Goal: Task Accomplishment & Management: Manage account settings

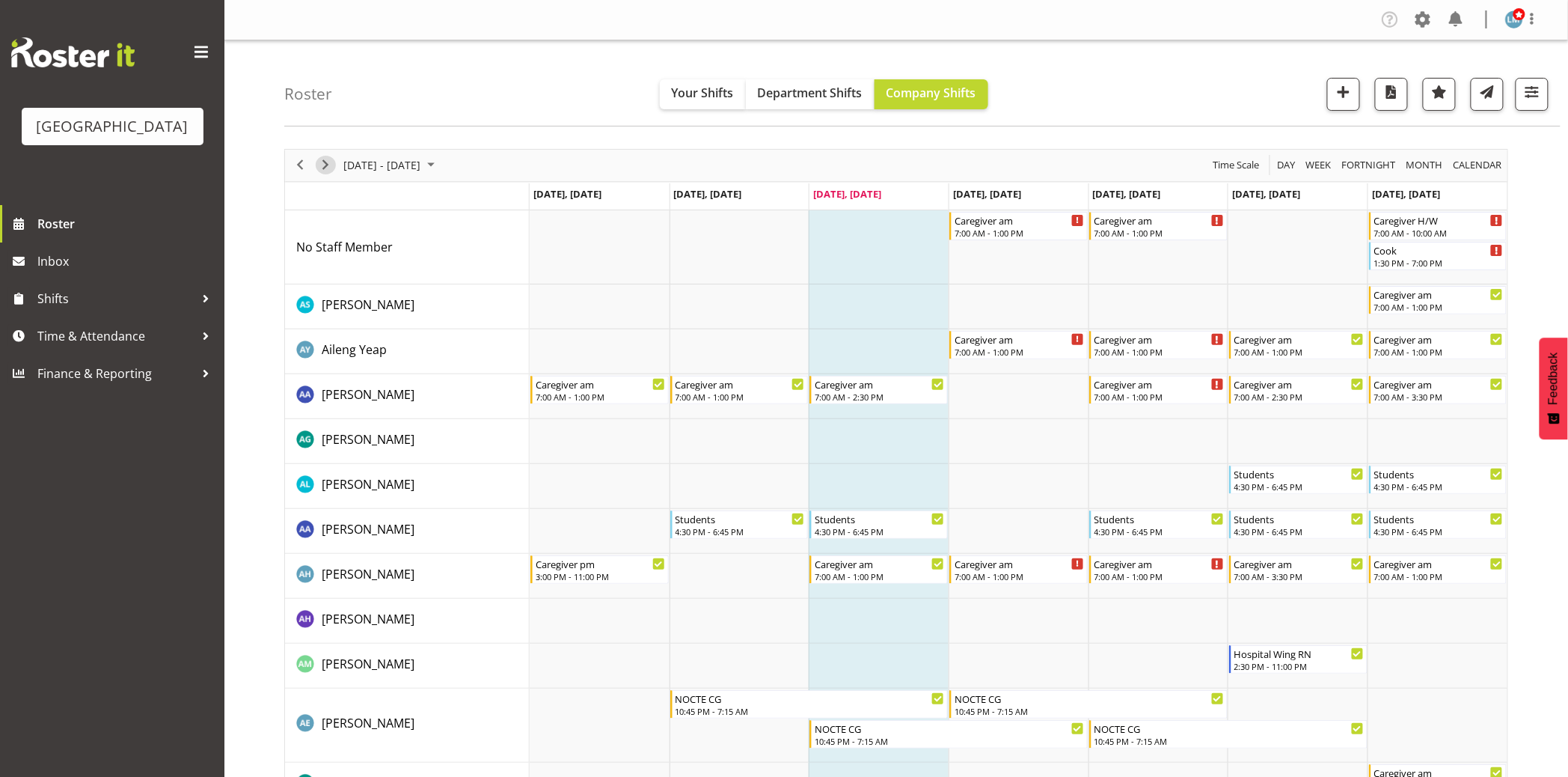
click at [321, 163] on span "Next" at bounding box center [325, 164] width 18 height 18
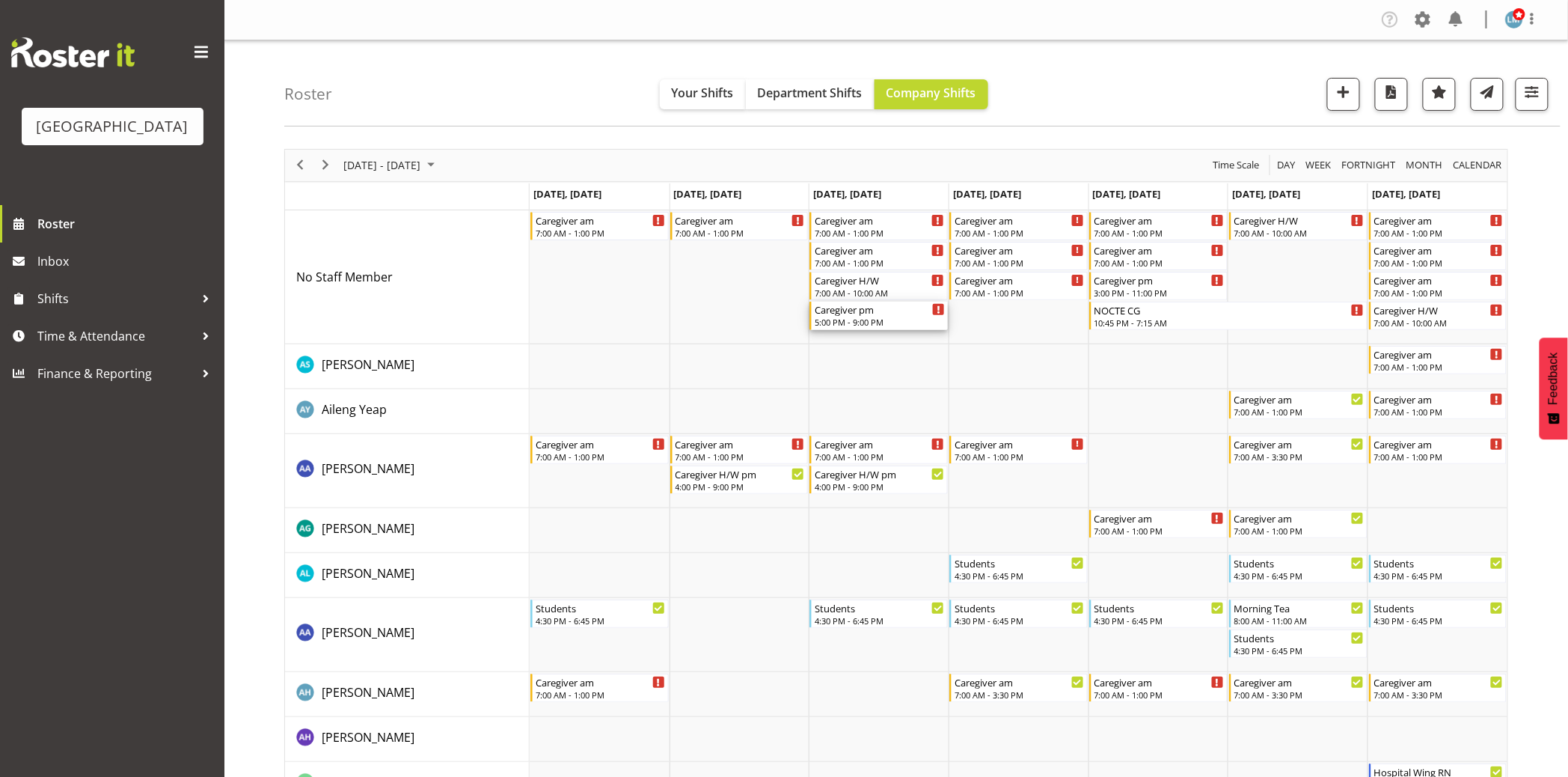
click at [854, 317] on div "5:00 PM - 9:00 PM" at bounding box center [880, 322] width 130 height 12
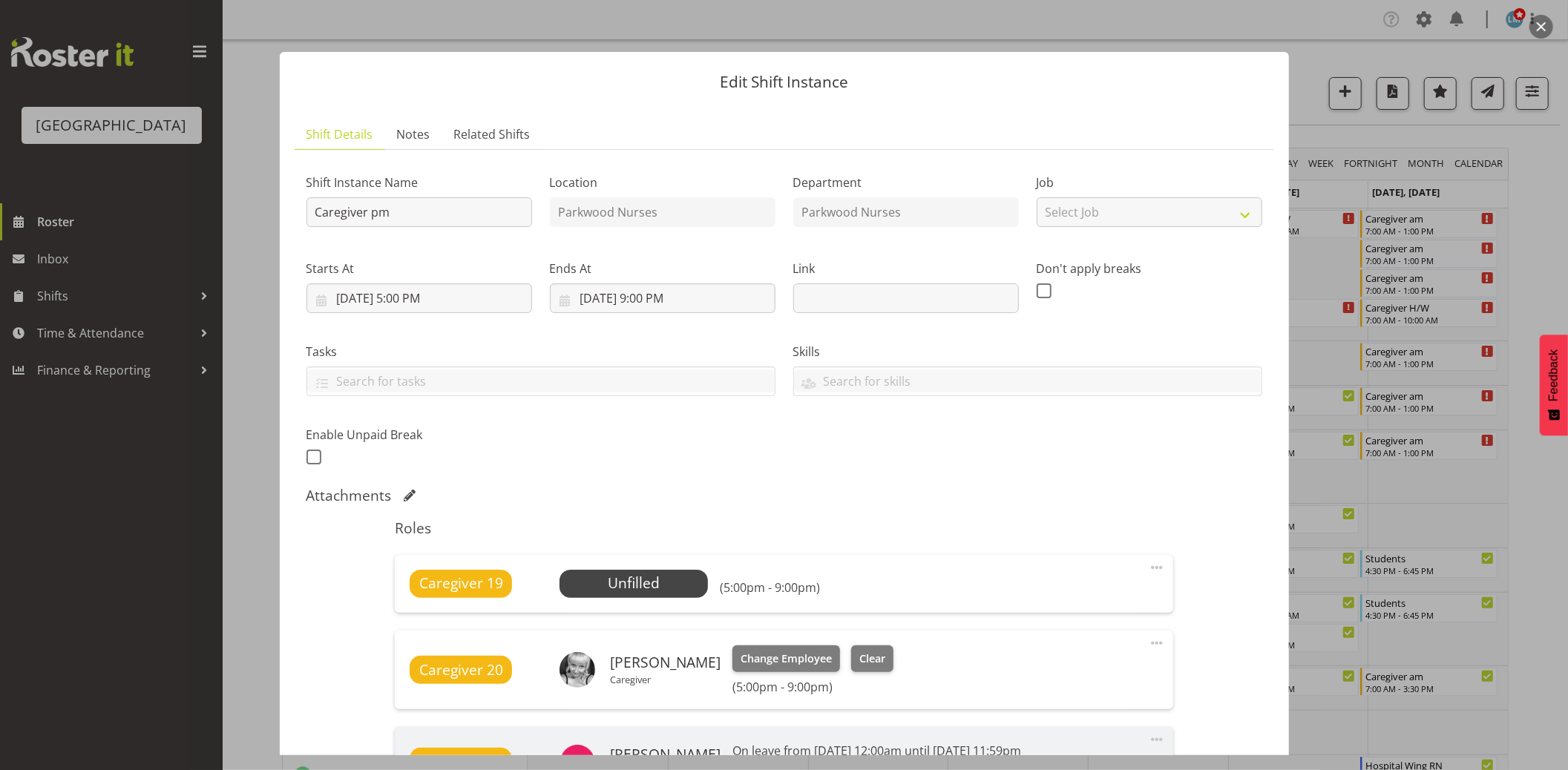
scroll to position [241, 0]
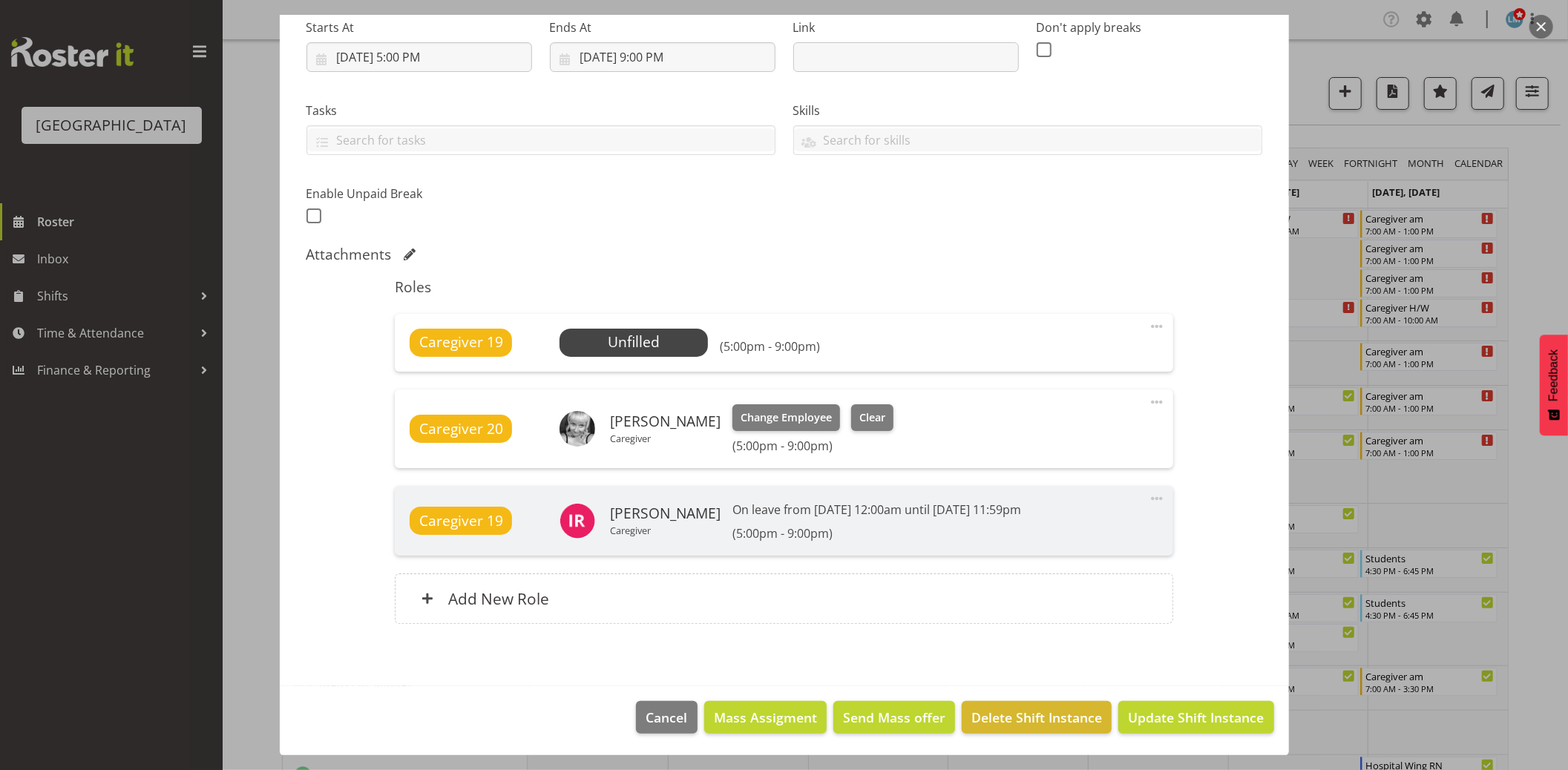
click at [1522, 205] on div at bounding box center [784, 385] width 1568 height 770
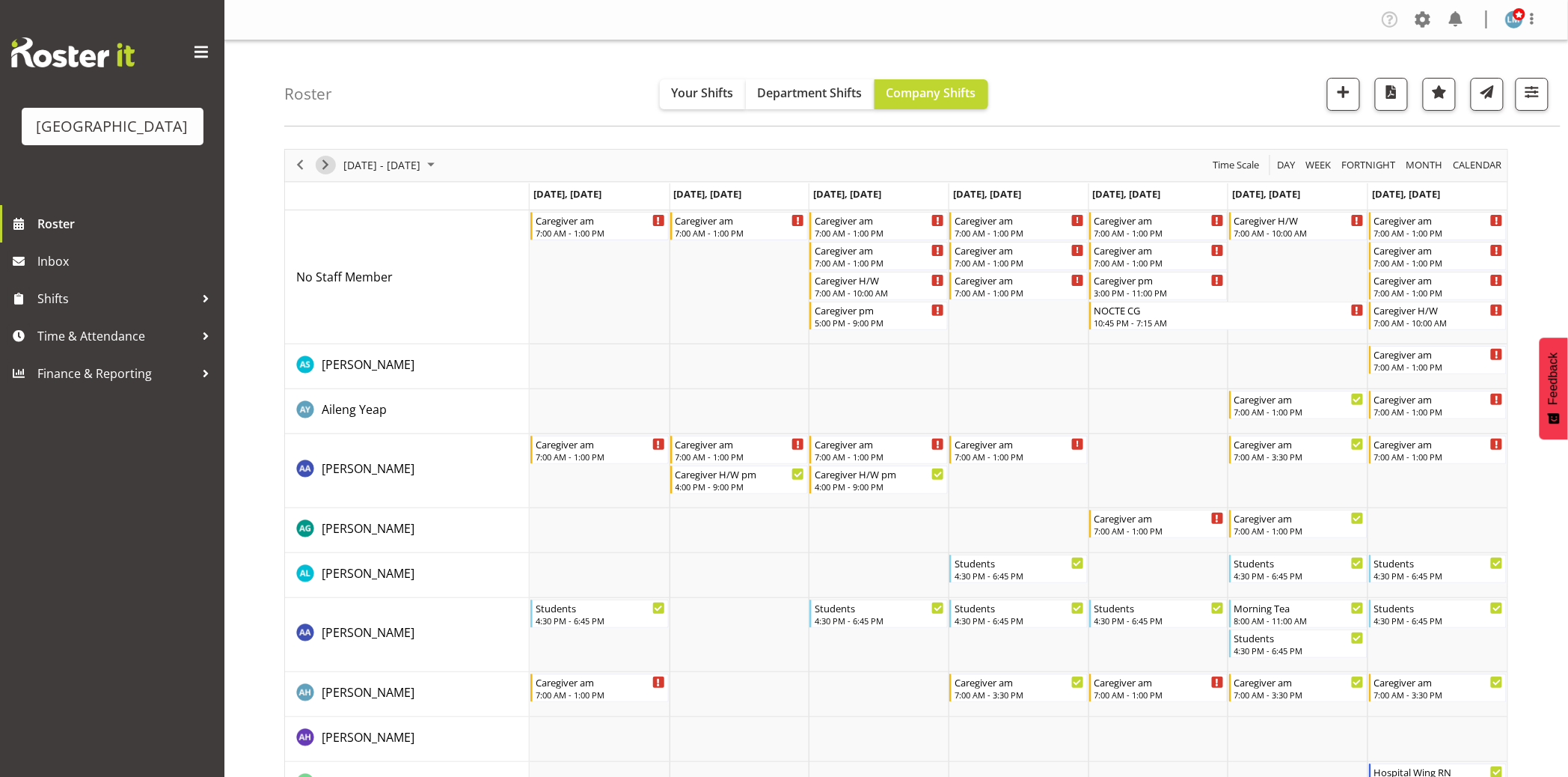
click at [332, 163] on span "Next" at bounding box center [325, 164] width 18 height 18
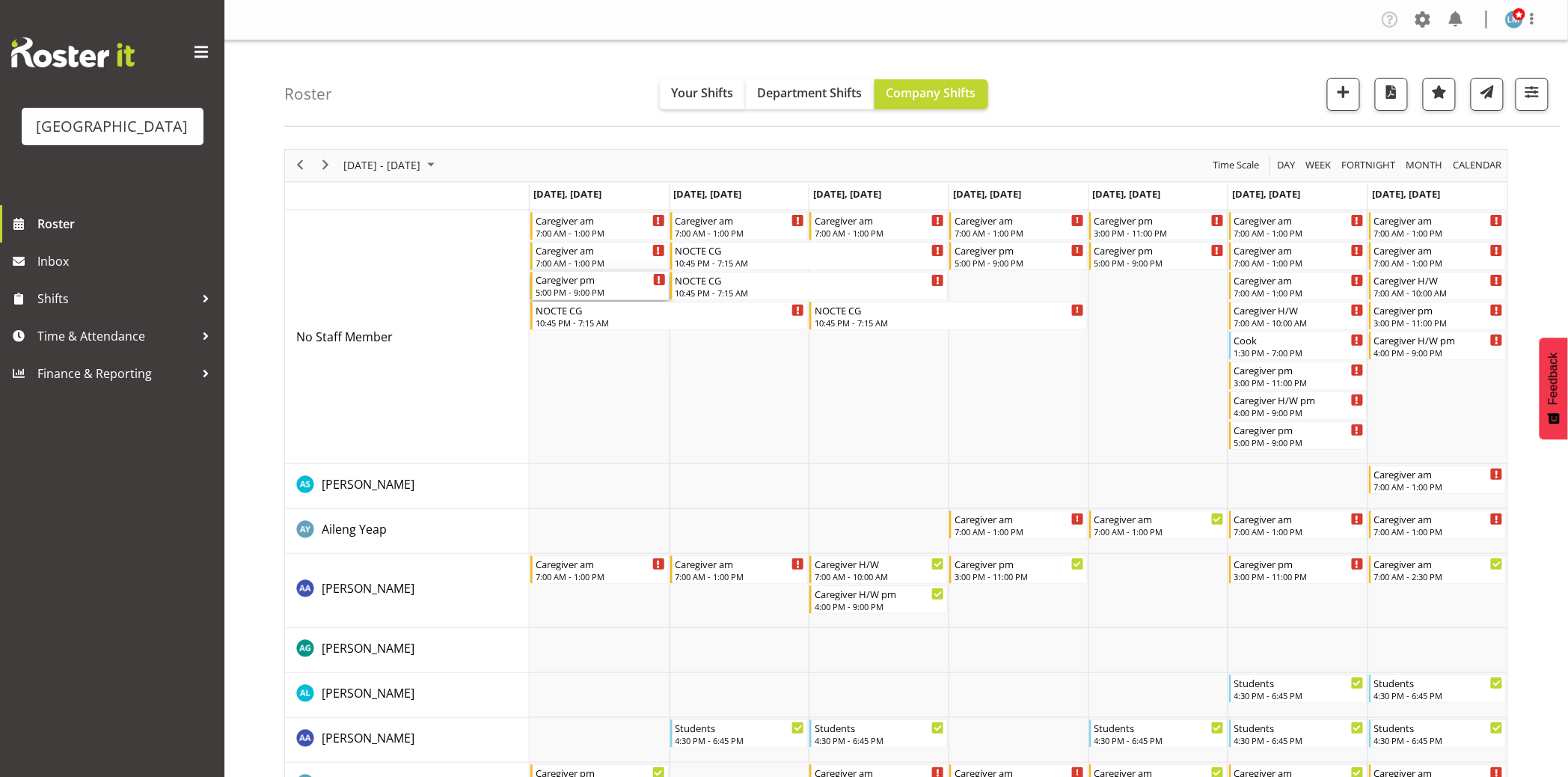
click at [580, 292] on div "5:00 PM - 9:00 PM" at bounding box center [601, 292] width 130 height 12
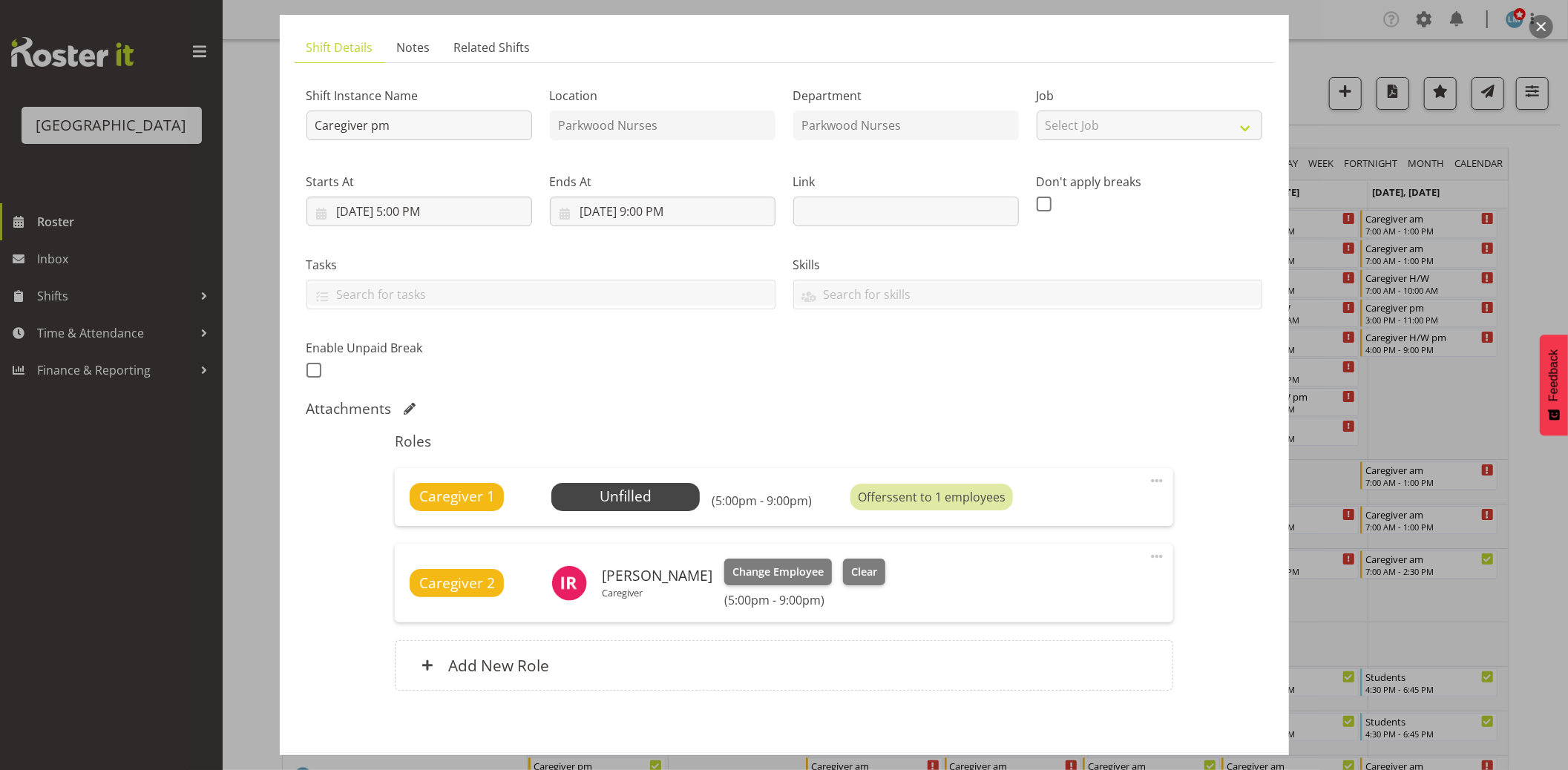
scroll to position [153, 0]
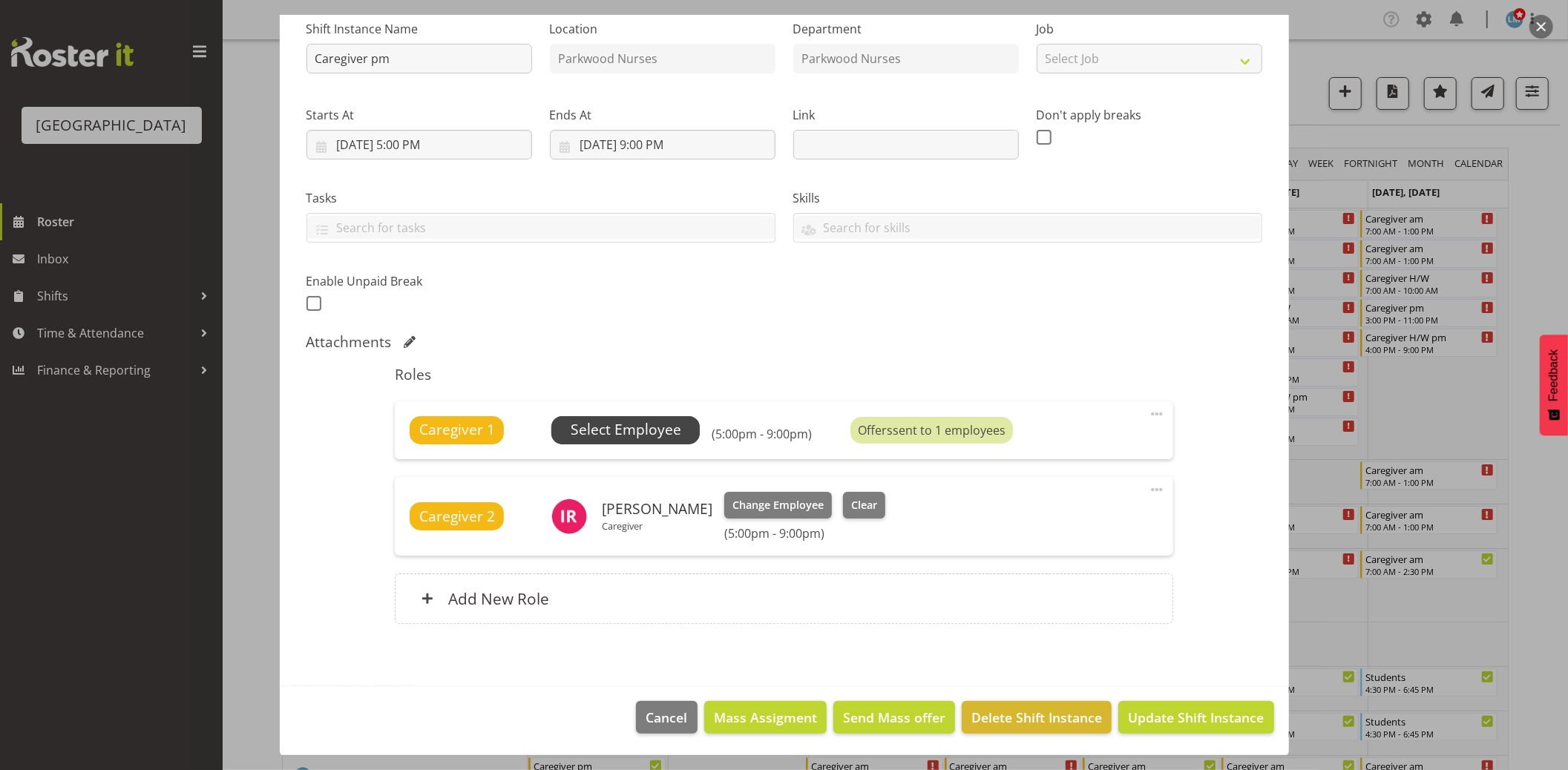
click at [635, 425] on span "Select Employee" at bounding box center [625, 429] width 111 height 22
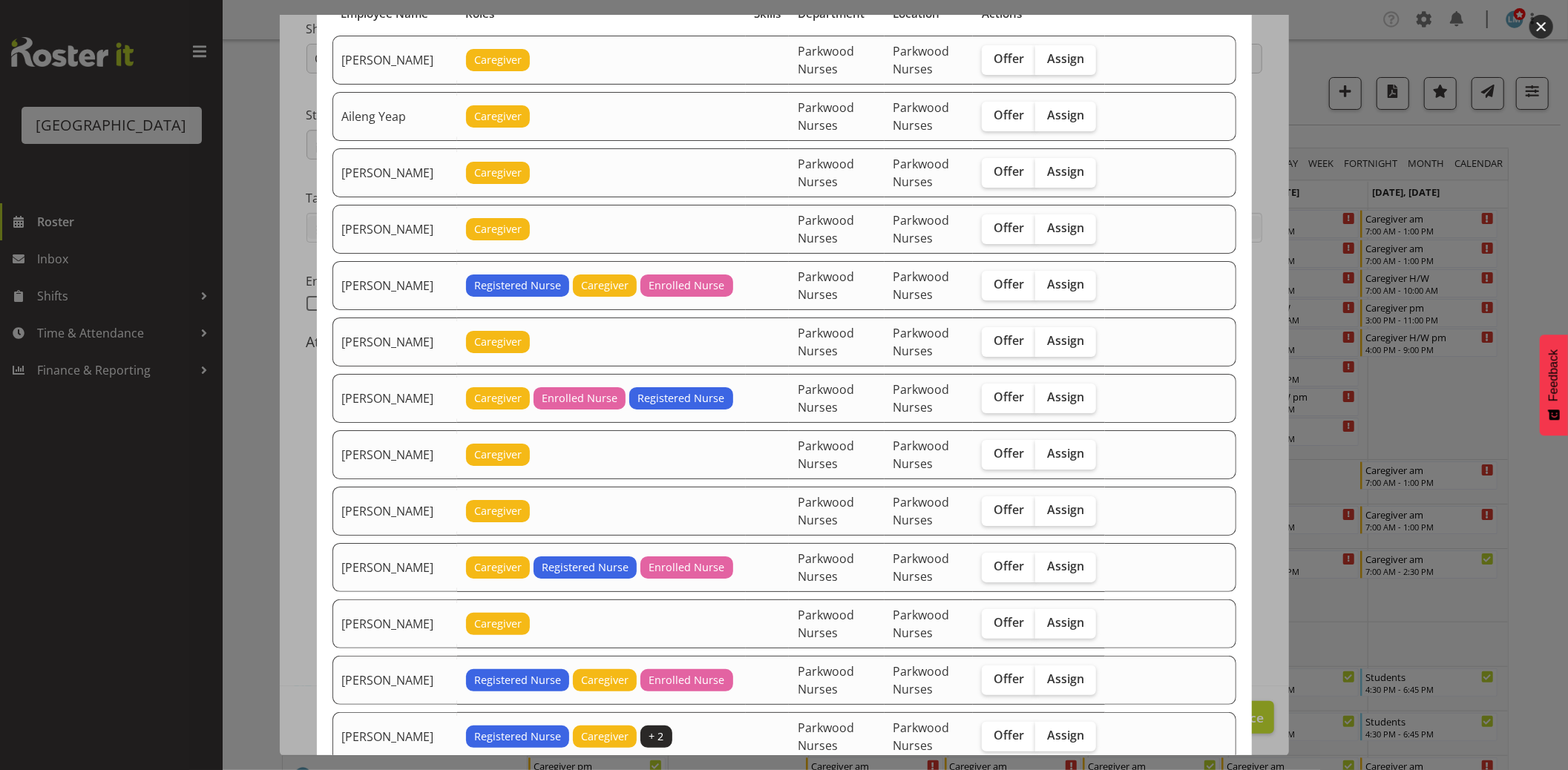
scroll to position [247, 0]
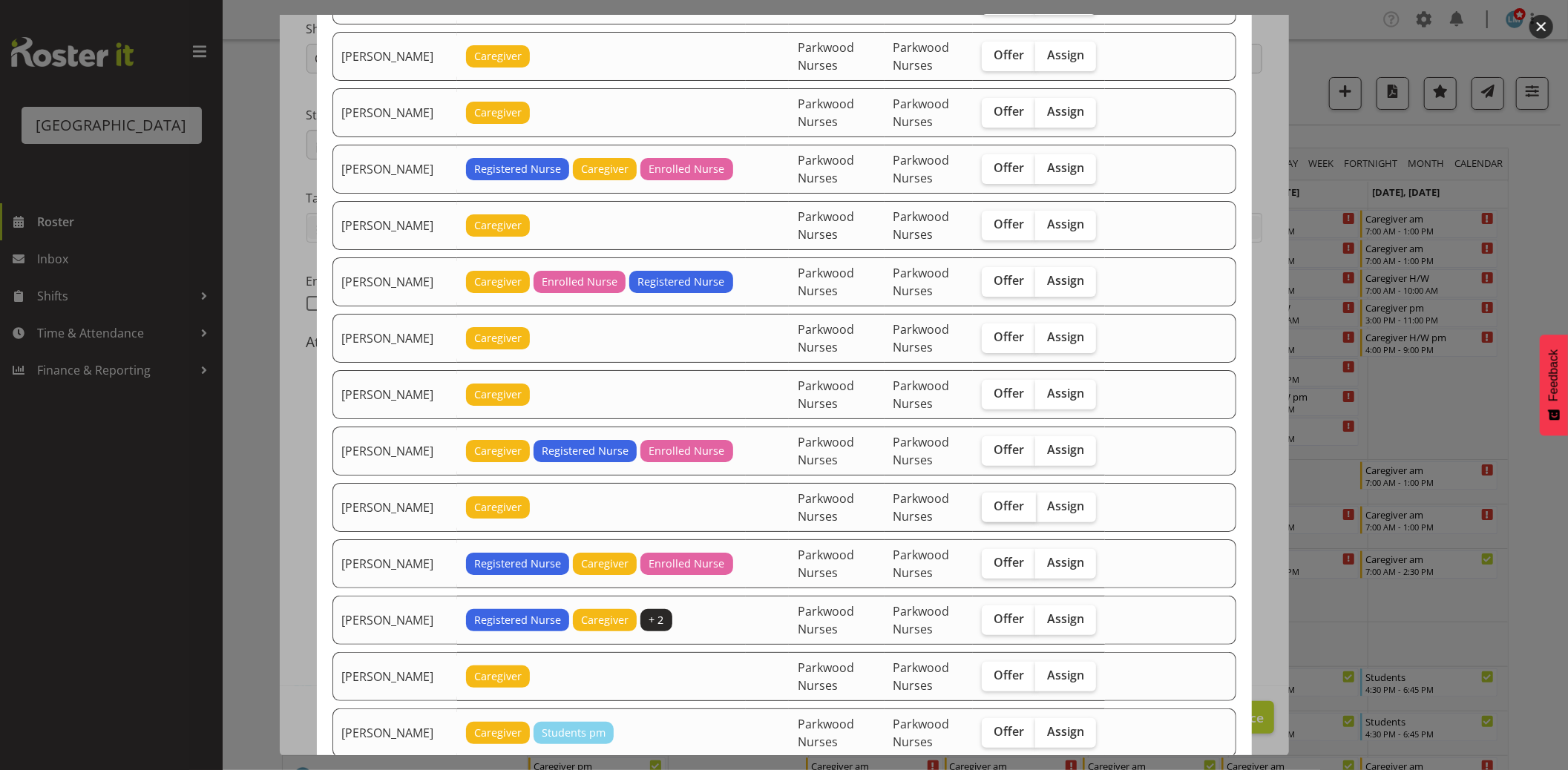
click at [1010, 513] on span "Offer" at bounding box center [1009, 505] width 30 height 15
click at [991, 511] on input "Offer" at bounding box center [986, 506] width 10 height 10
checkbox input "true"
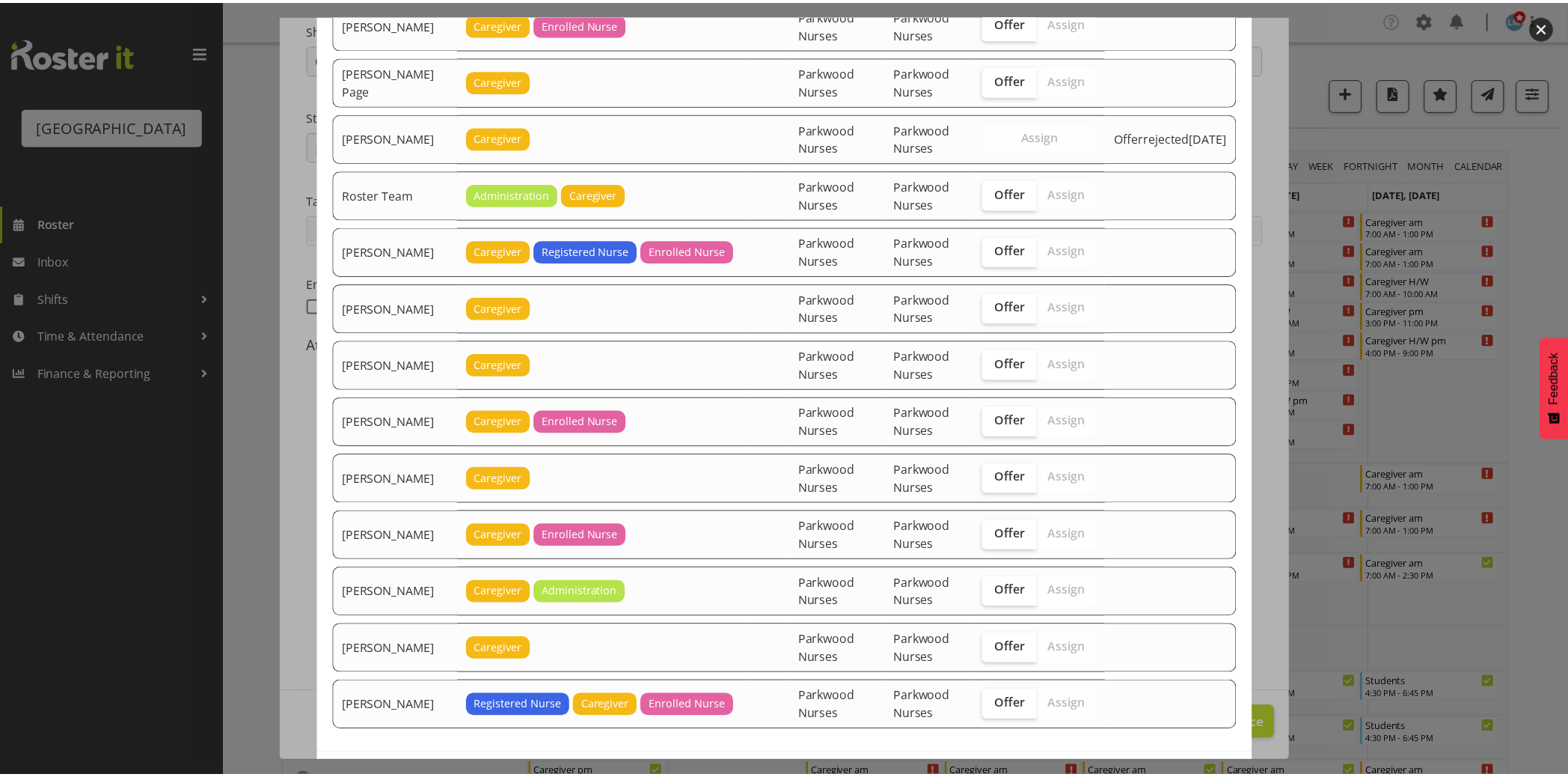
scroll to position [2572, 0]
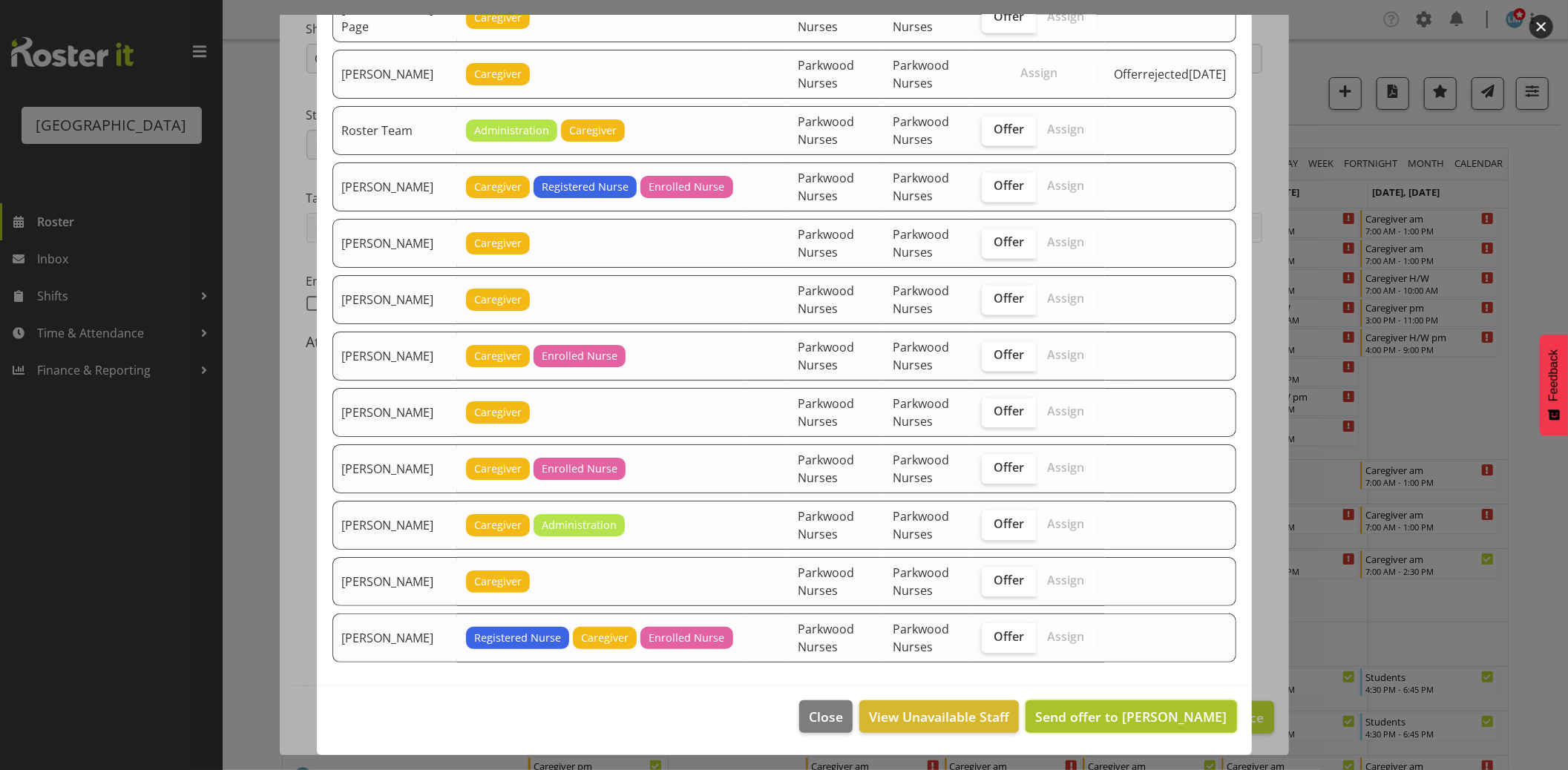
click at [1178, 719] on span "Send offer to Carolyn Winning" at bounding box center [1131, 717] width 192 height 17
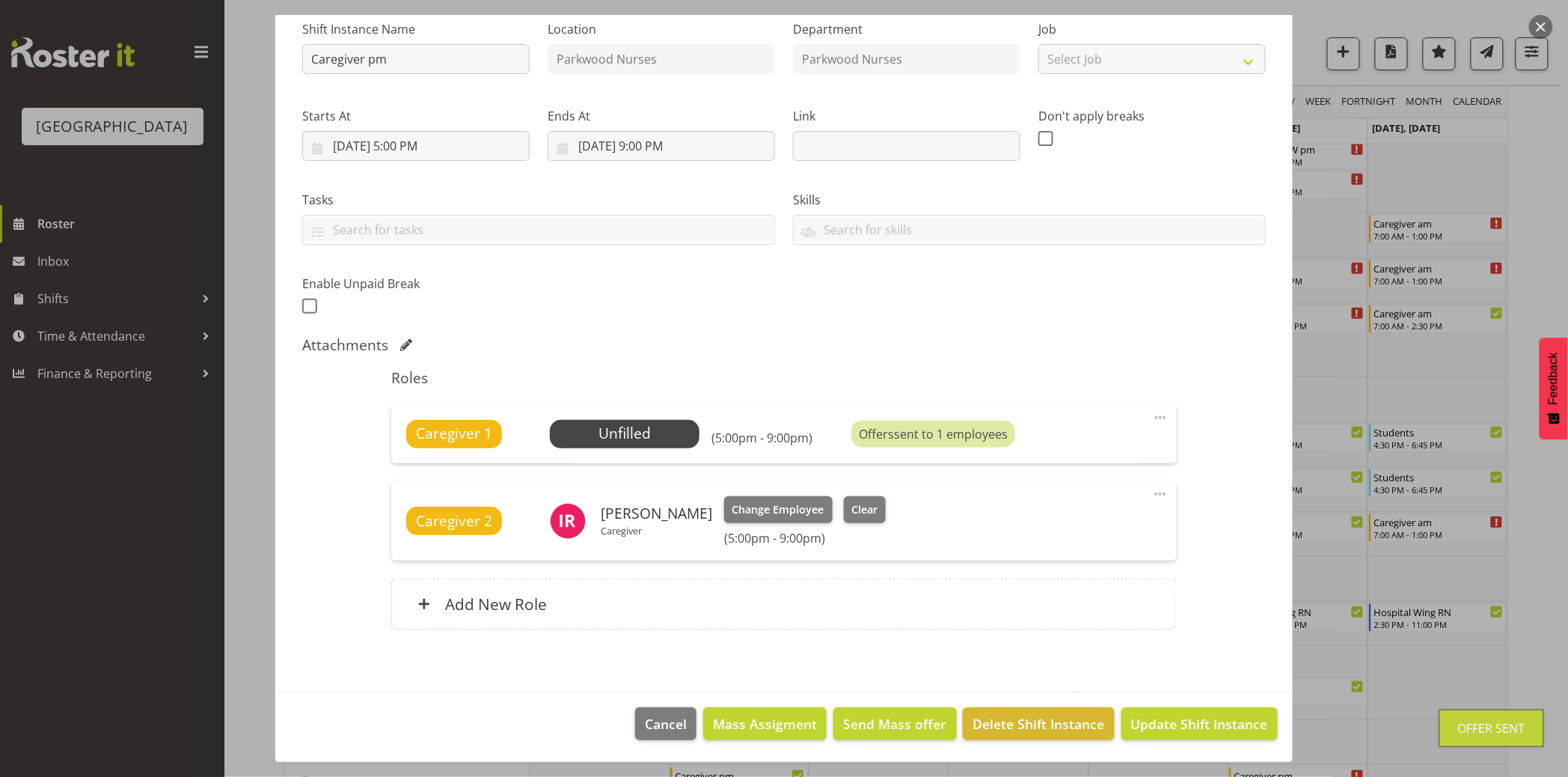
scroll to position [416, 0]
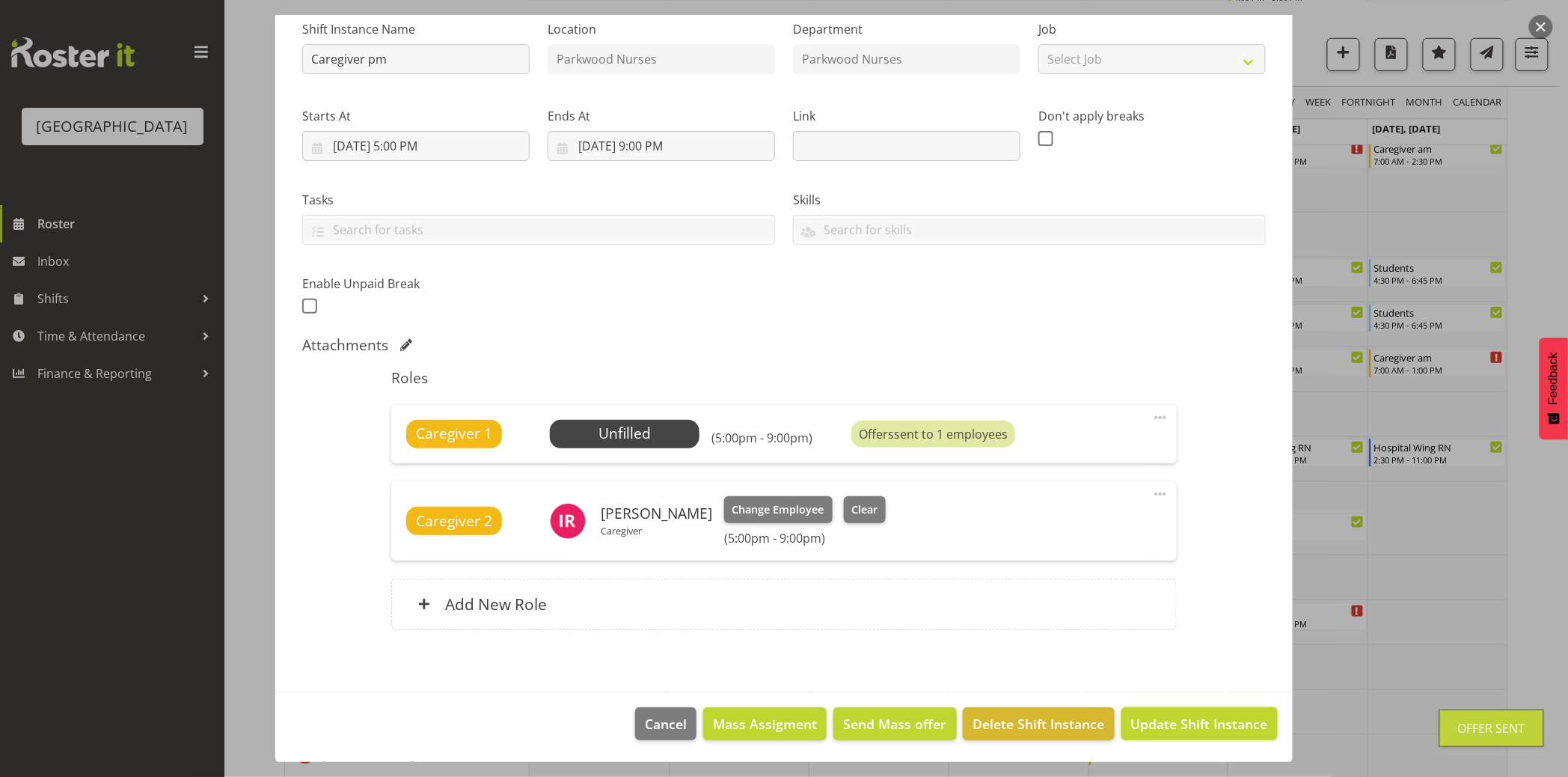
click at [1188, 725] on span "Update Shift Instance" at bounding box center [1200, 724] width 137 height 19
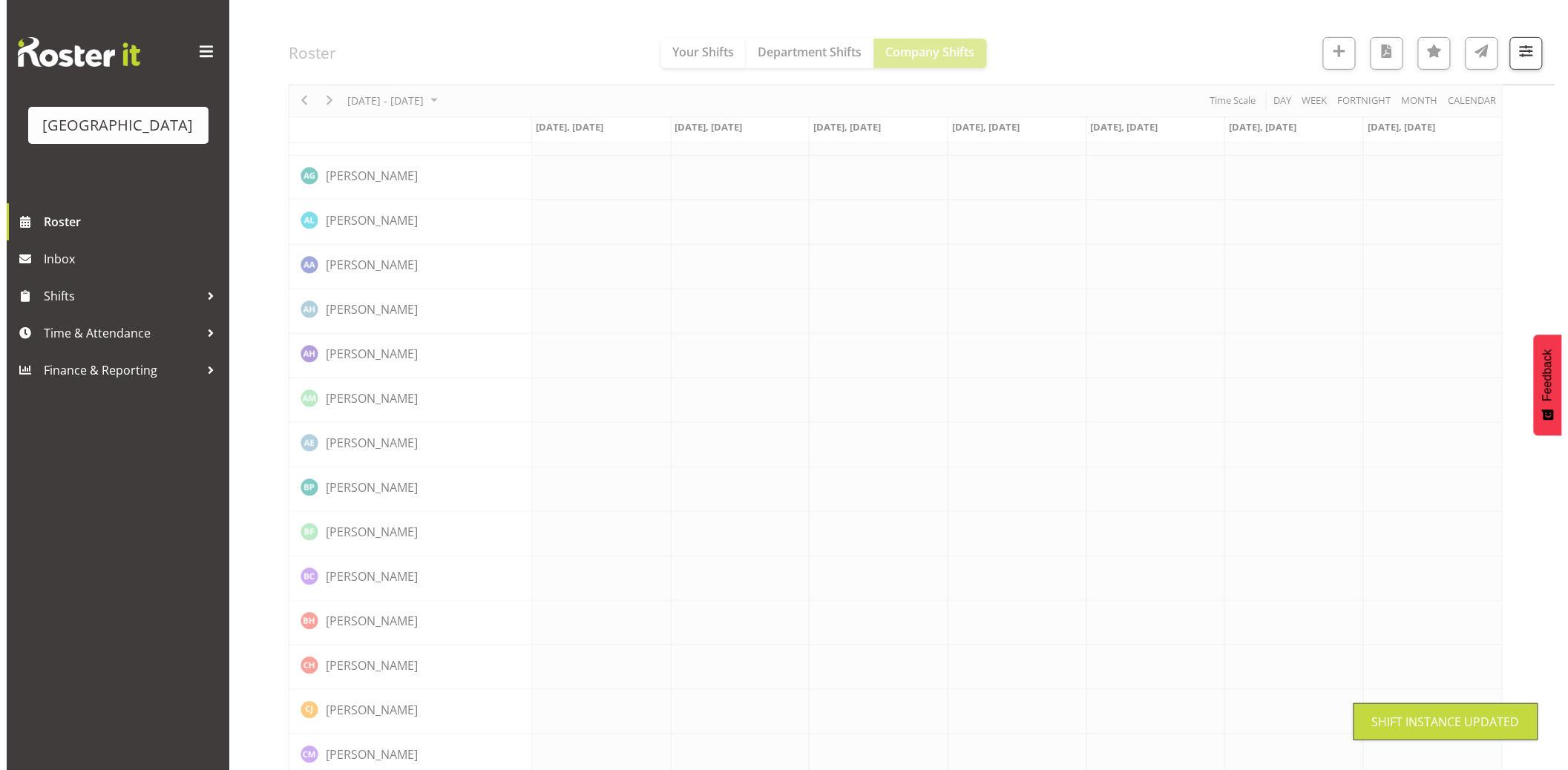
scroll to position [0, 0]
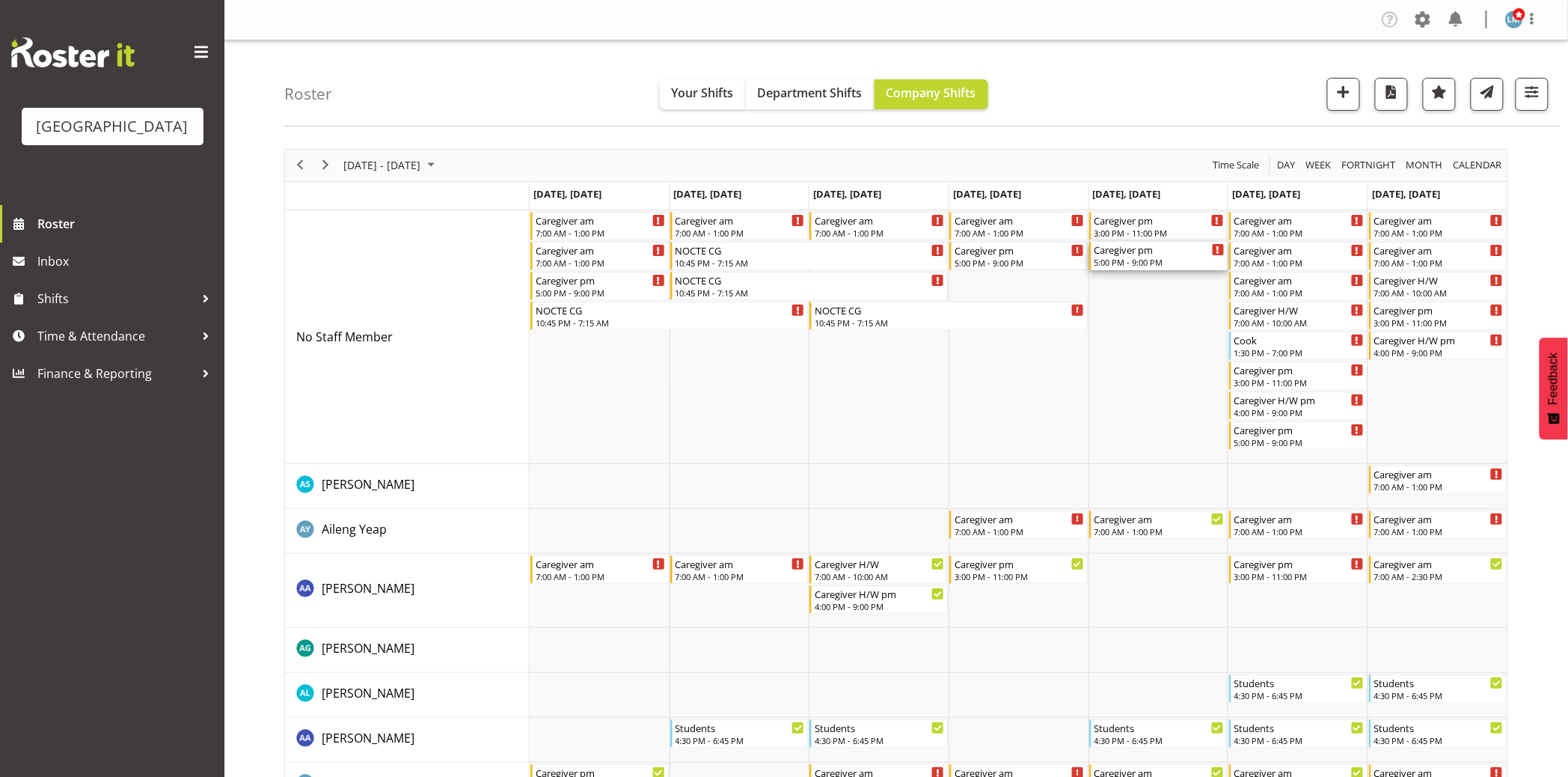
click at [1145, 255] on div "Caregiver pm" at bounding box center [1160, 249] width 130 height 15
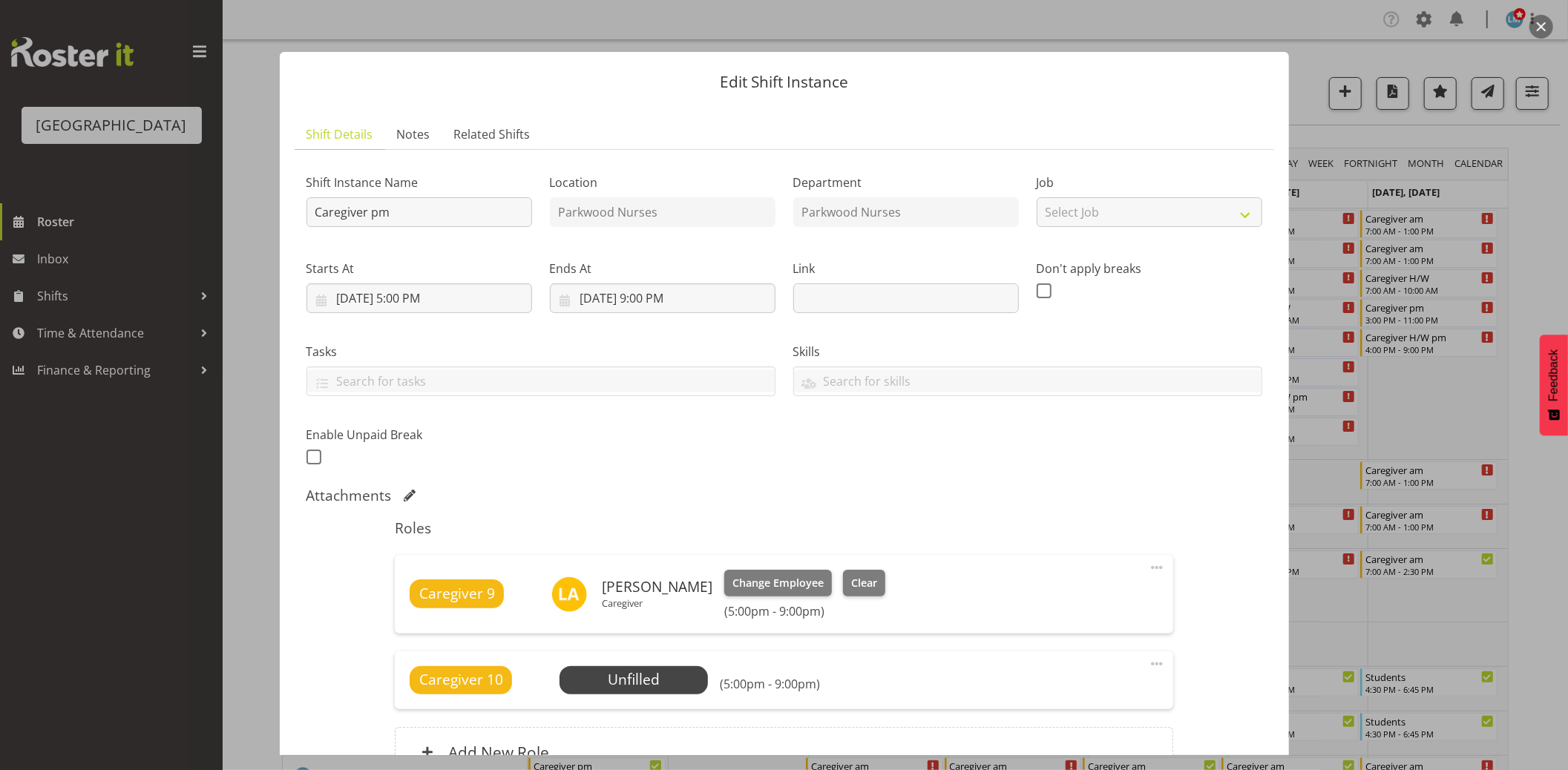
click at [1534, 175] on div at bounding box center [784, 385] width 1568 height 770
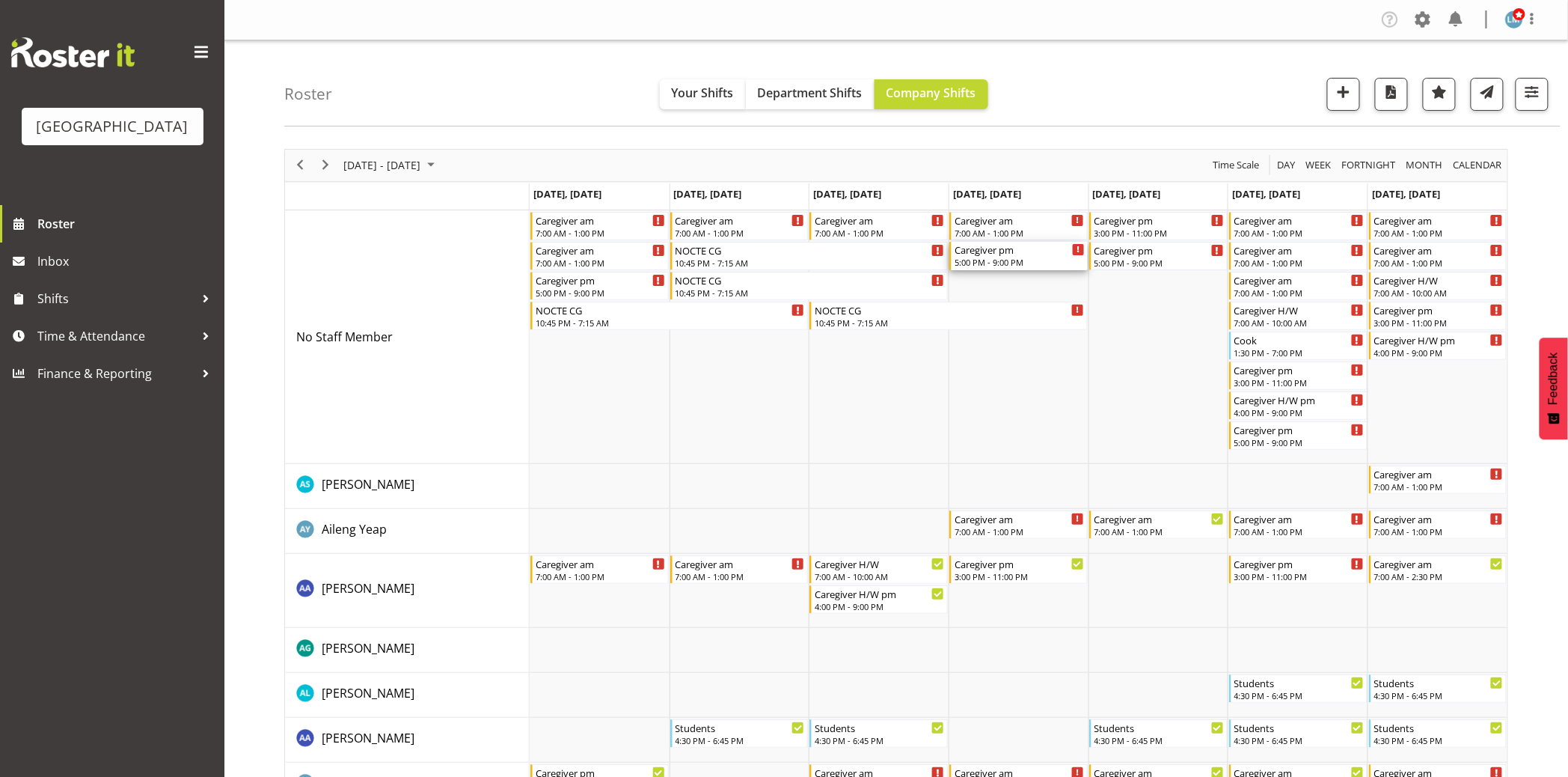
click at [1037, 259] on div "5:00 PM - 9:00 PM" at bounding box center [1020, 262] width 130 height 12
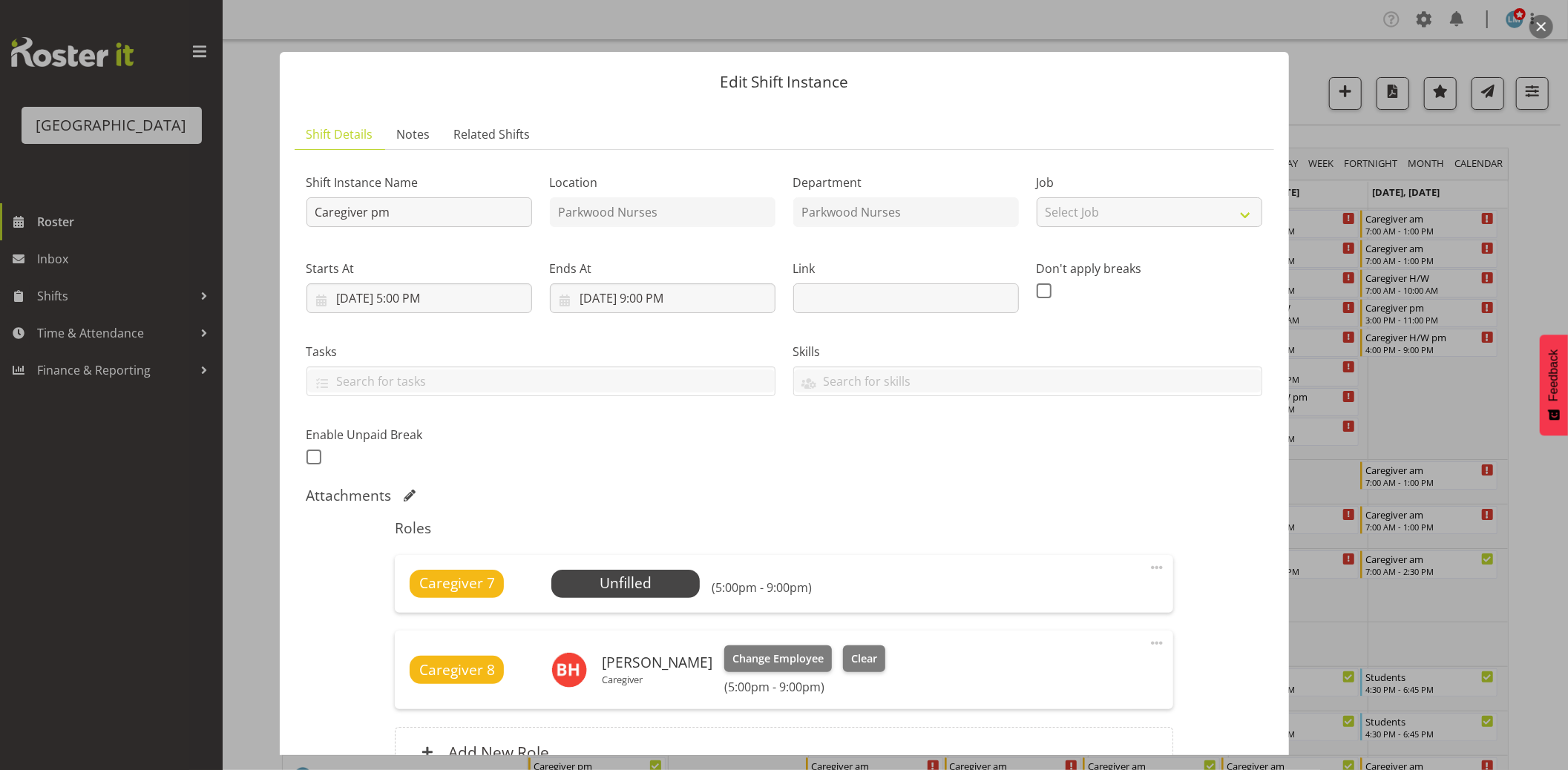
scroll to position [153, 0]
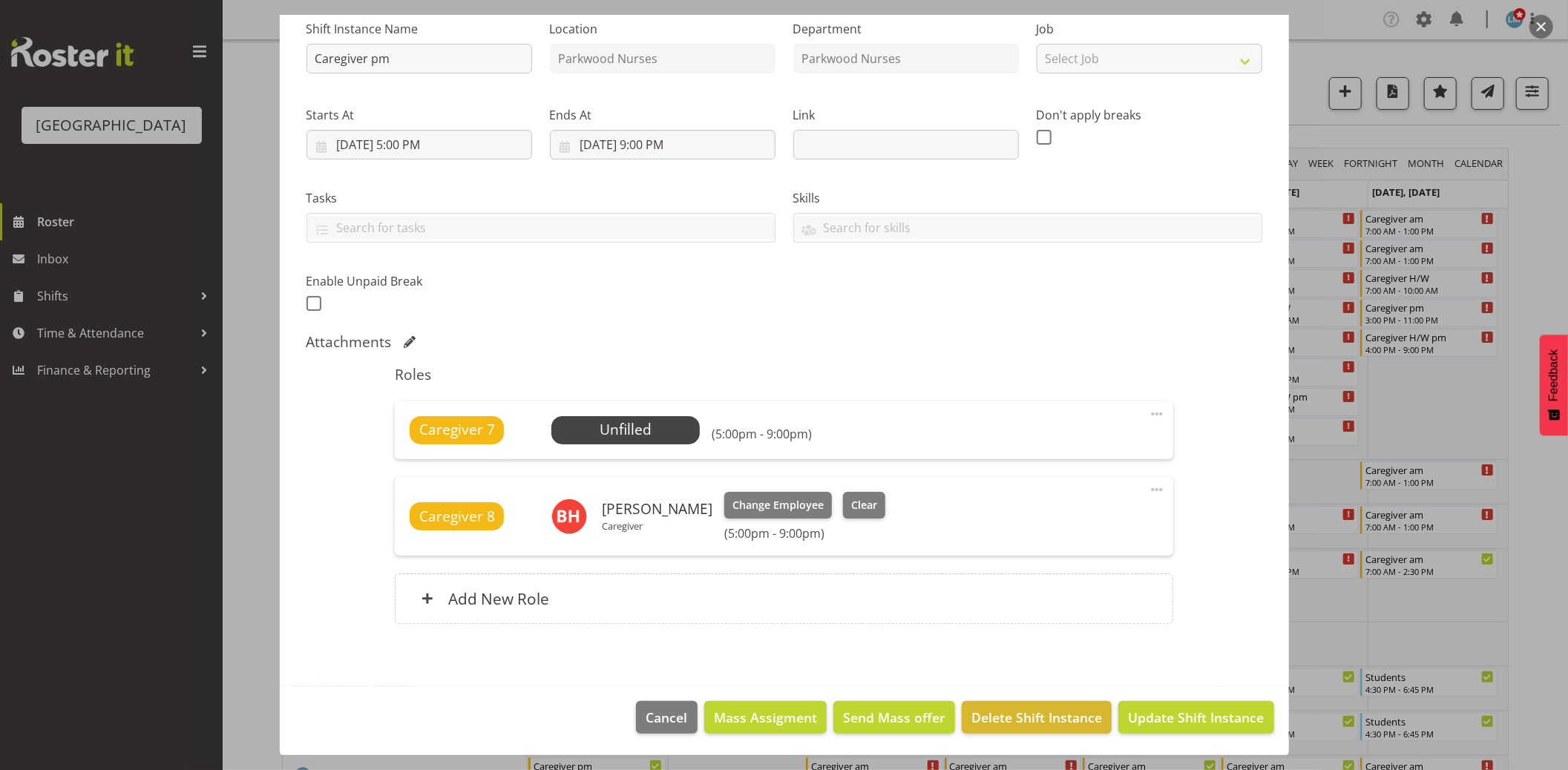
click at [1544, 232] on div at bounding box center [784, 385] width 1568 height 770
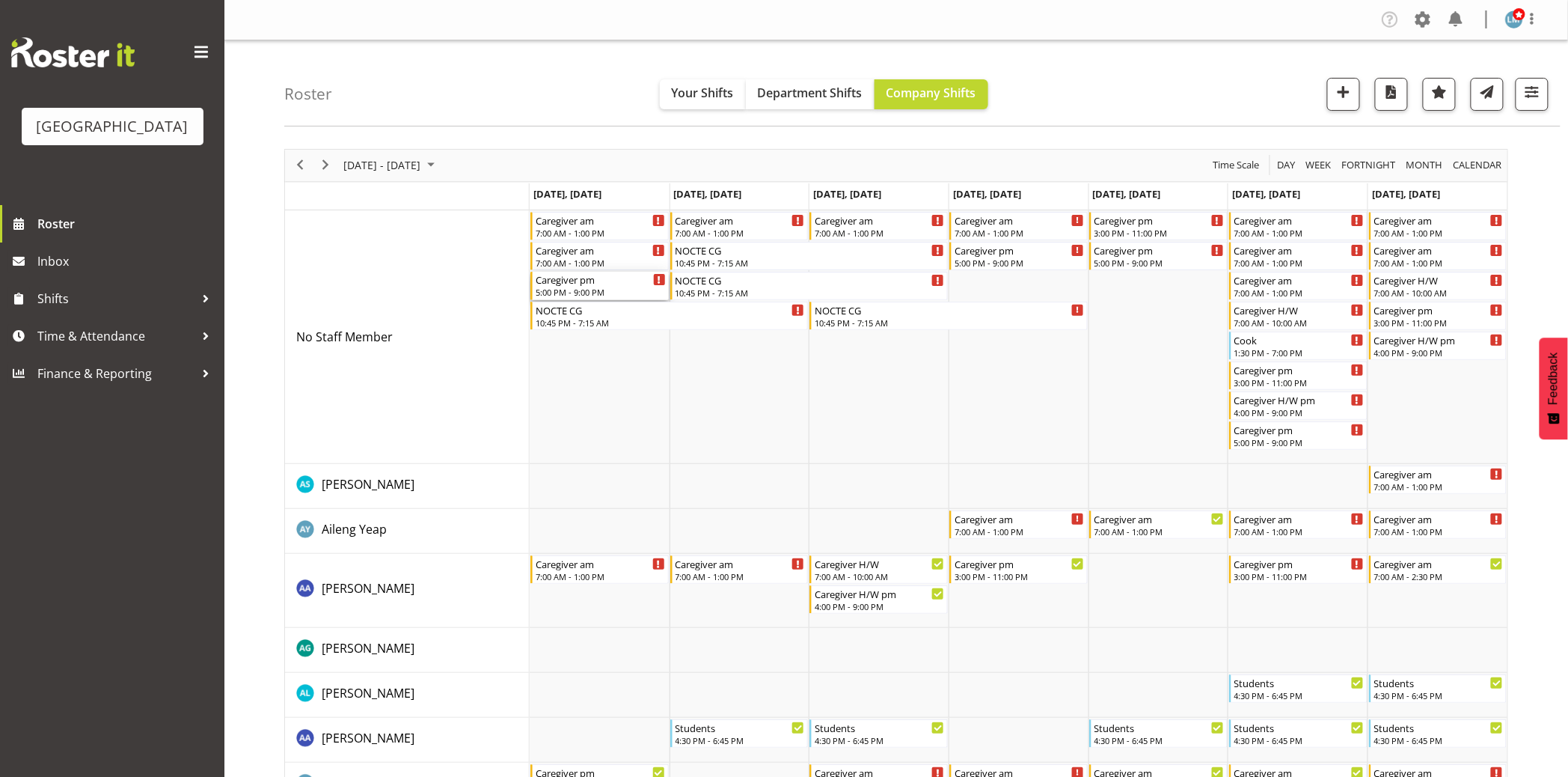
click at [583, 293] on div "5:00 PM - 9:00 PM" at bounding box center [601, 292] width 130 height 12
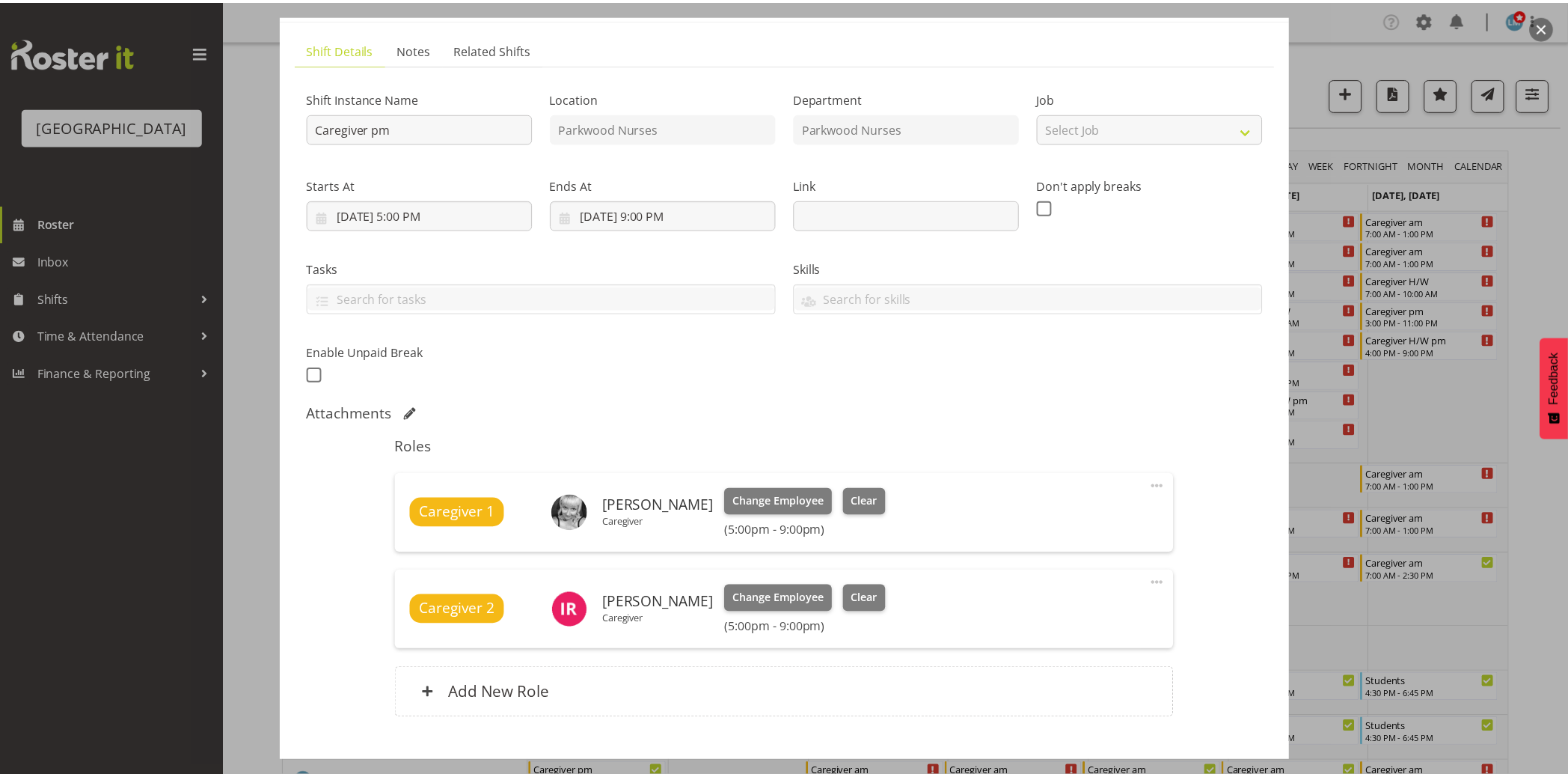
scroll to position [176, 0]
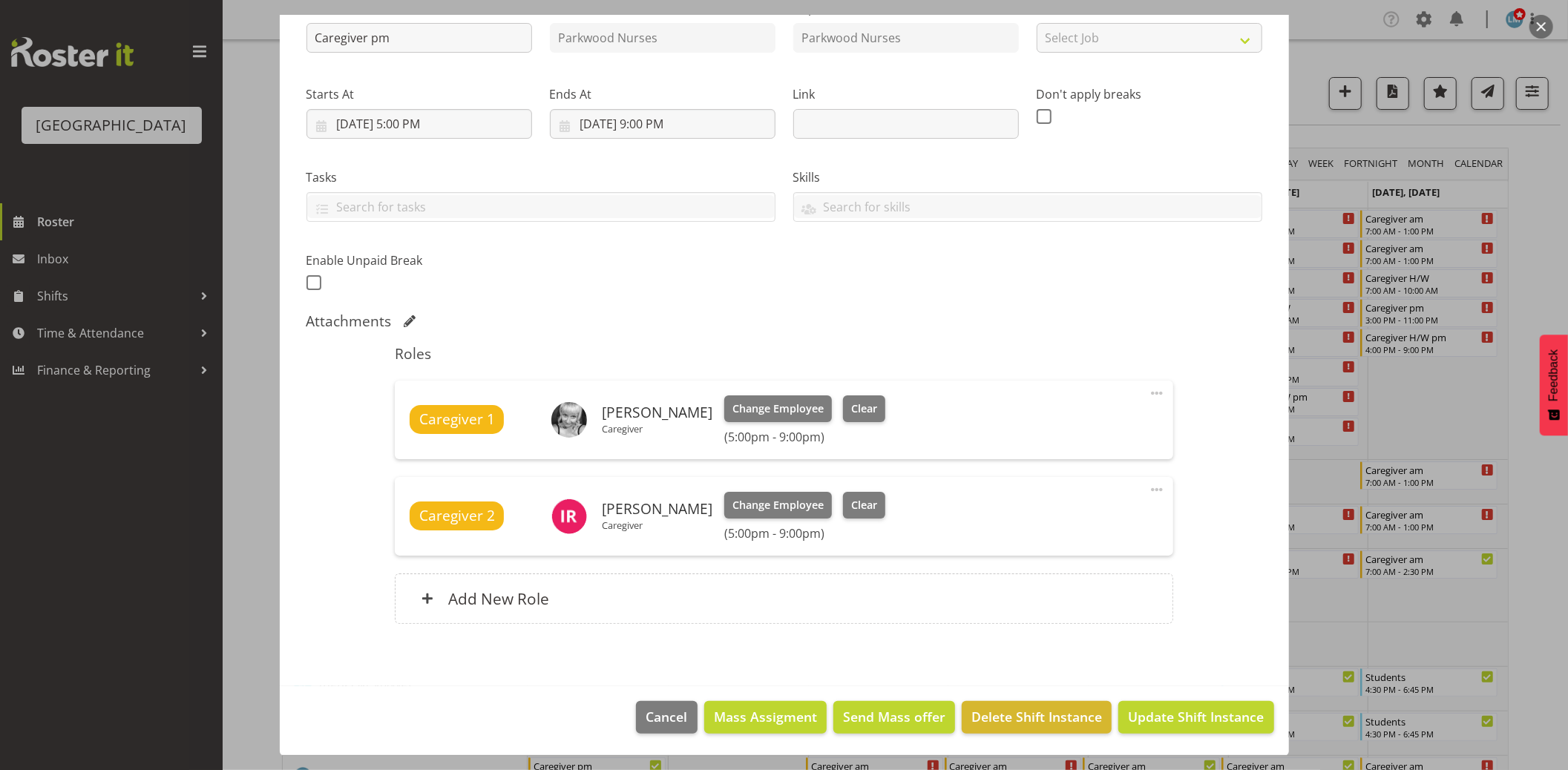
click at [1527, 210] on div at bounding box center [784, 385] width 1568 height 770
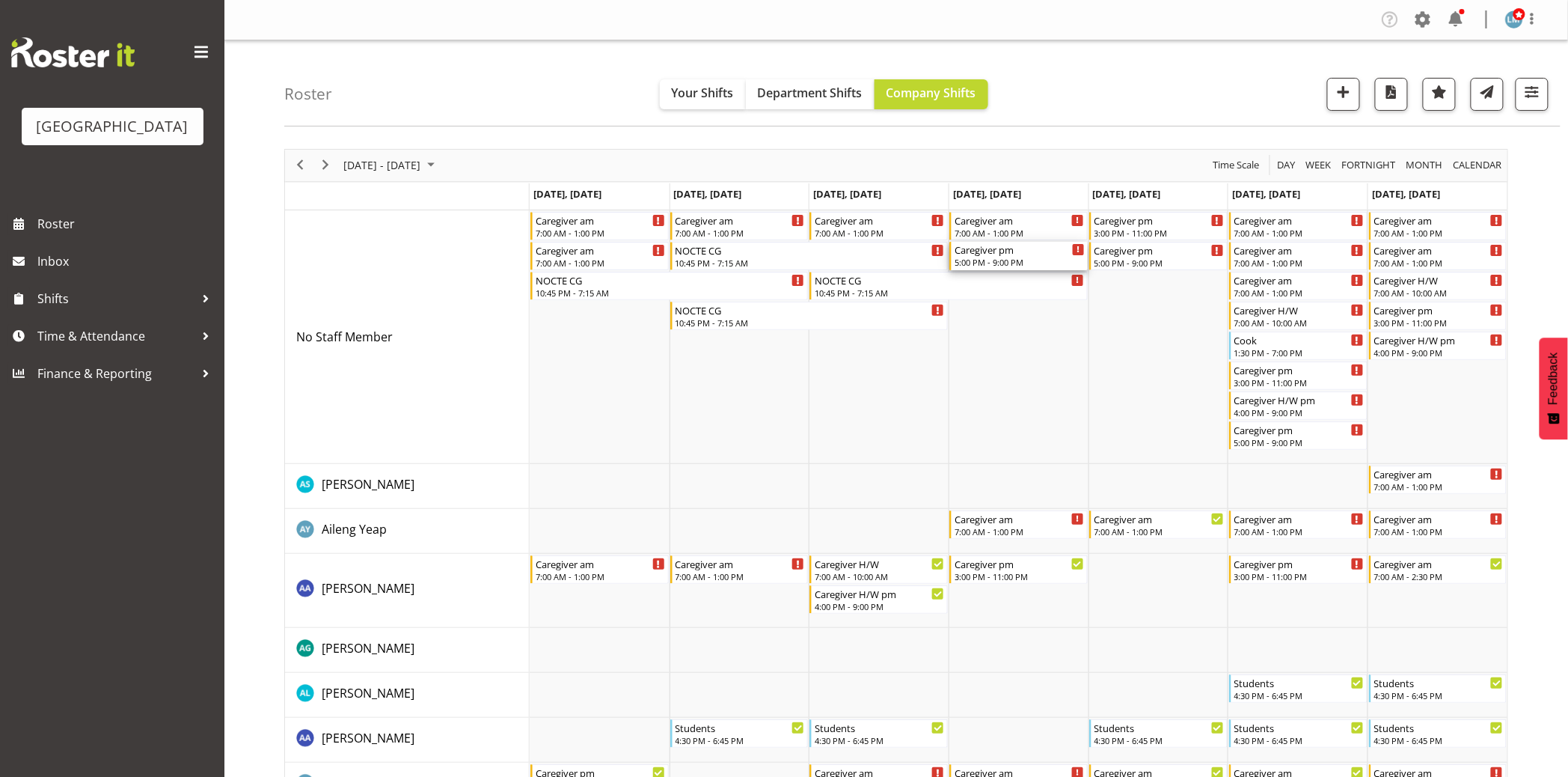
click at [1000, 250] on div "Caregiver pm" at bounding box center [1020, 249] width 130 height 15
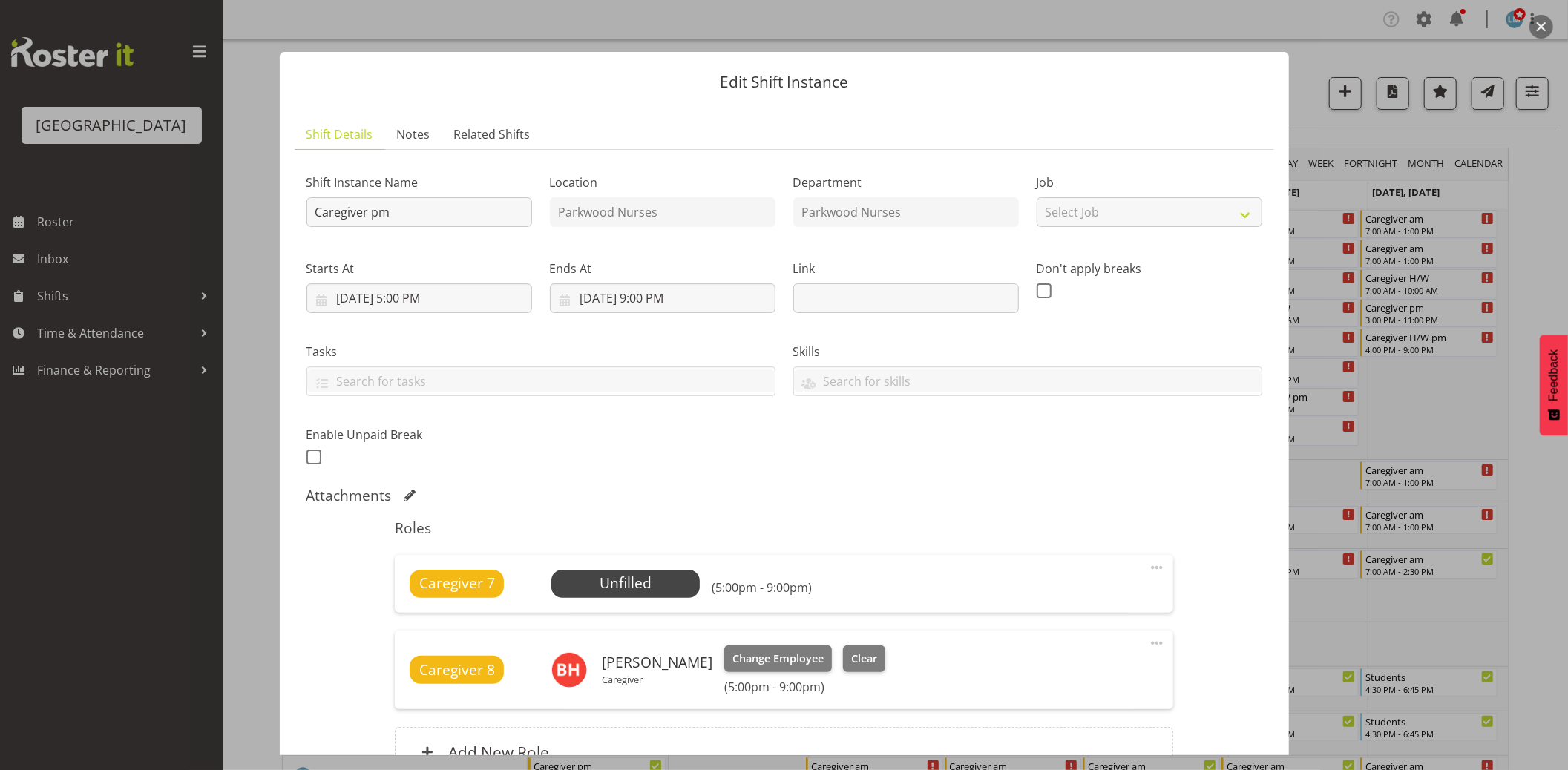
scroll to position [153, 0]
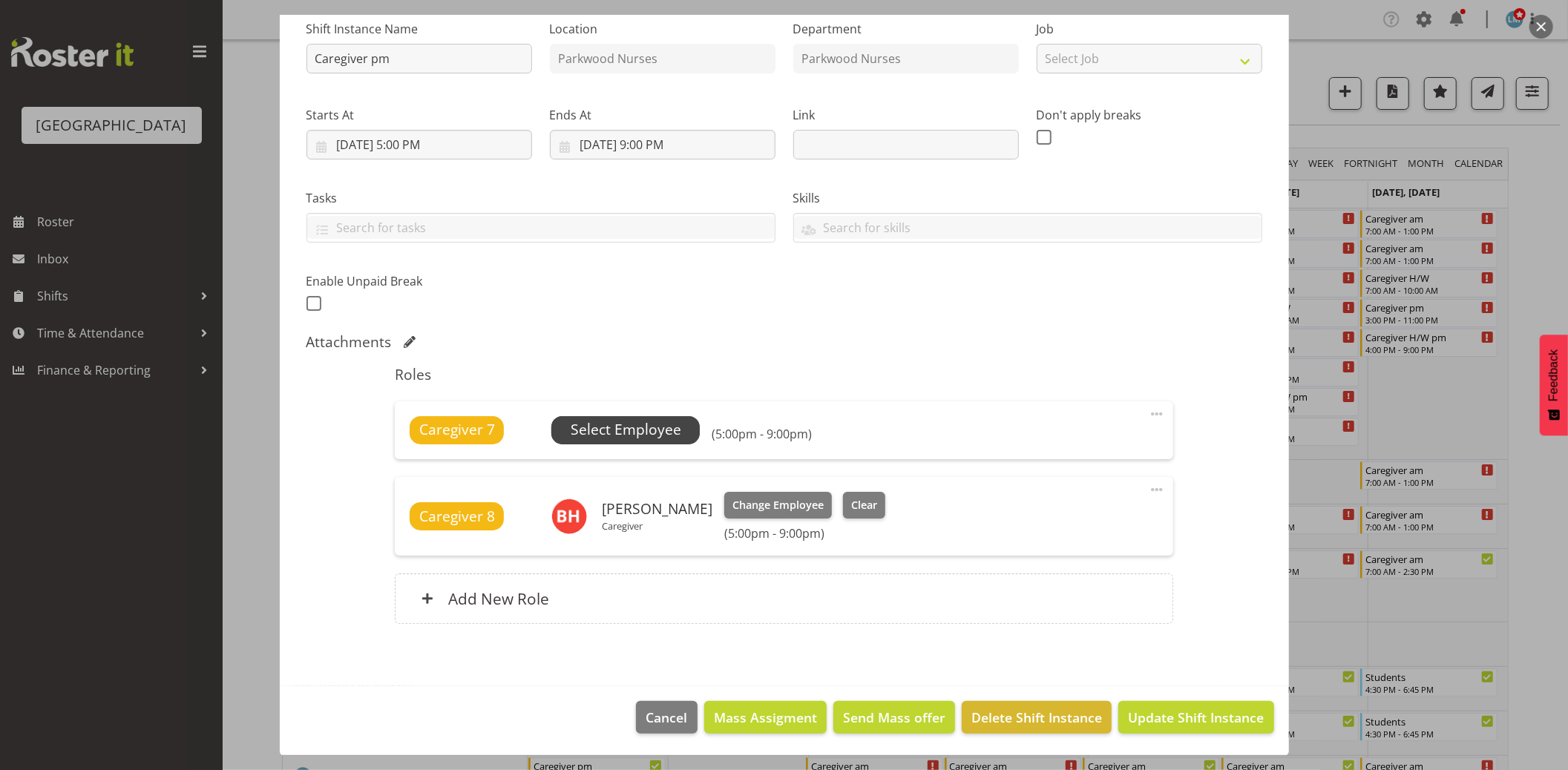
click at [693, 433] on span "Select Employee" at bounding box center [625, 430] width 148 height 28
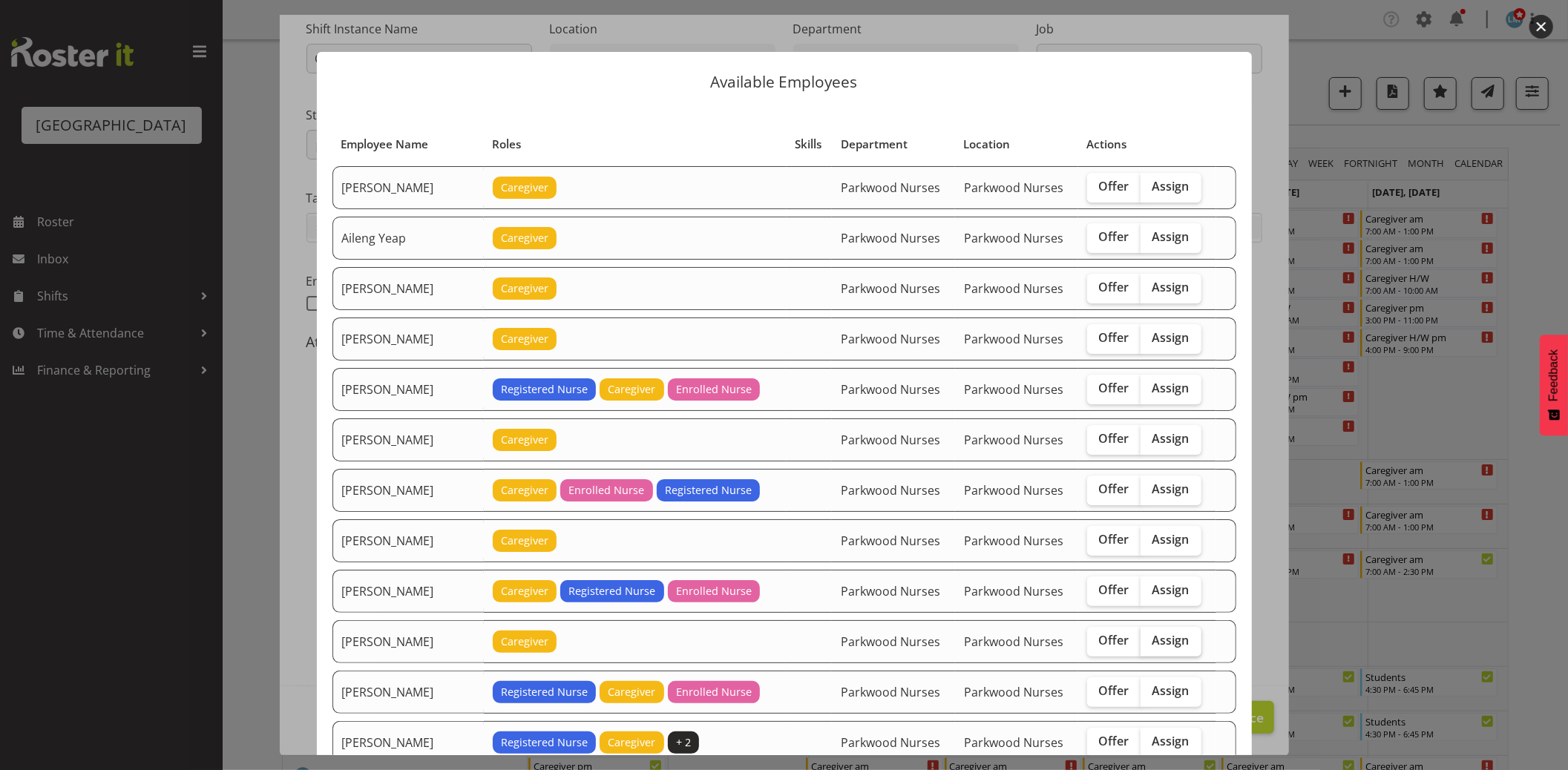
click at [1152, 641] on span "Assign" at bounding box center [1171, 640] width 37 height 15
click at [1141, 641] on input "Assign" at bounding box center [1145, 640] width 10 height 10
checkbox input "true"
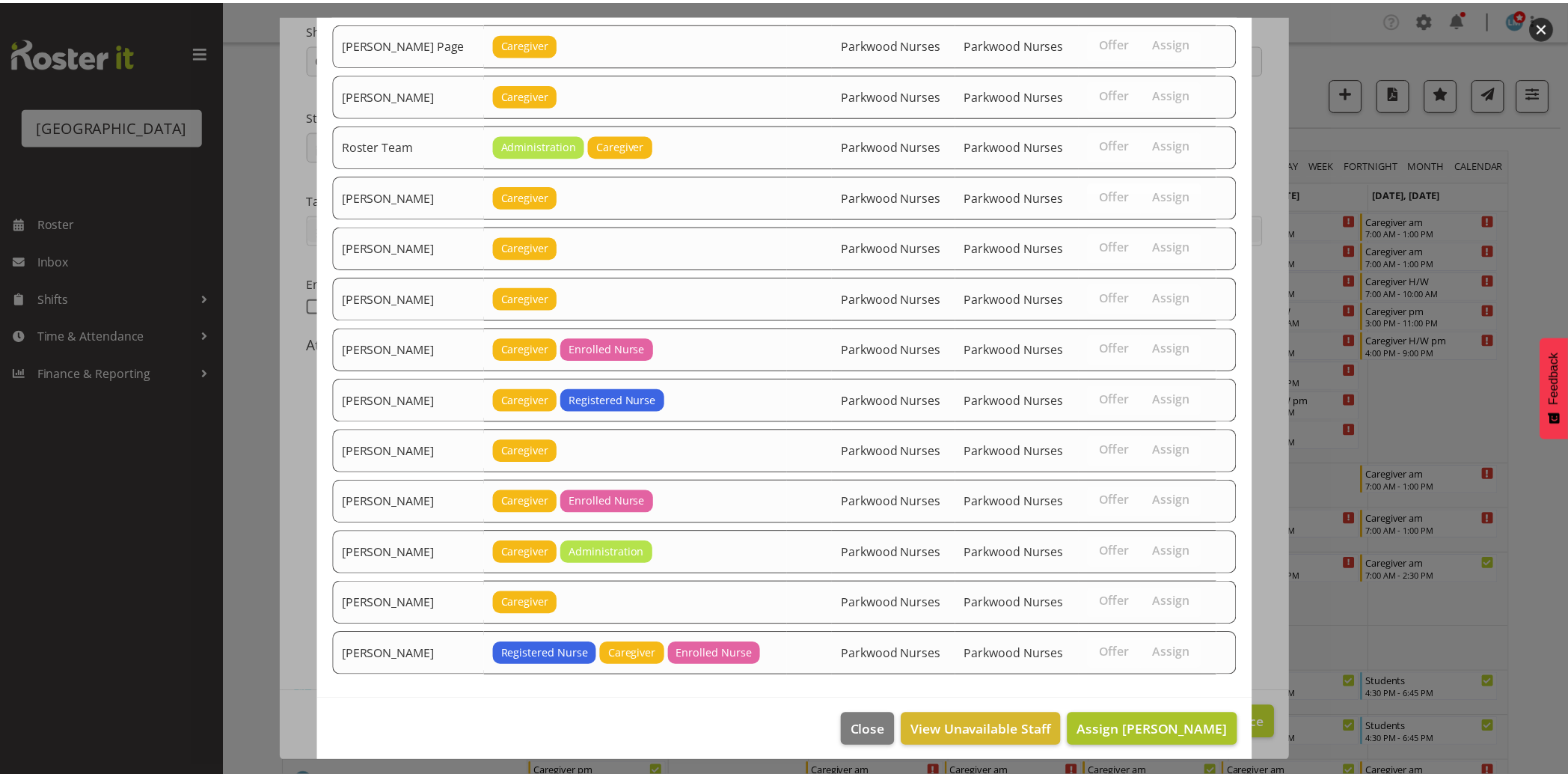
scroll to position [2299, 0]
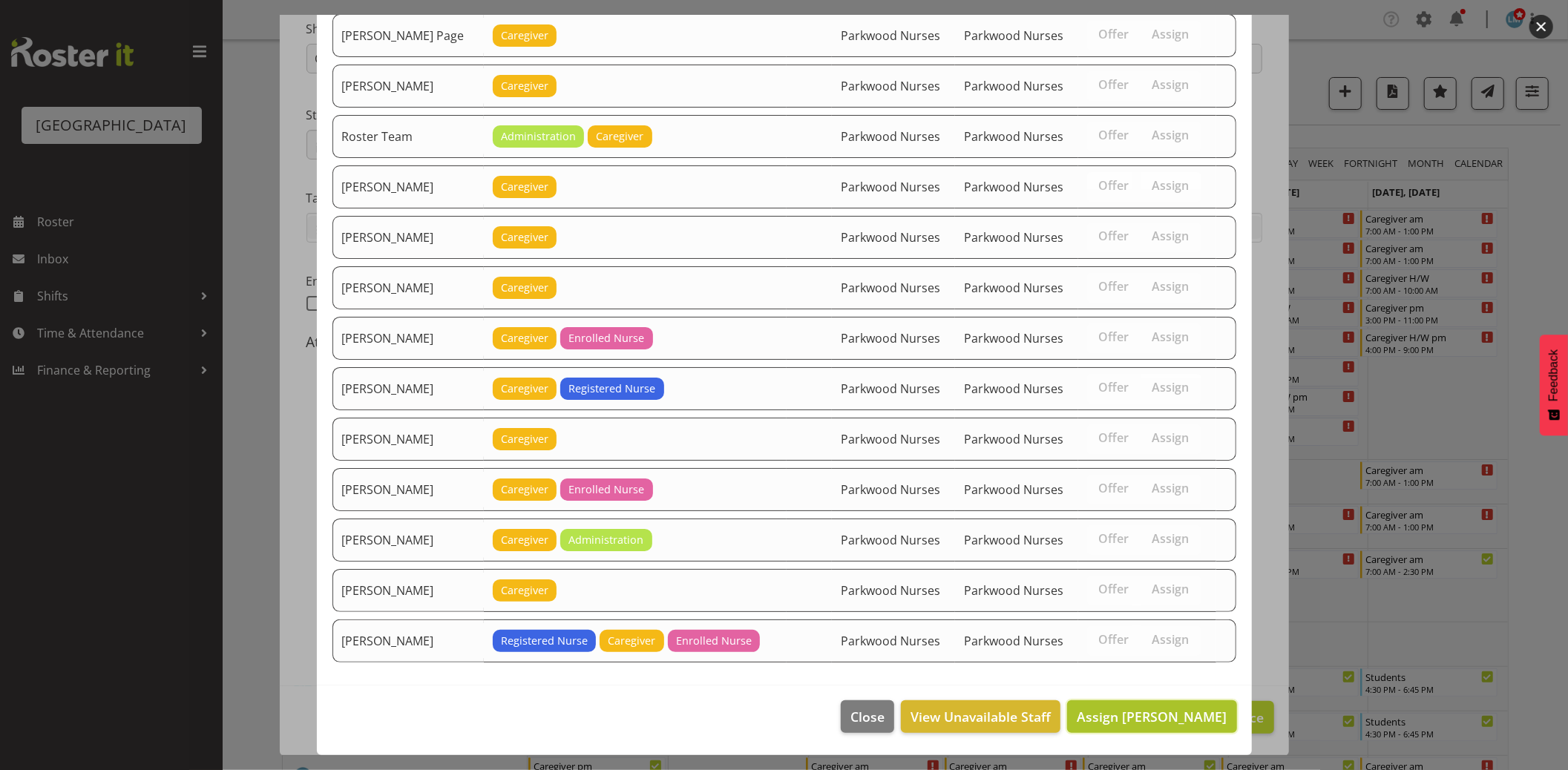
click at [1146, 724] on span "Assign Carolyn Winning" at bounding box center [1152, 717] width 150 height 17
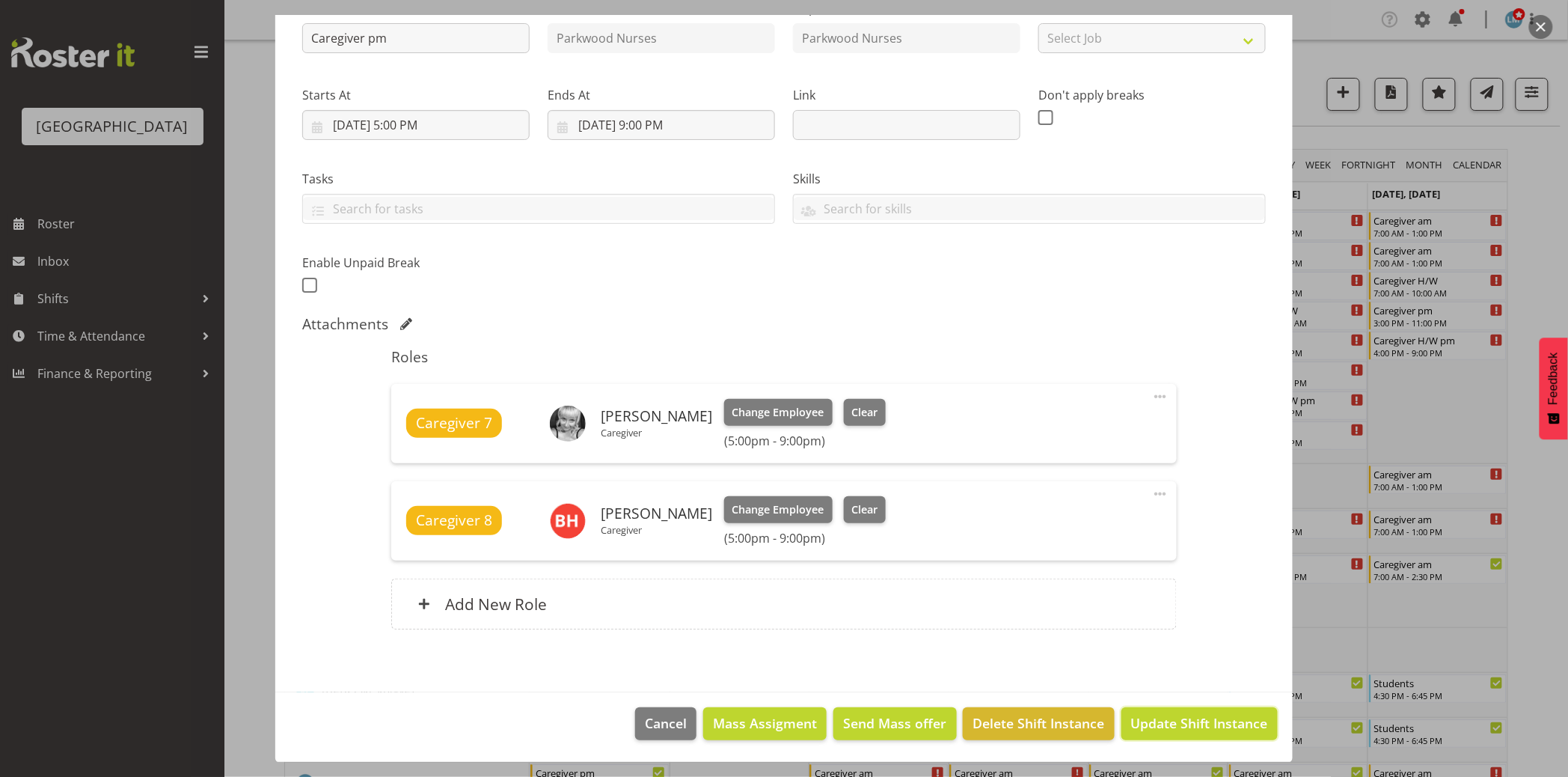
click at [1155, 730] on span "Update Shift Instance" at bounding box center [1200, 723] width 137 height 19
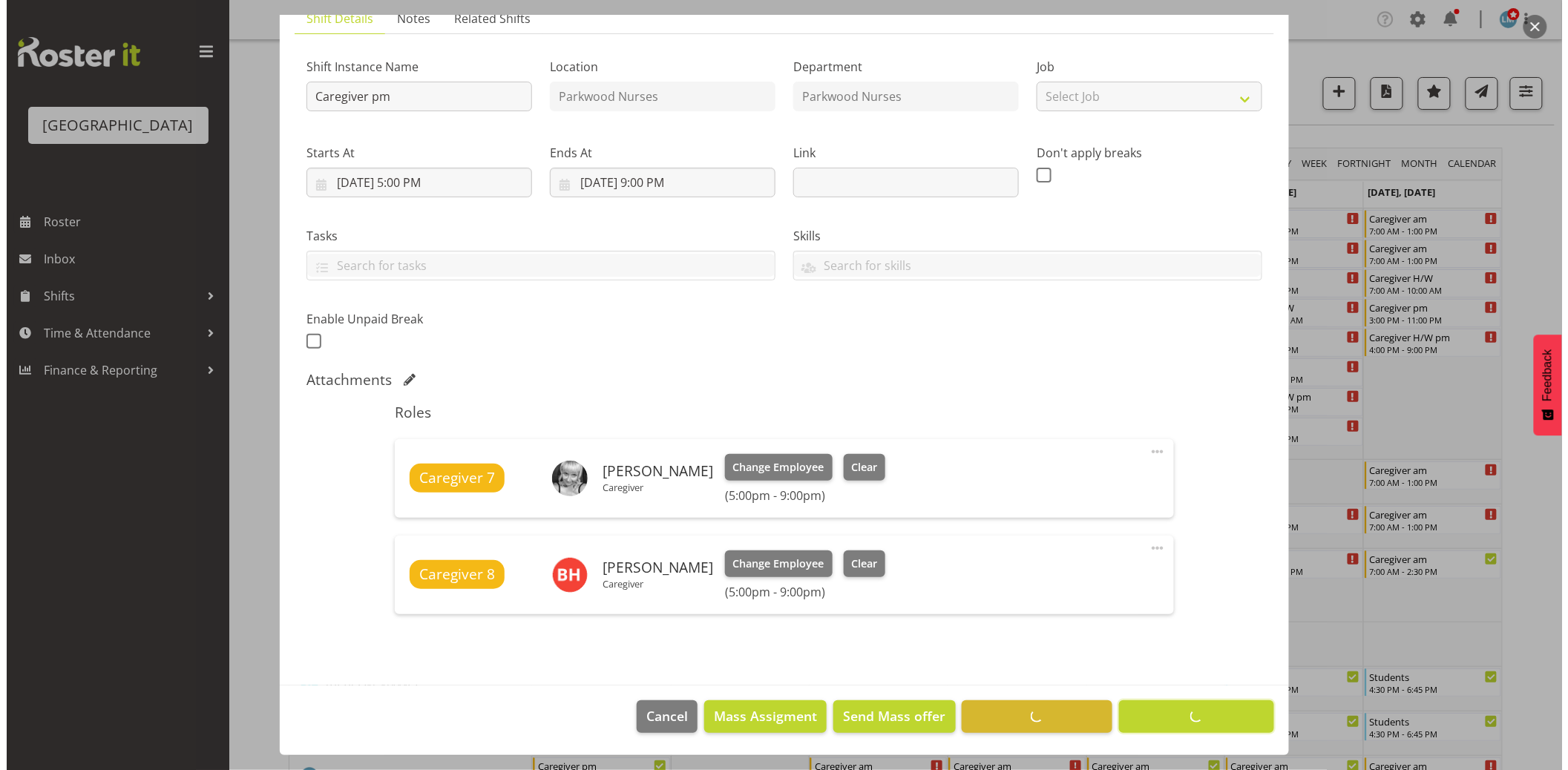
scroll to position [115, 0]
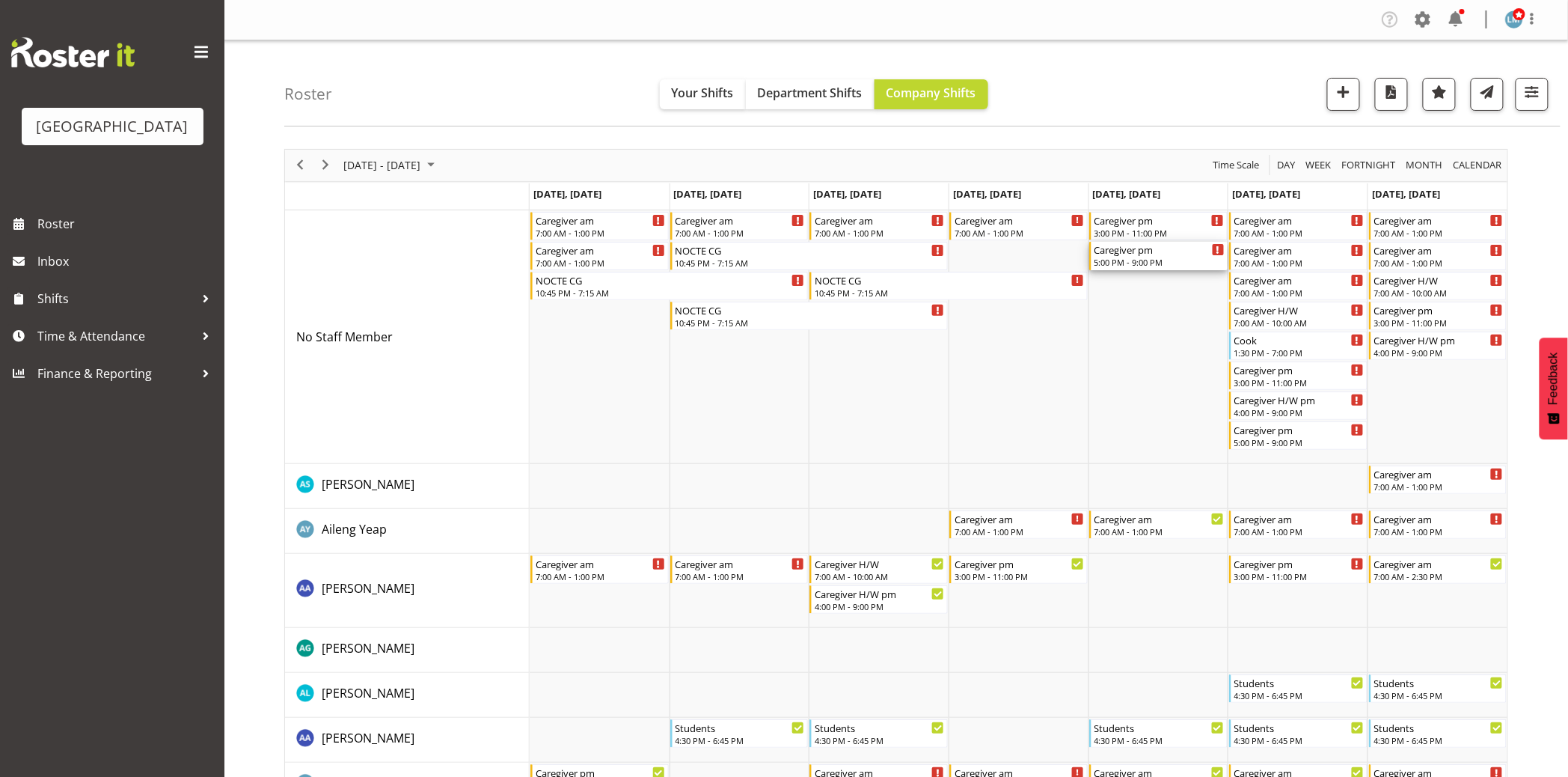
click at [1154, 257] on div "5:00 PM - 9:00 PM" at bounding box center [1160, 262] width 130 height 12
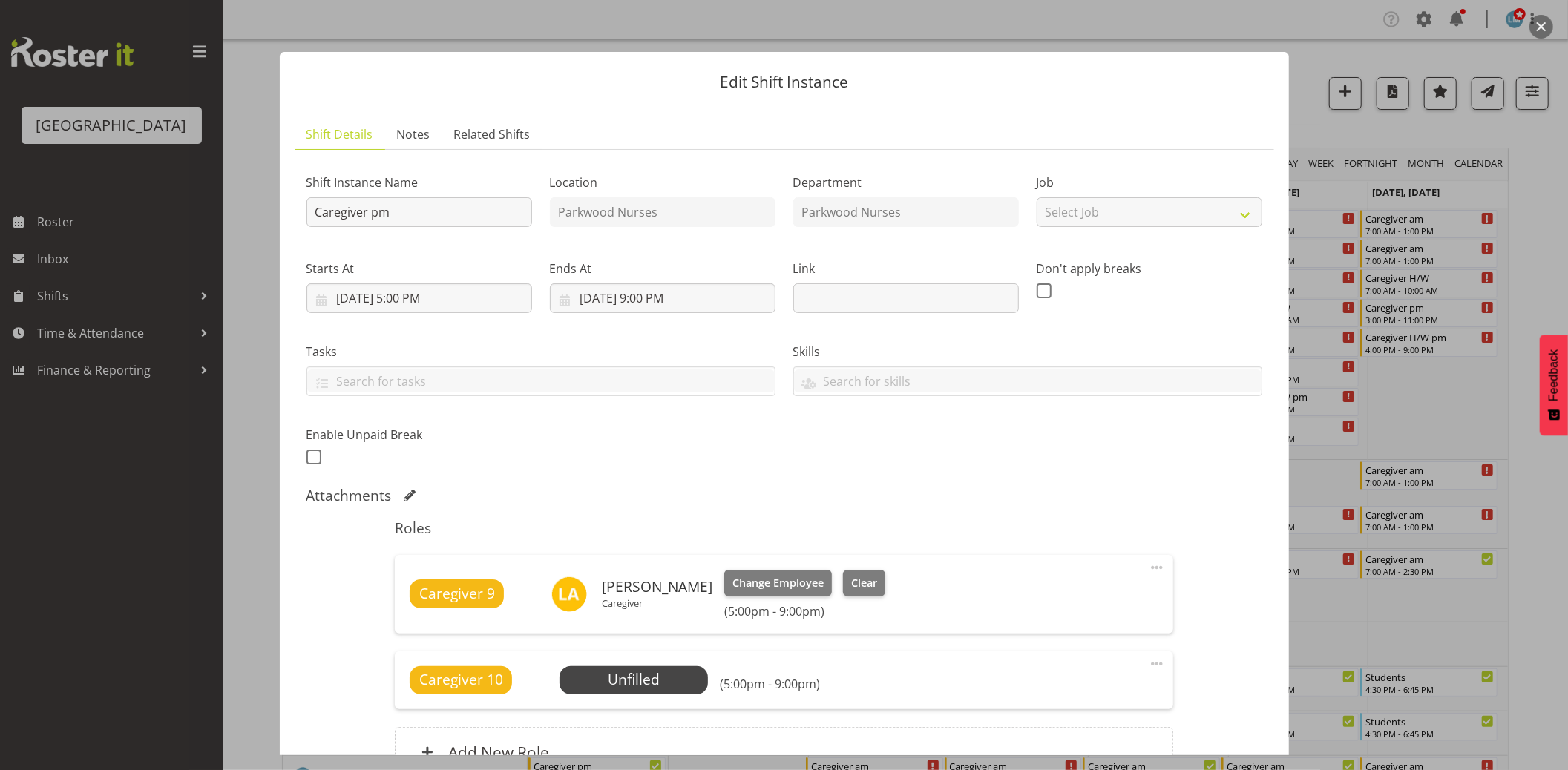
scroll to position [153, 0]
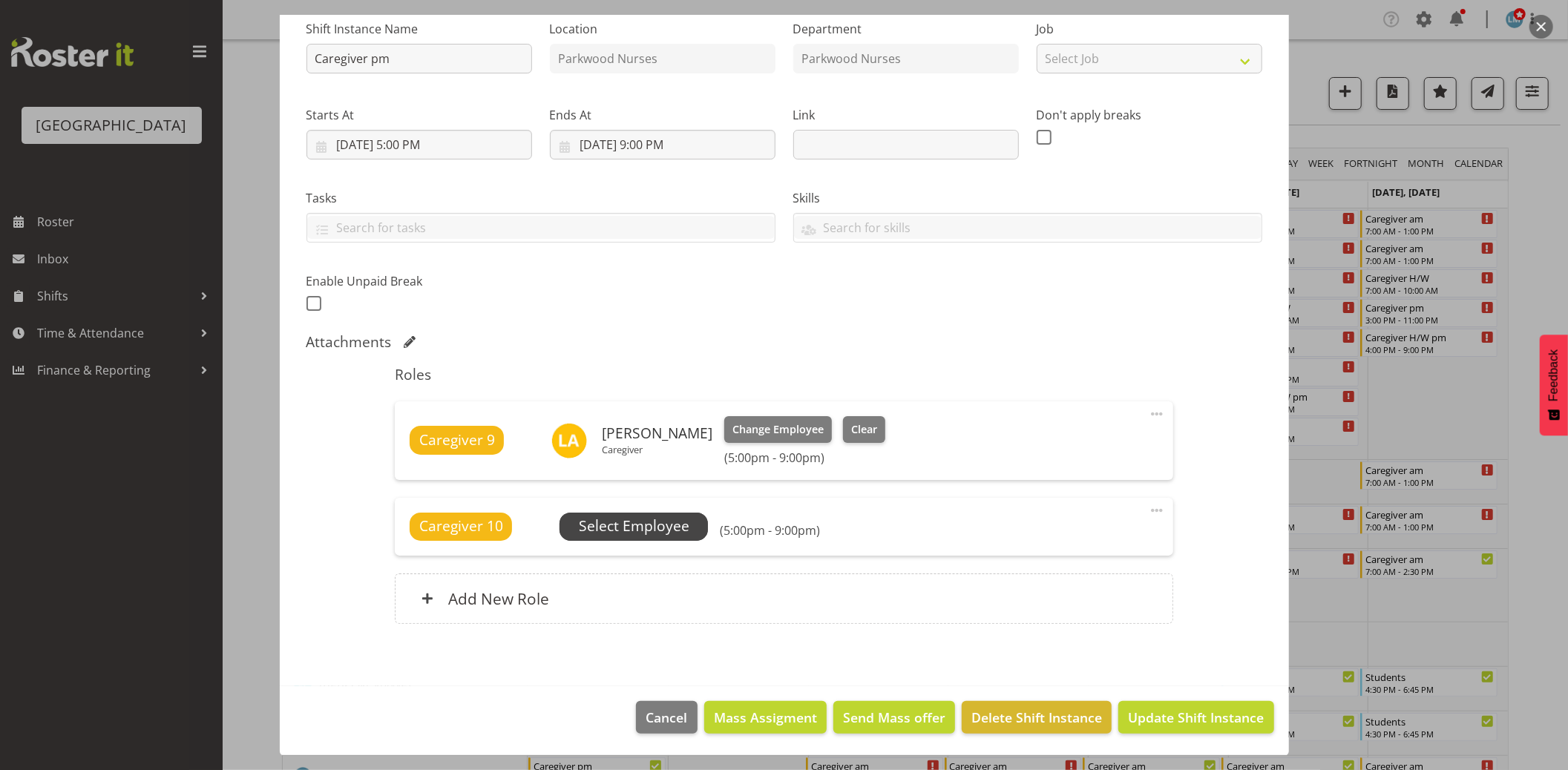
click at [656, 524] on span "Select Employee" at bounding box center [633, 526] width 111 height 22
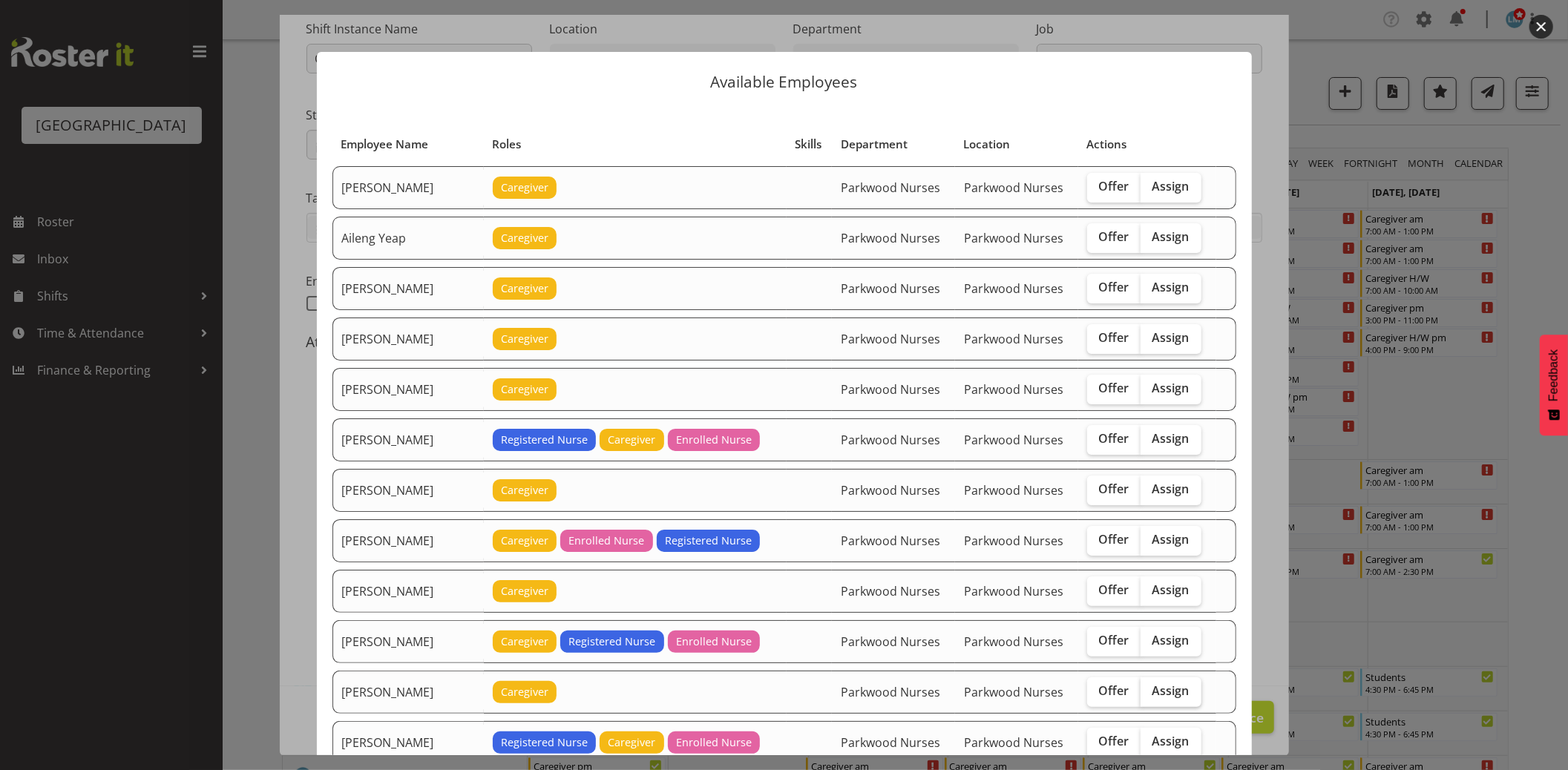
click at [1177, 693] on span "Assign" at bounding box center [1171, 691] width 37 height 15
click at [1150, 693] on input "Assign" at bounding box center [1145, 691] width 10 height 10
checkbox input "true"
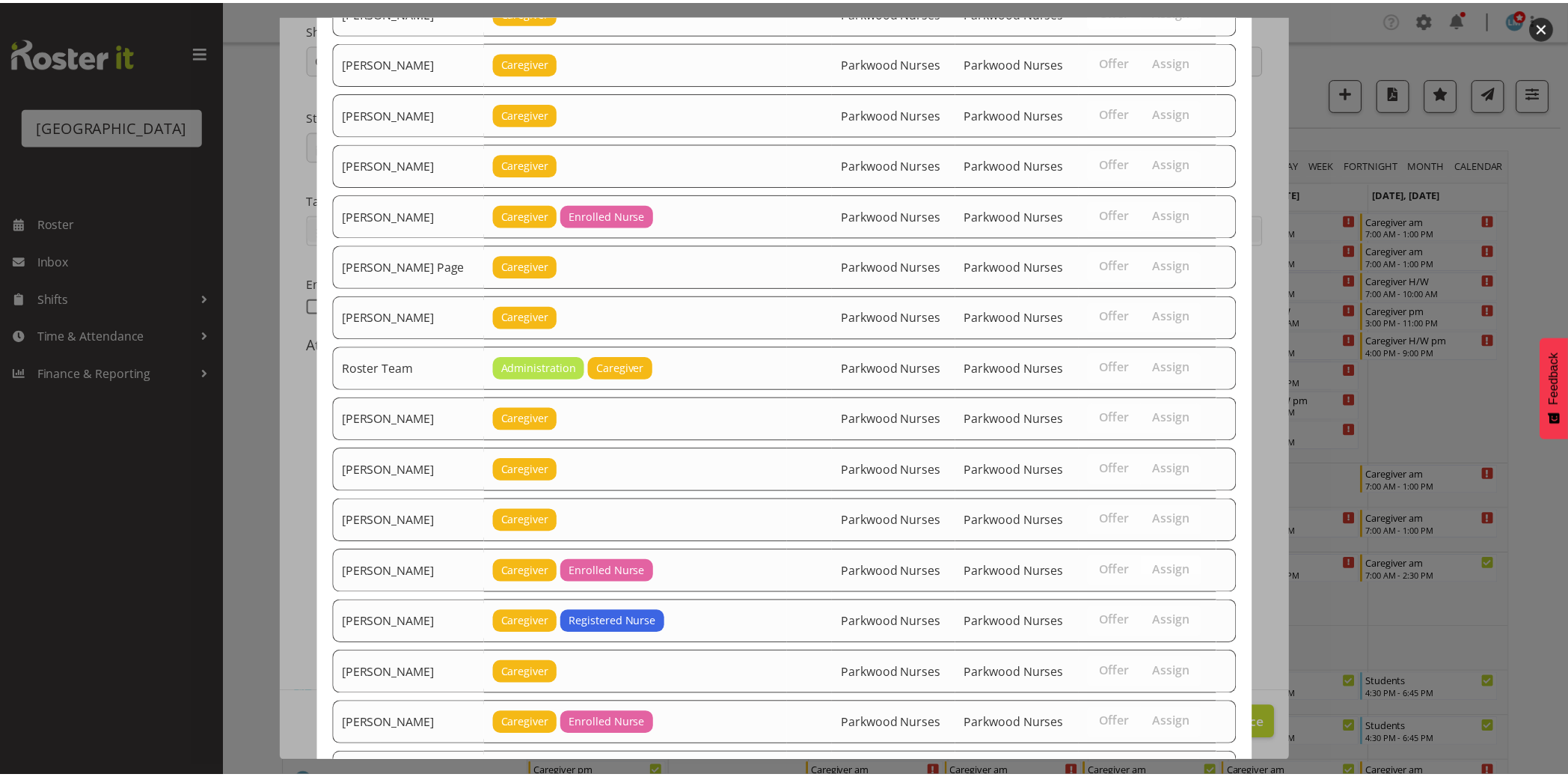
scroll to position [2299, 0]
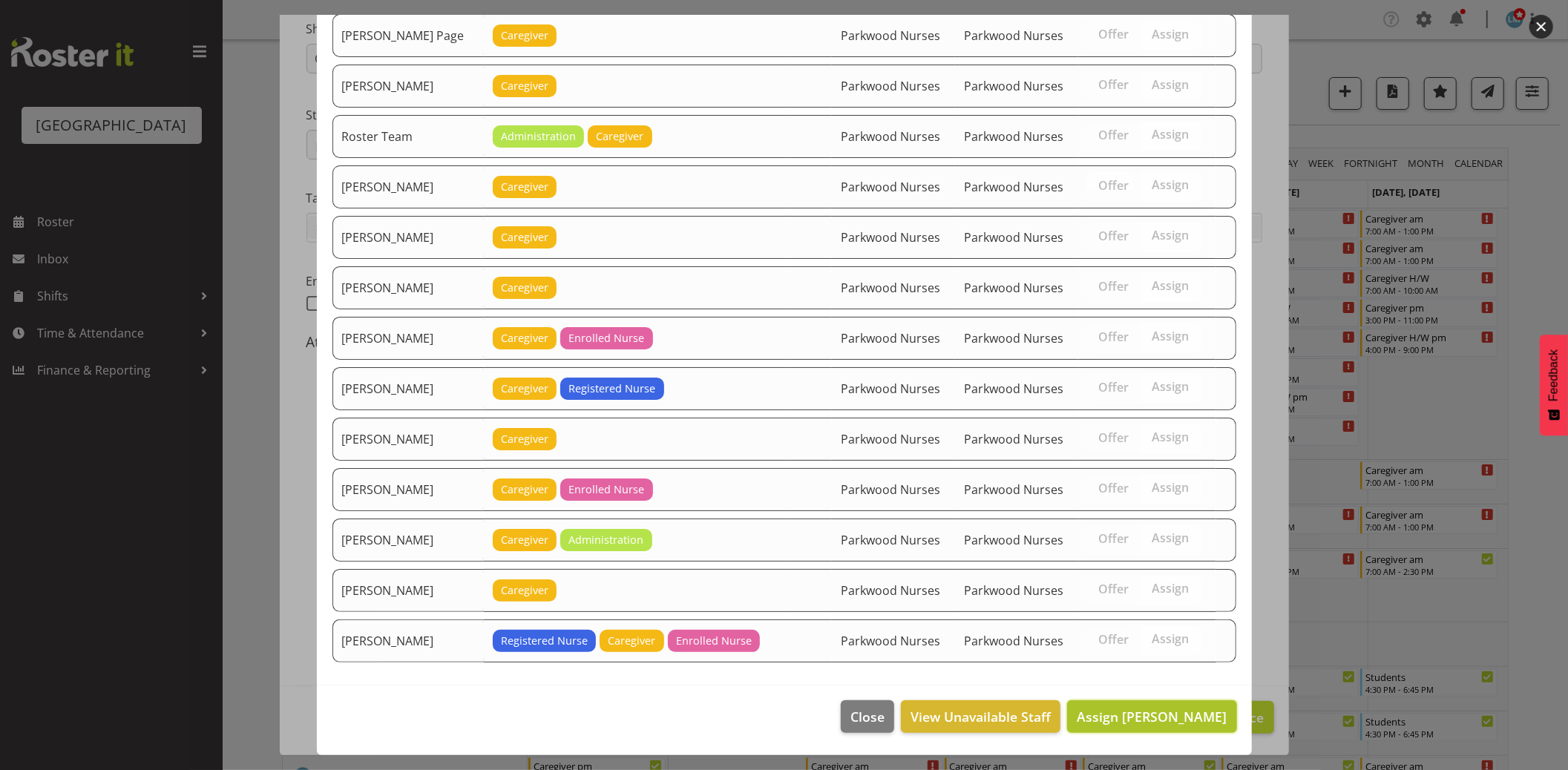
click at [1200, 719] on span "Assign Carolyn Winning" at bounding box center [1152, 717] width 150 height 17
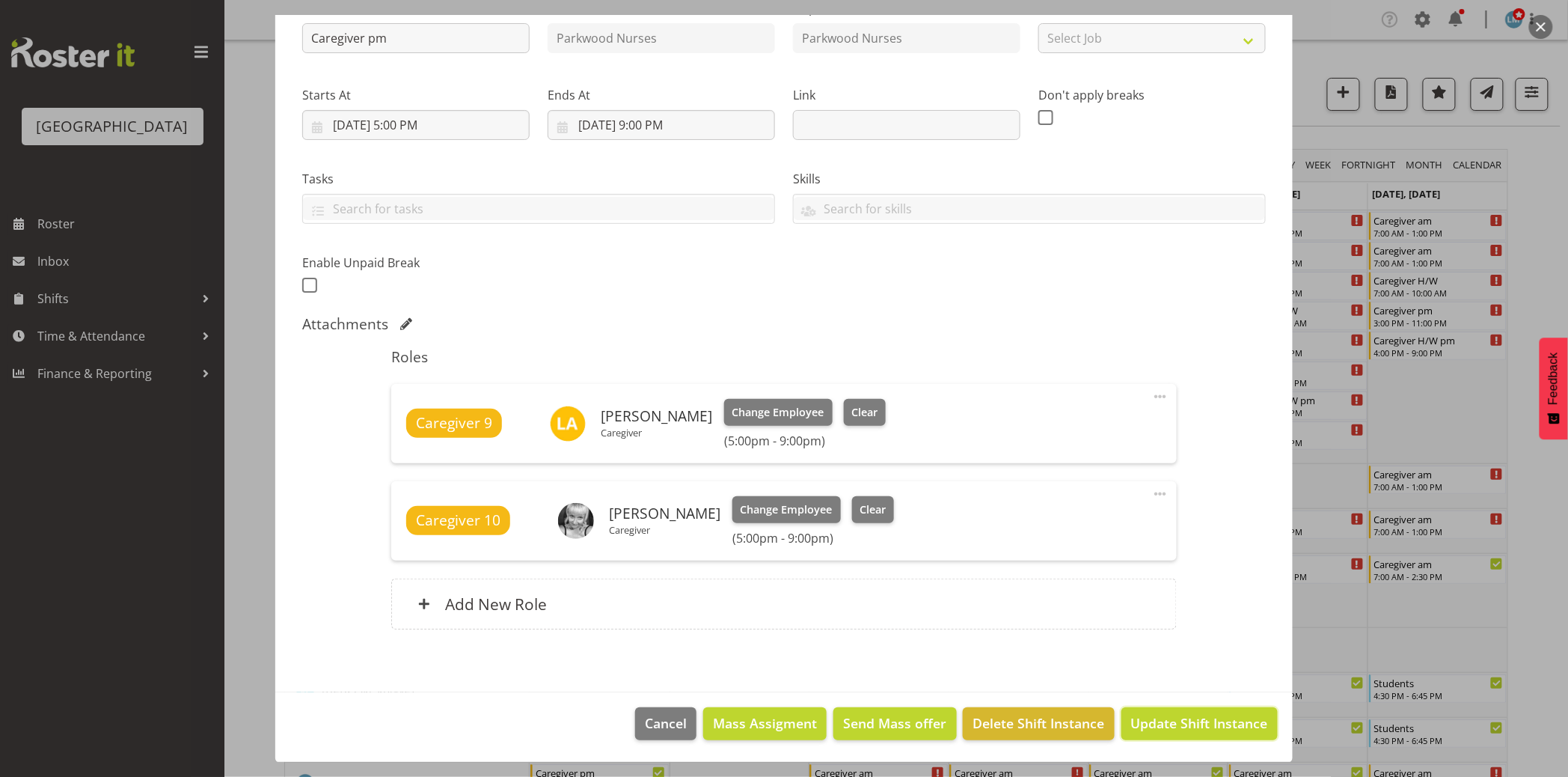
click at [1210, 724] on span "Update Shift Instance" at bounding box center [1200, 723] width 137 height 19
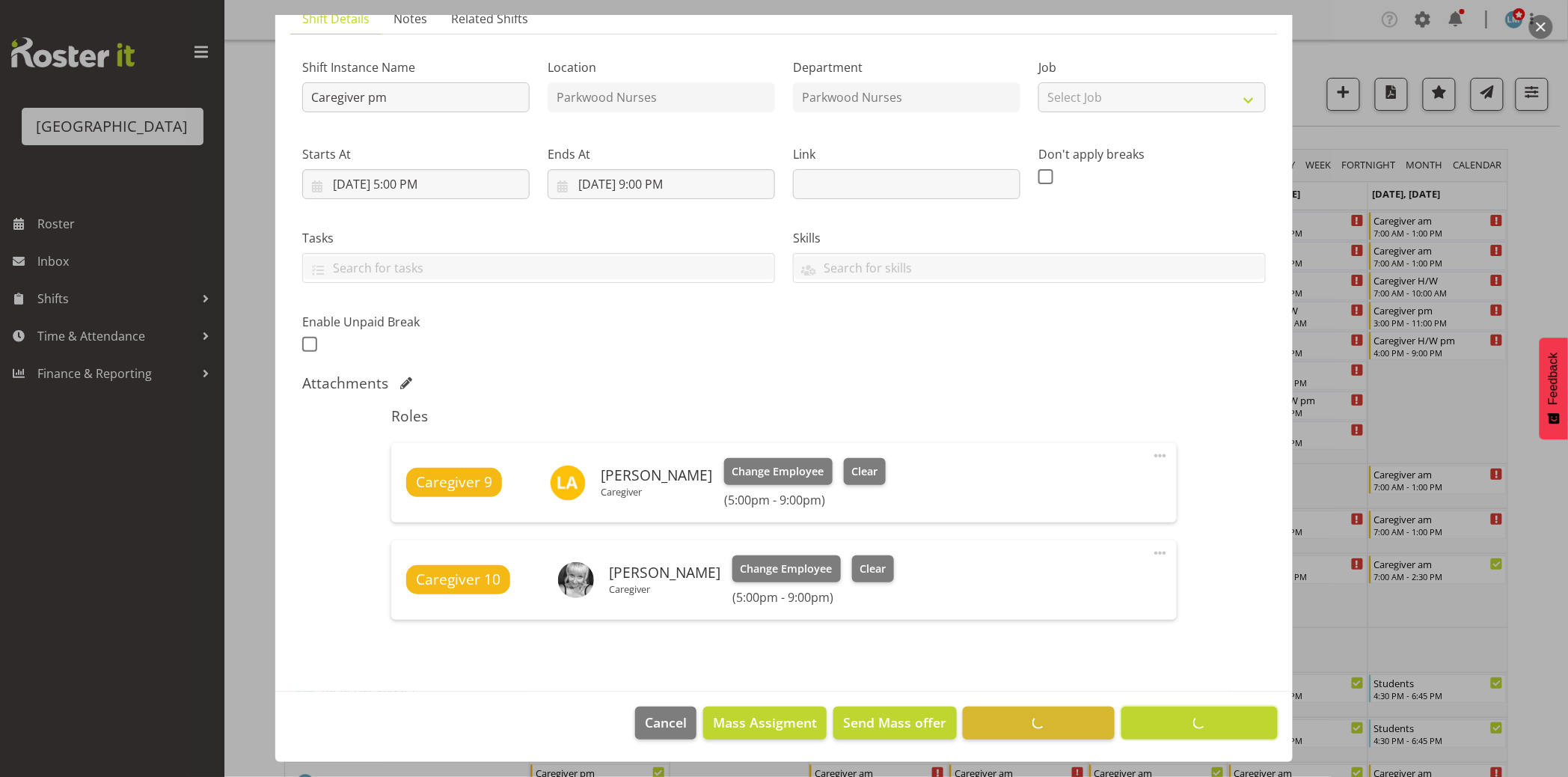
scroll to position [116, 0]
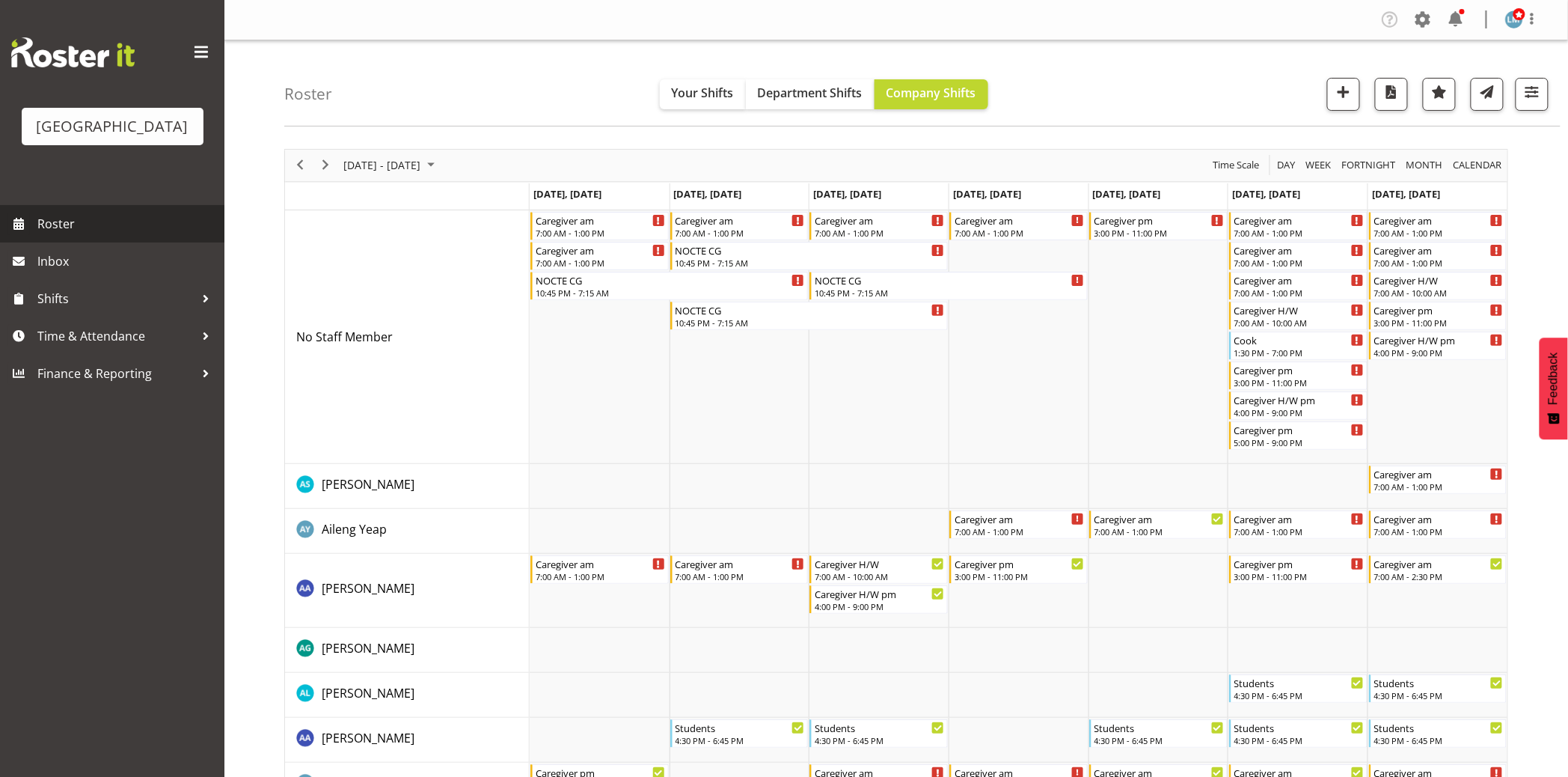
click at [73, 235] on span "Roster" at bounding box center [127, 224] width 179 height 23
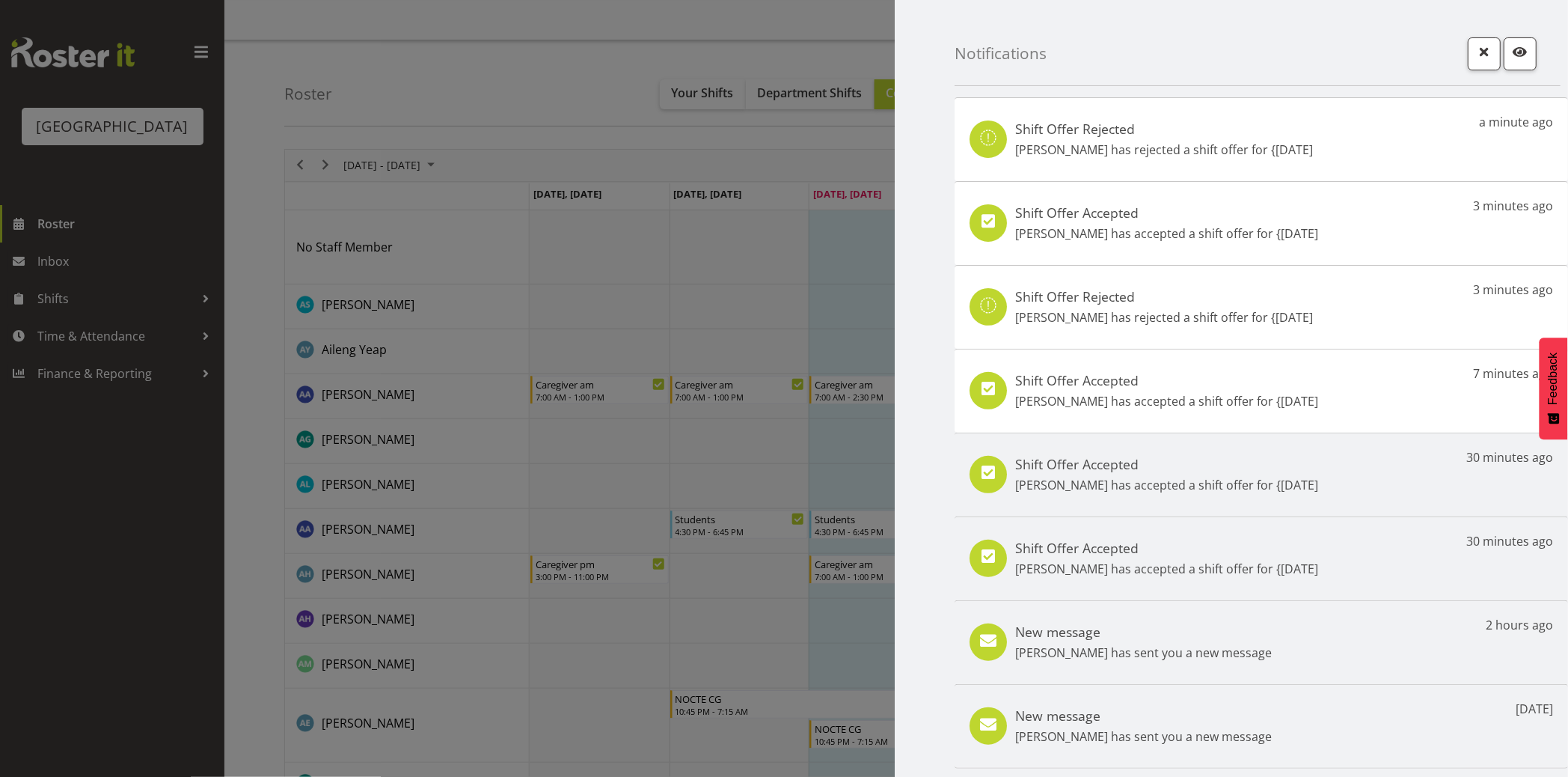
click at [165, 488] on div at bounding box center [784, 388] width 1568 height 777
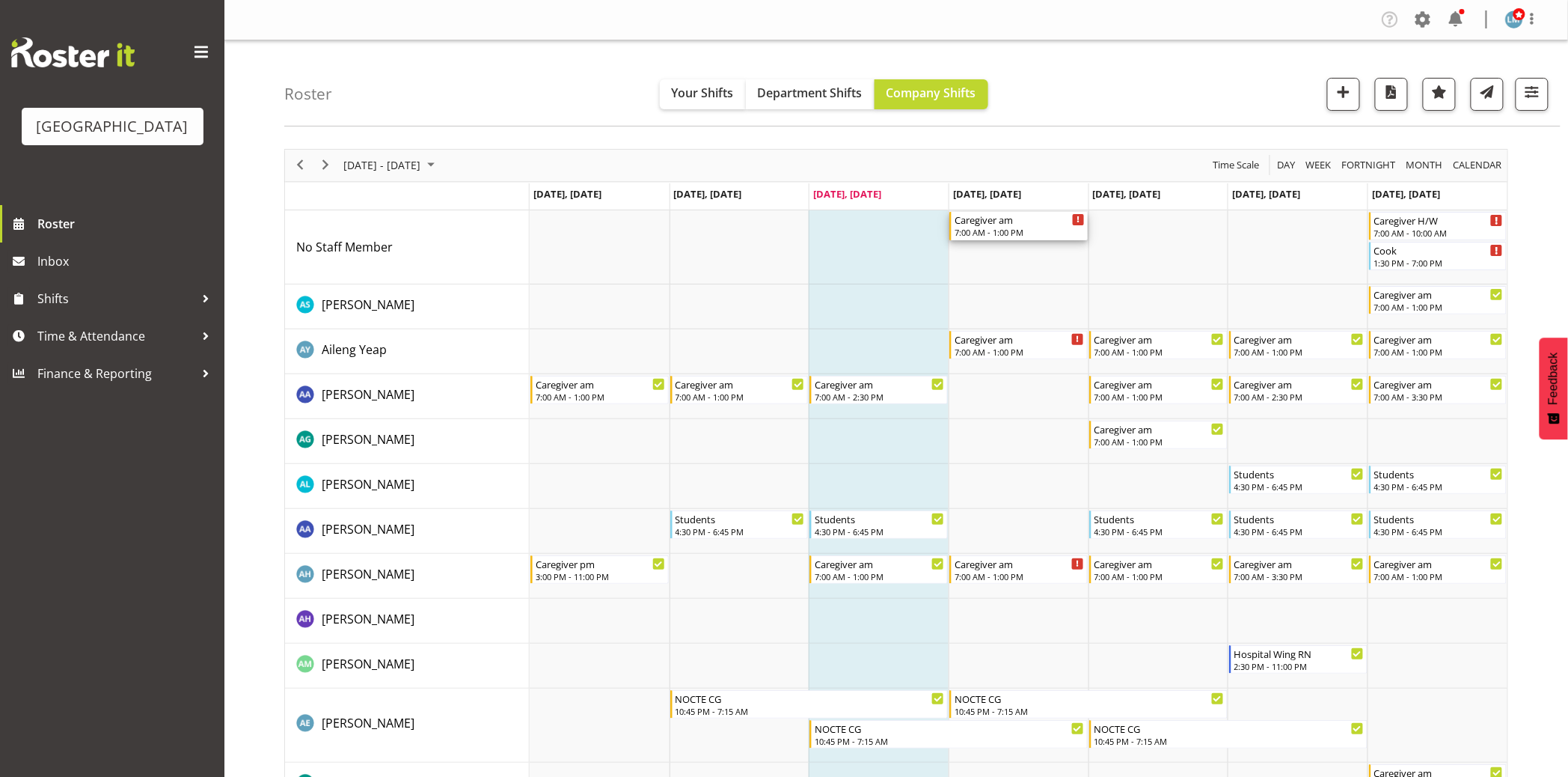
click at [996, 230] on div "7:00 AM - 1:00 PM" at bounding box center [1020, 232] width 130 height 12
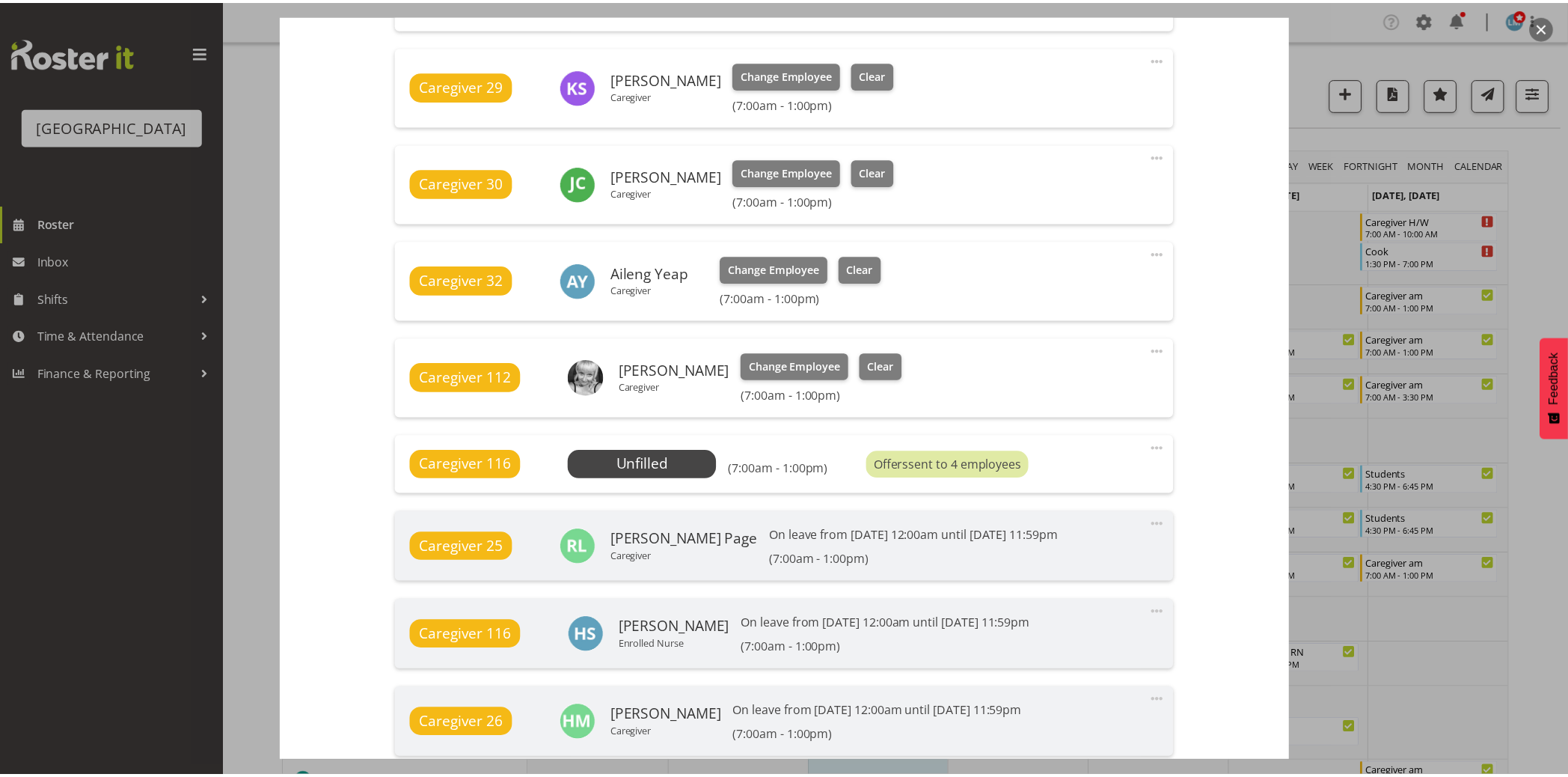
scroll to position [915, 0]
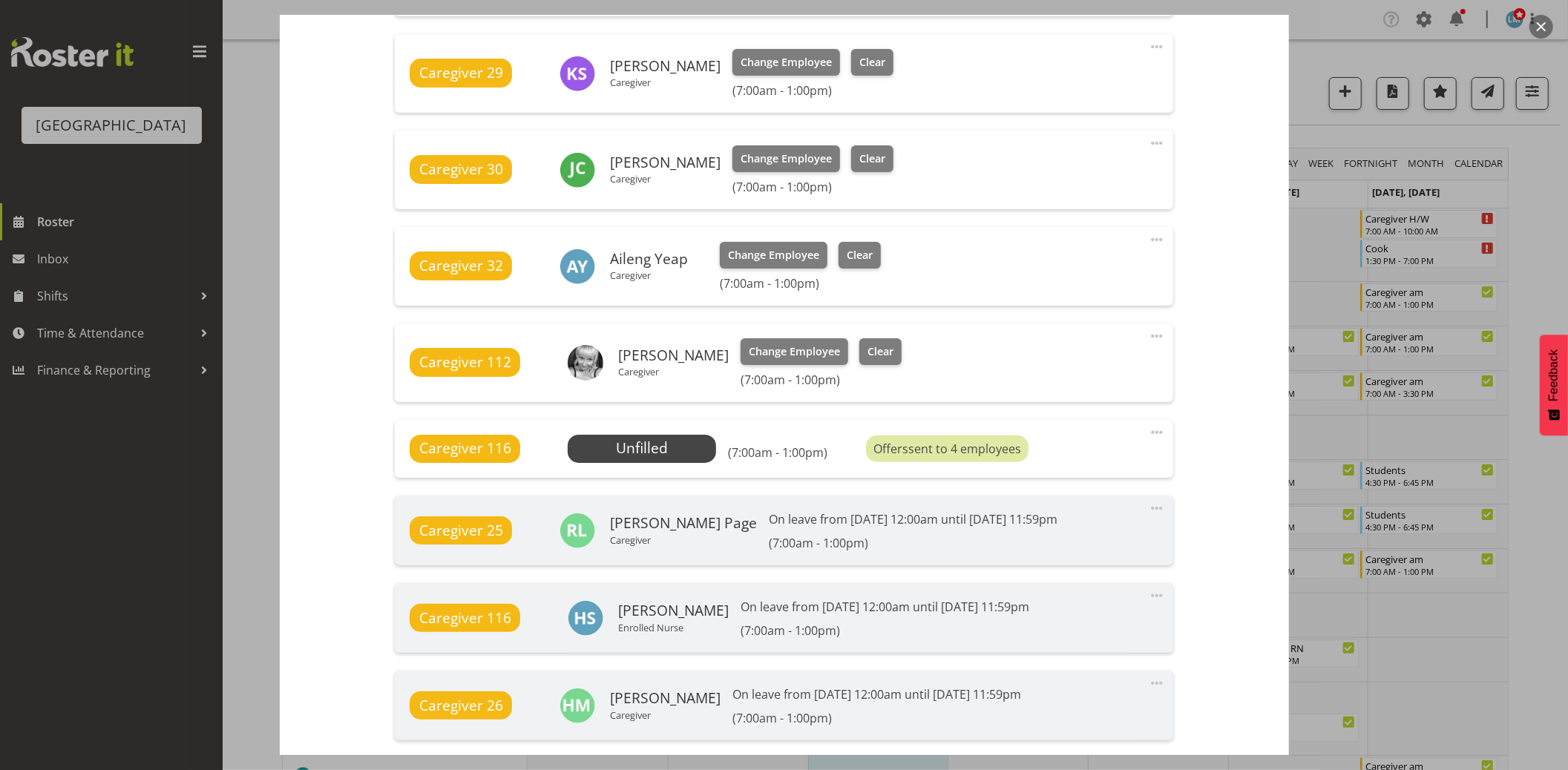
click at [1546, 211] on div at bounding box center [784, 385] width 1568 height 770
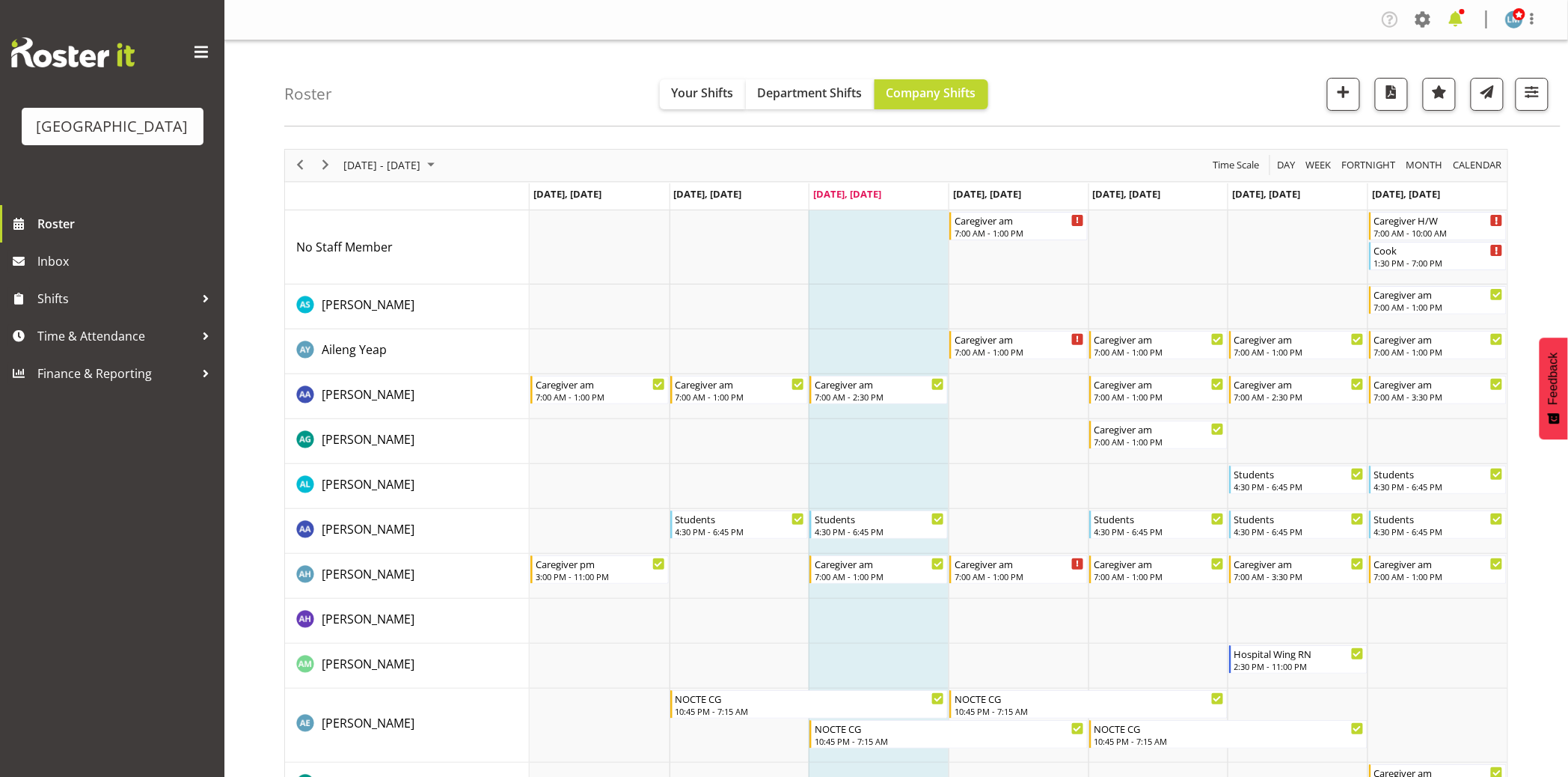
click at [1456, 21] on span at bounding box center [1456, 19] width 24 height 24
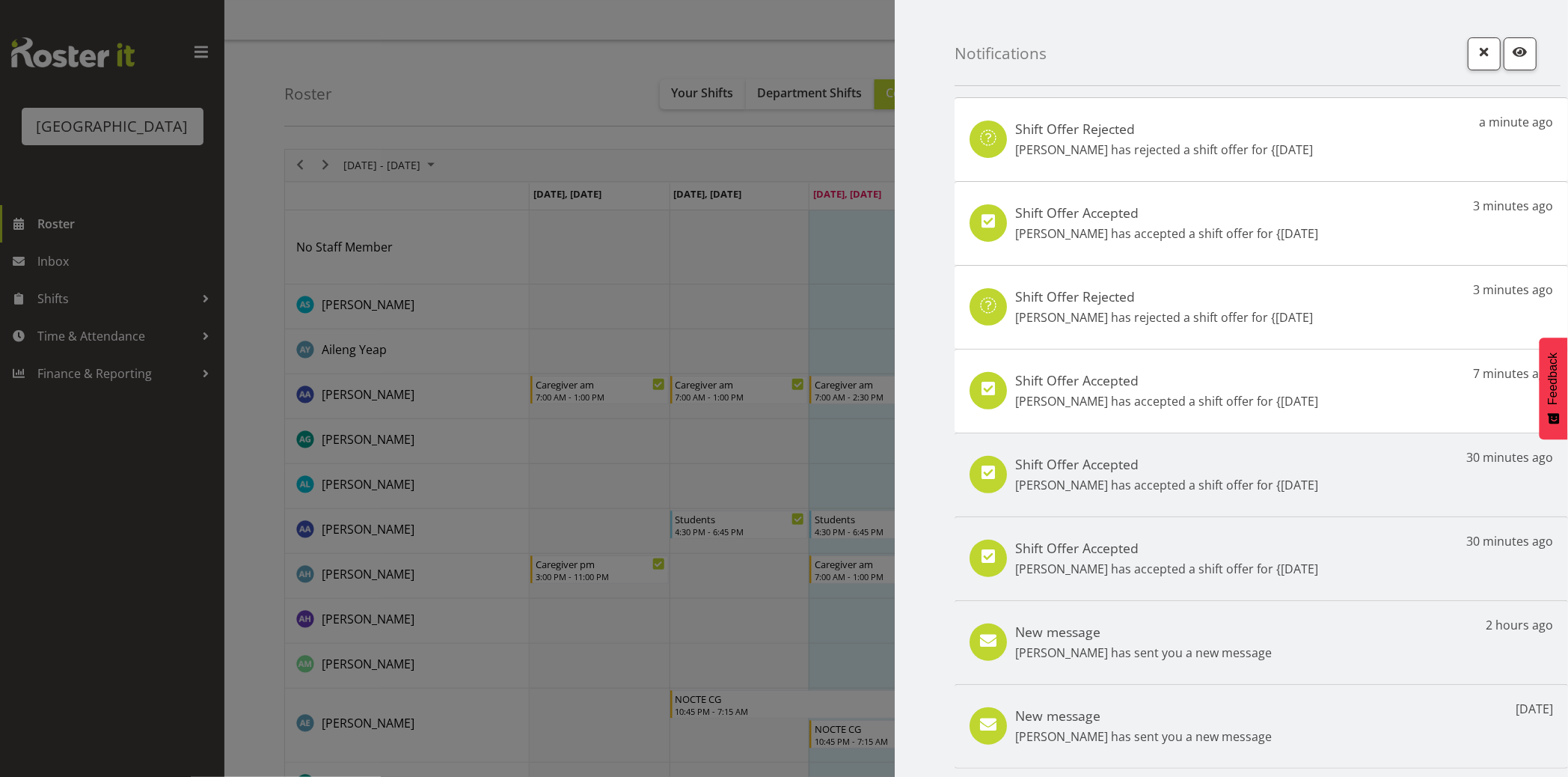
click at [55, 283] on div at bounding box center [784, 388] width 1568 height 777
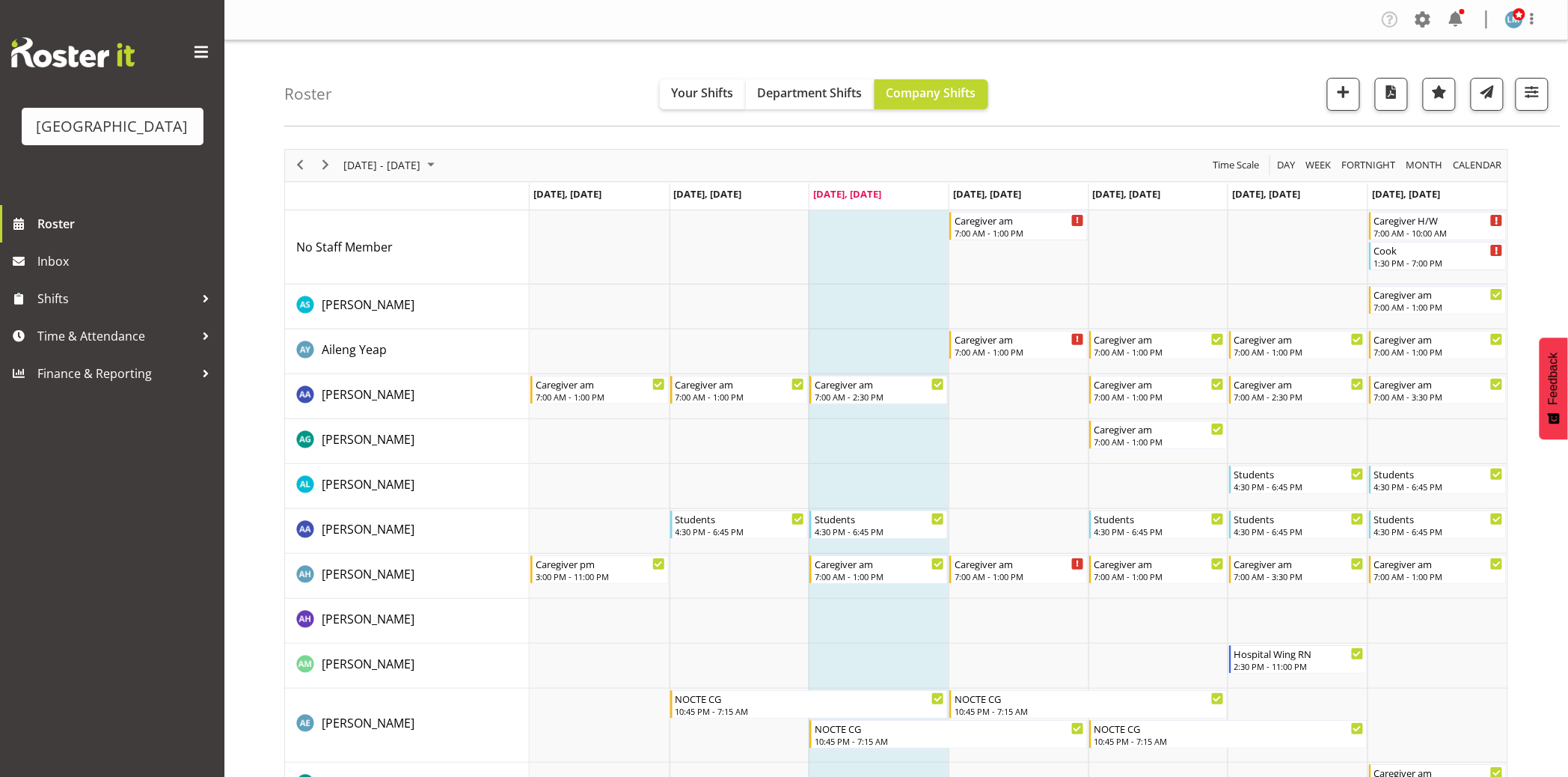
click at [55, 283] on div at bounding box center [784, 388] width 1568 height 777
click at [53, 272] on span "Inbox" at bounding box center [127, 262] width 179 height 23
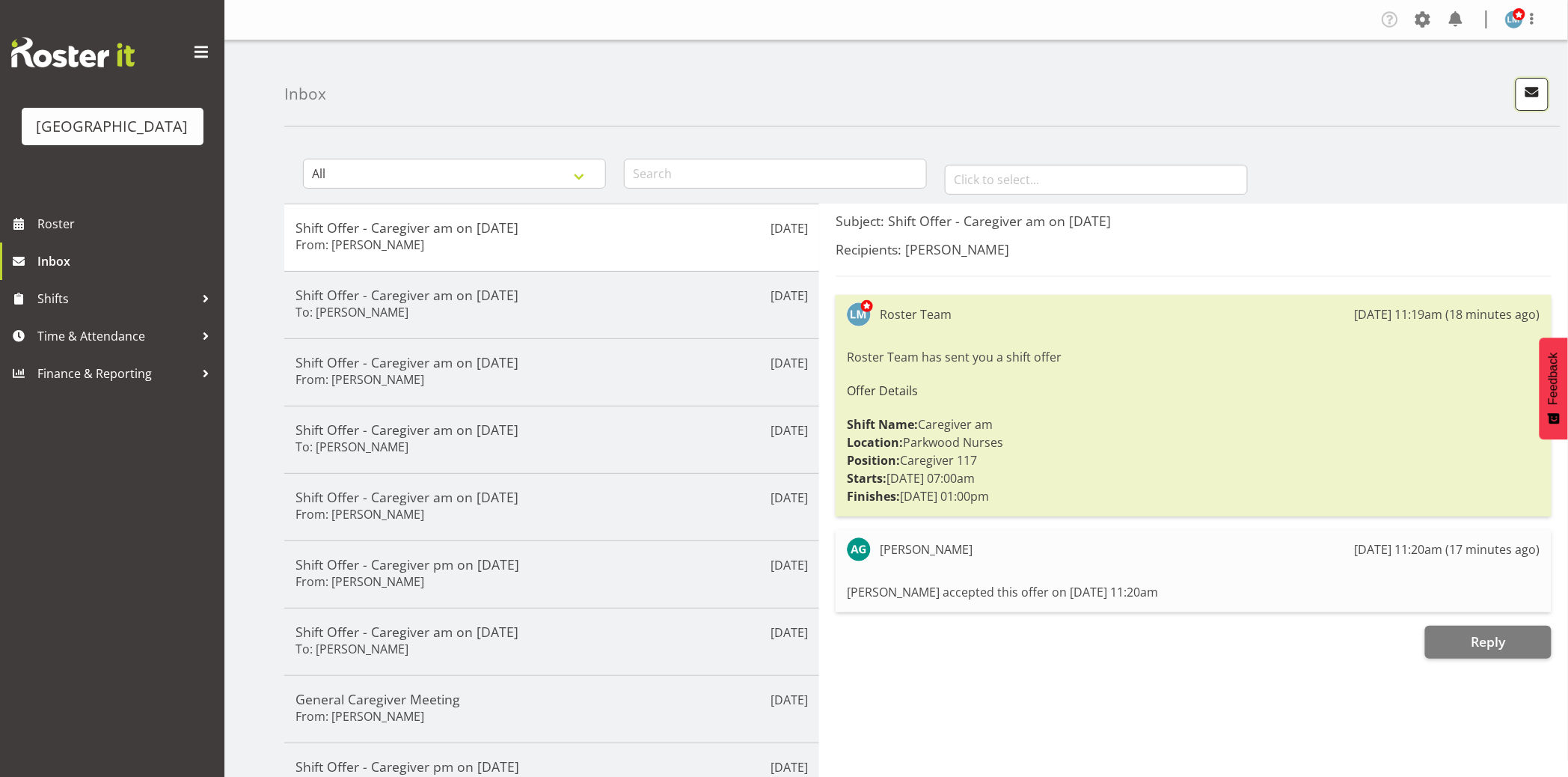
click at [1543, 84] on button "button" at bounding box center [1532, 94] width 33 height 33
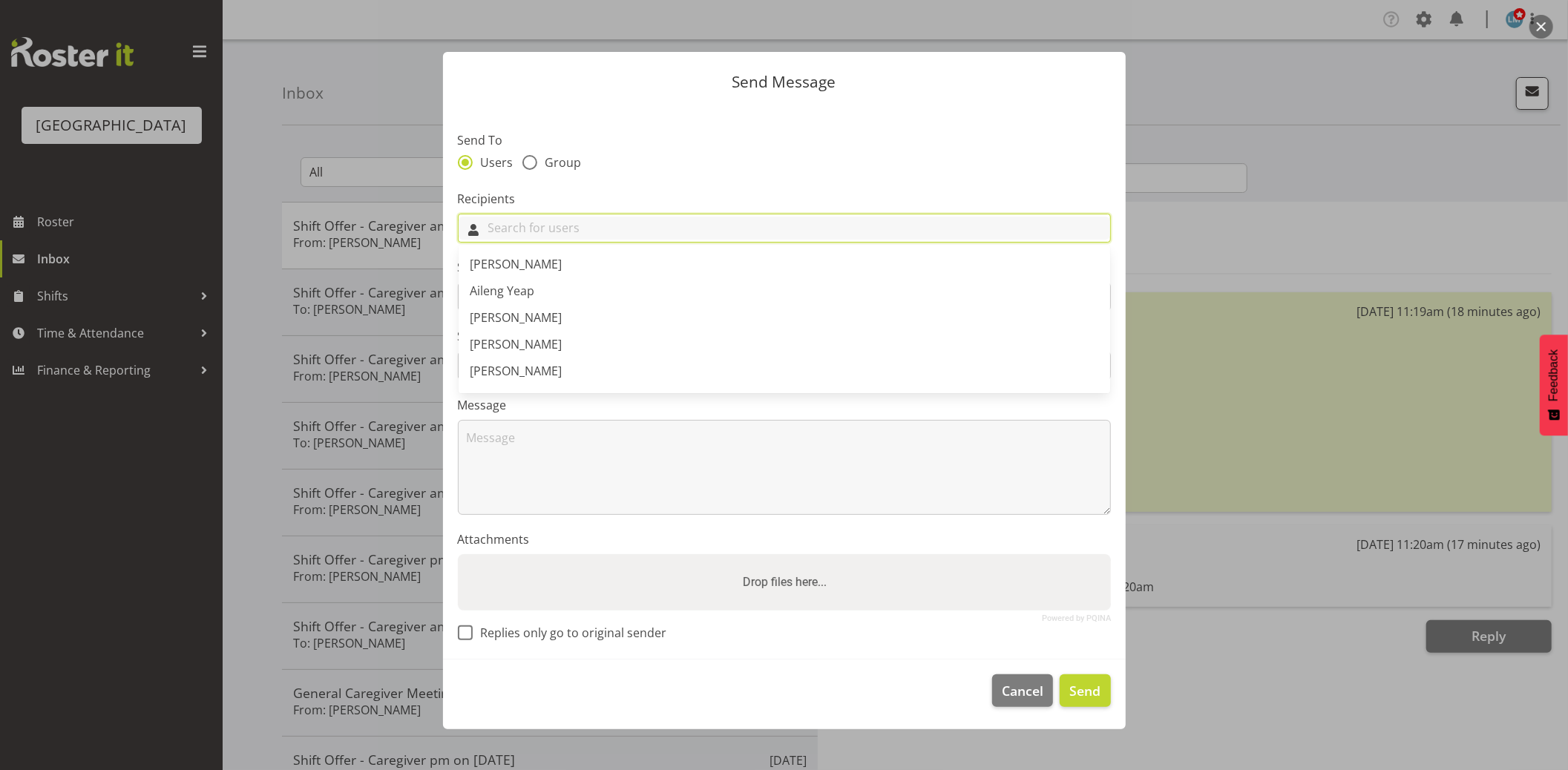
click at [491, 225] on input "text" at bounding box center [784, 228] width 652 height 23
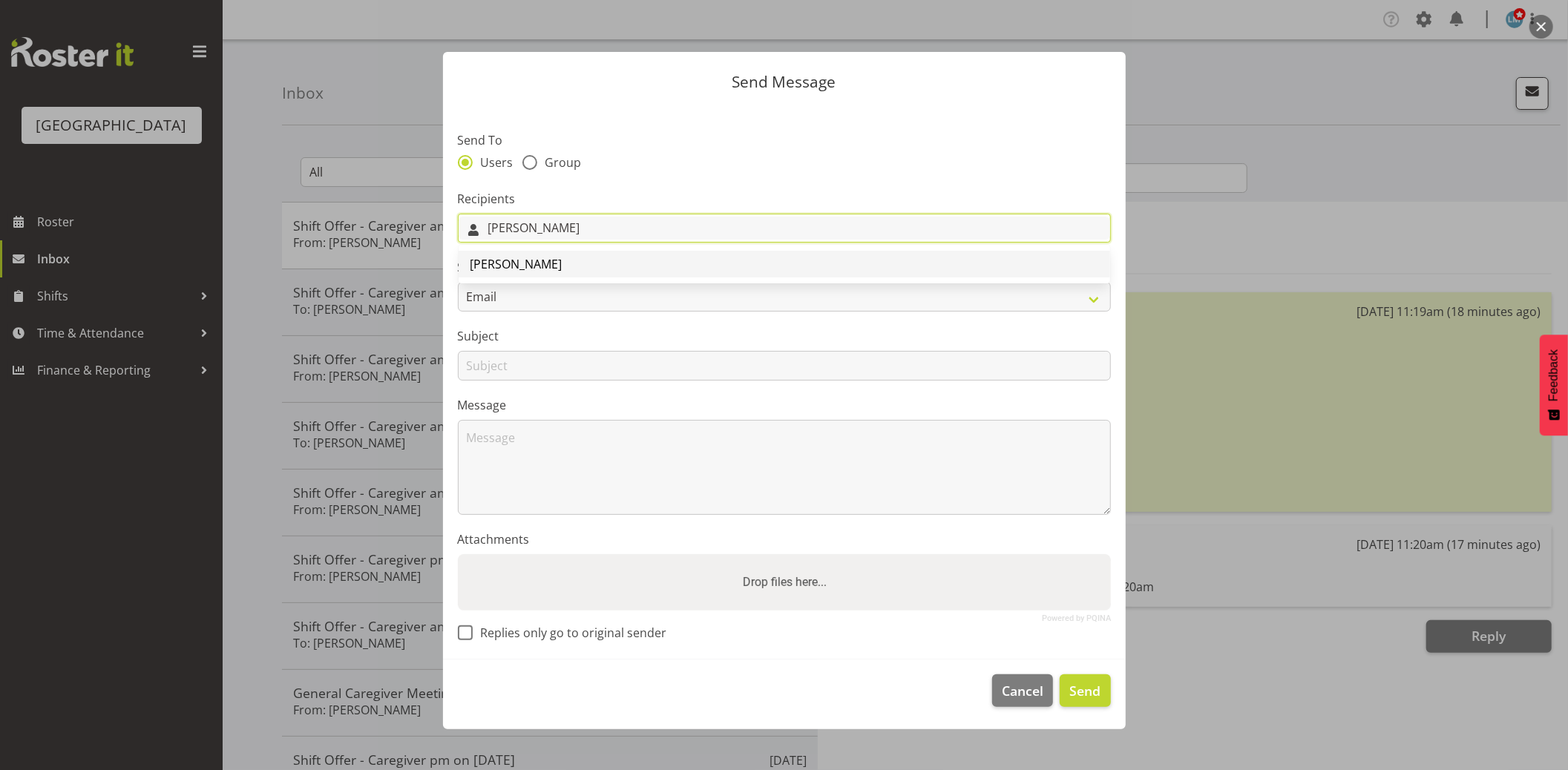
type input "sam"
click at [496, 256] on span "[PERSON_NAME]" at bounding box center [517, 264] width 92 height 17
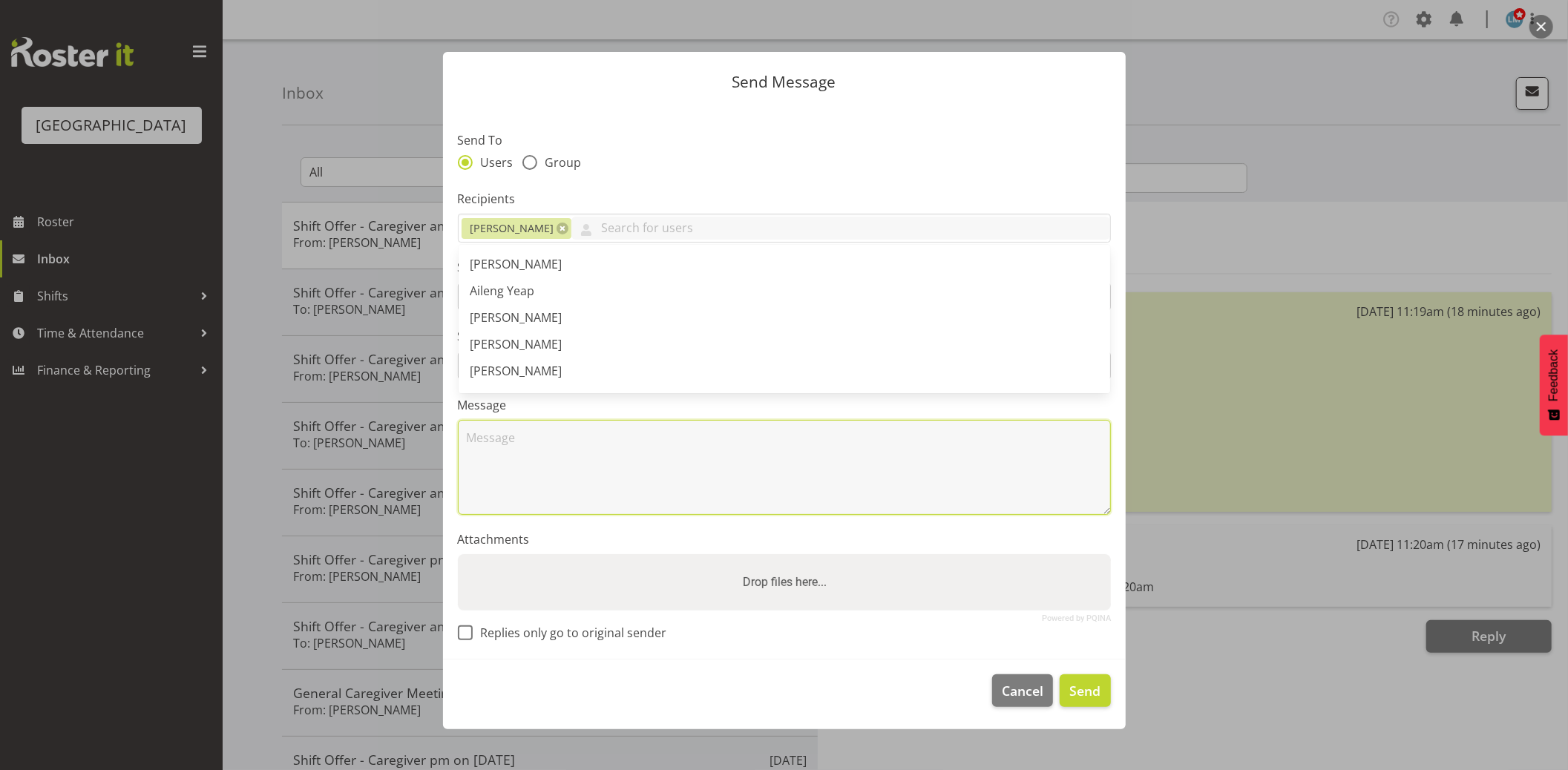
click at [545, 481] on textarea at bounding box center [785, 467] width 653 height 95
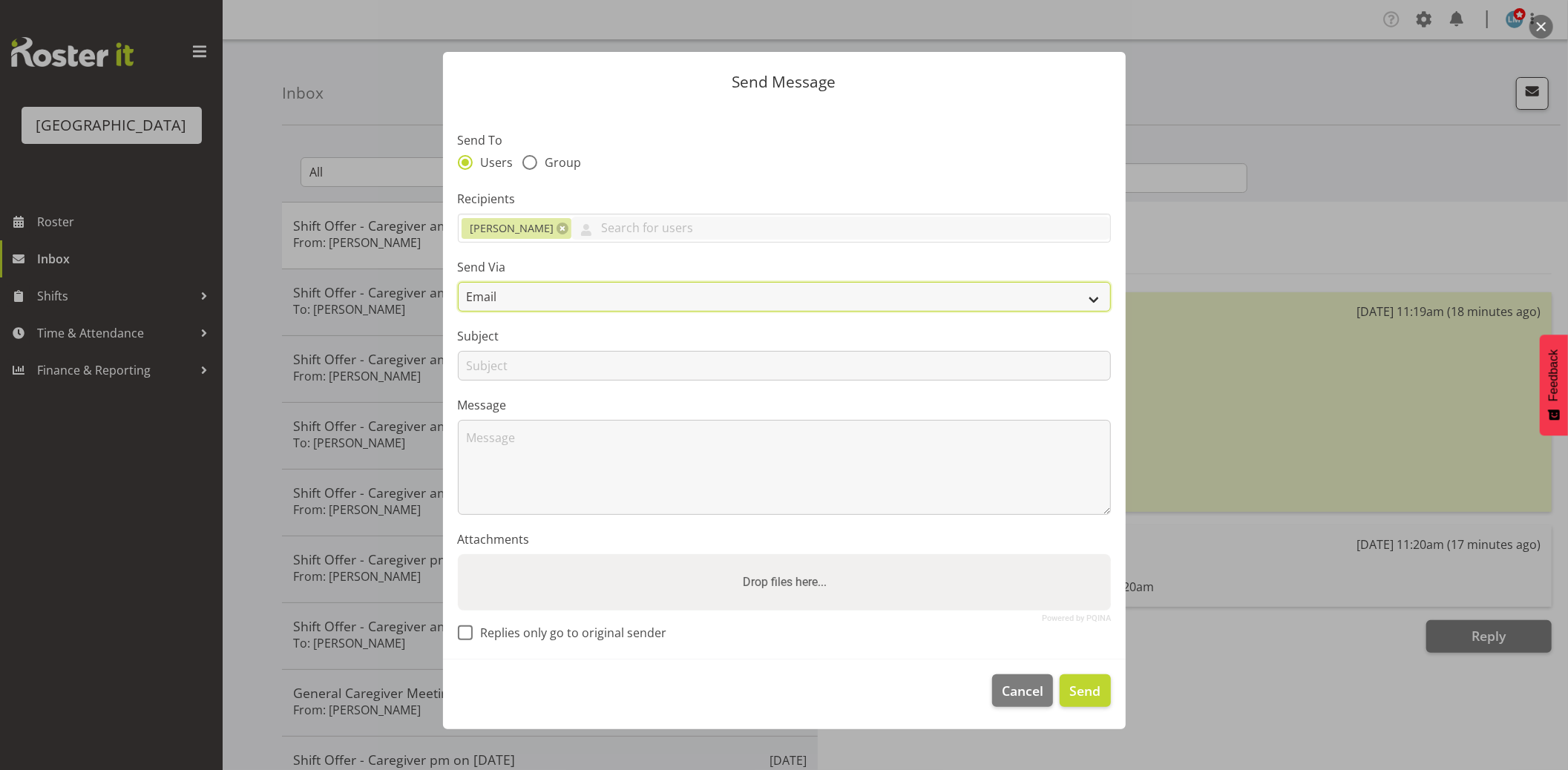
click at [510, 284] on select "Email SMS" at bounding box center [785, 297] width 653 height 30
select select "sms"
click at [458, 282] on select "Email SMS" at bounding box center [785, 297] width 653 height 30
click at [505, 373] on input "text" at bounding box center [785, 366] width 653 height 30
type input "longer shift"
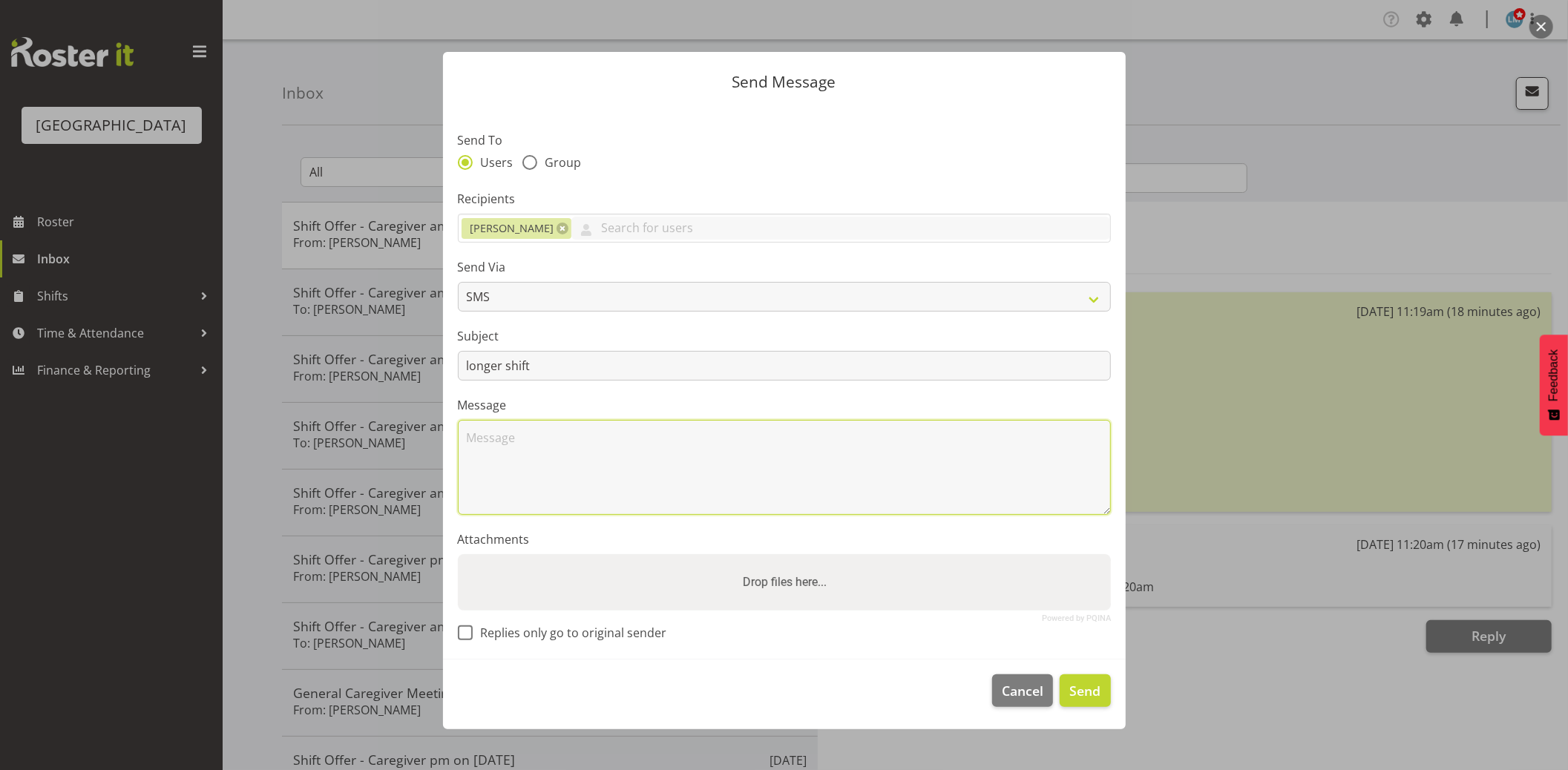
click at [500, 434] on textarea at bounding box center [785, 467] width 653 height 95
click at [510, 438] on textarea "Hi Samaha Can you please" at bounding box center [785, 467] width 653 height 95
click at [524, 434] on textarea "Hi Samaha Can you please" at bounding box center [785, 467] width 653 height 95
click at [613, 439] on textarea "Hi Samah Can you please" at bounding box center [785, 467] width 653 height 95
click at [787, 443] on textarea "Hi Samah Can you please stay till 330pm tomorrow Thur" at bounding box center [785, 467] width 653 height 95
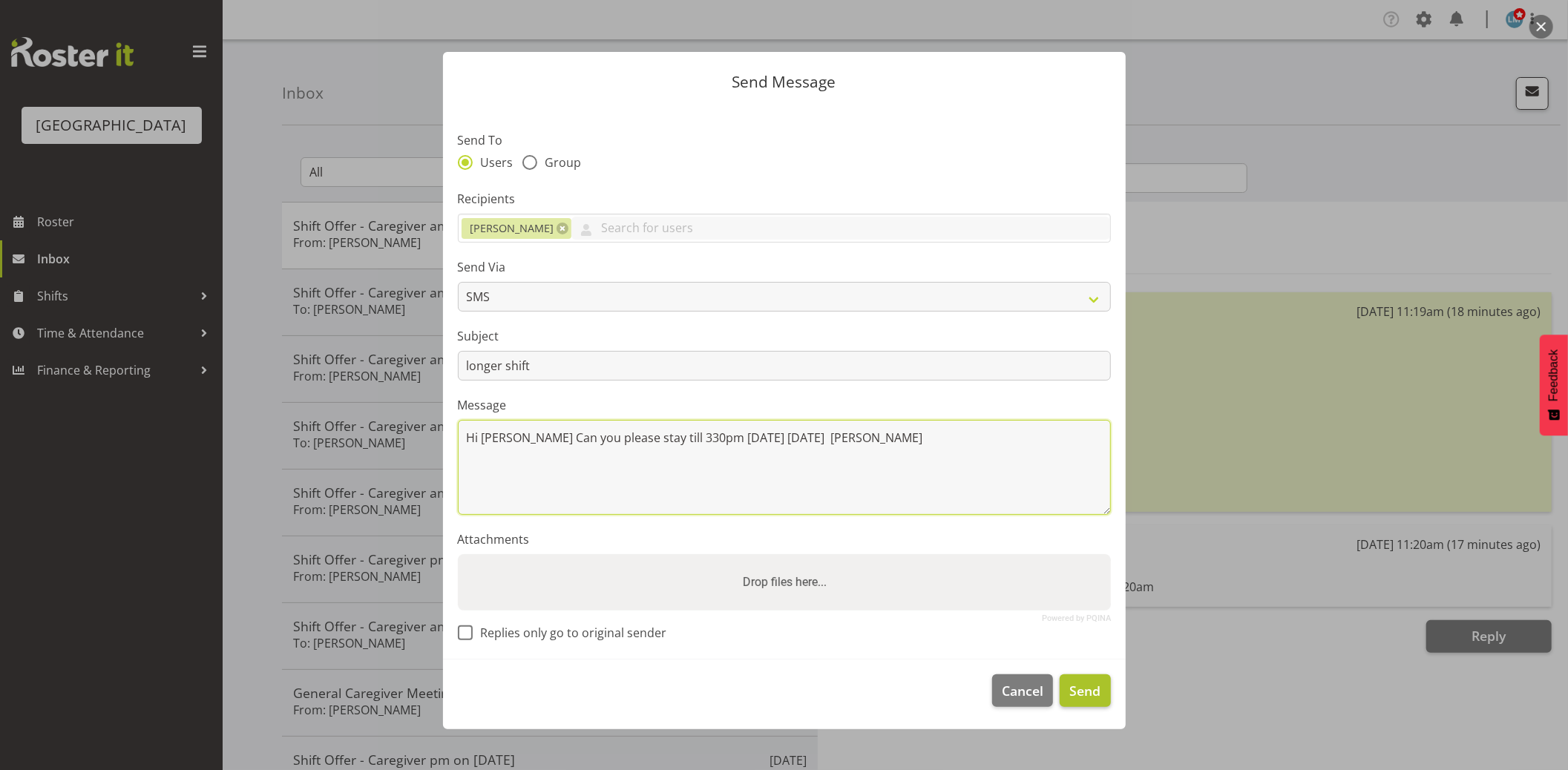
type textarea "Hi Samah Can you please stay till 330pm tomorrow Thur 21st Aug. Wendy"
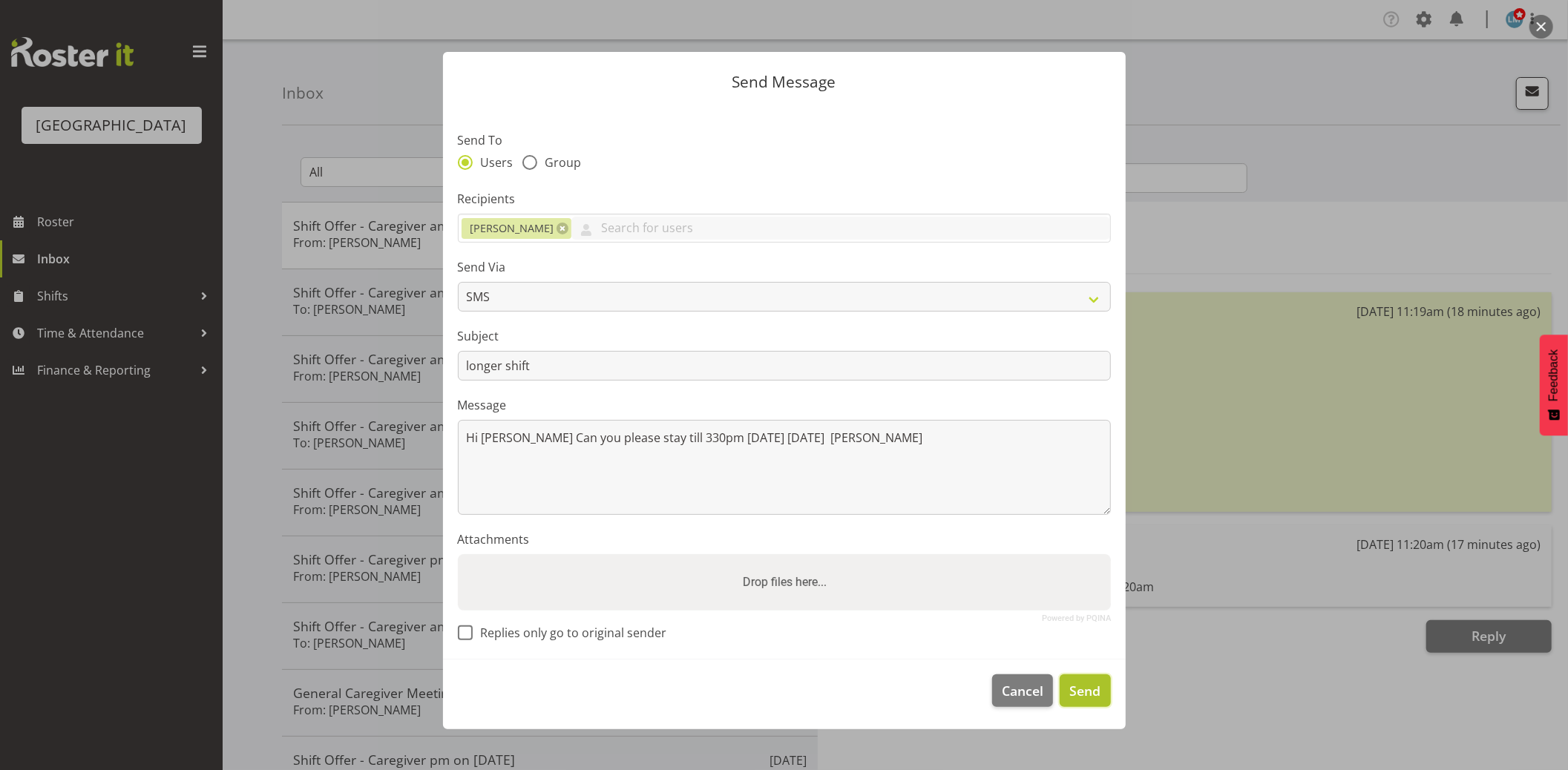
click at [1103, 691] on button "Send" at bounding box center [1085, 690] width 51 height 32
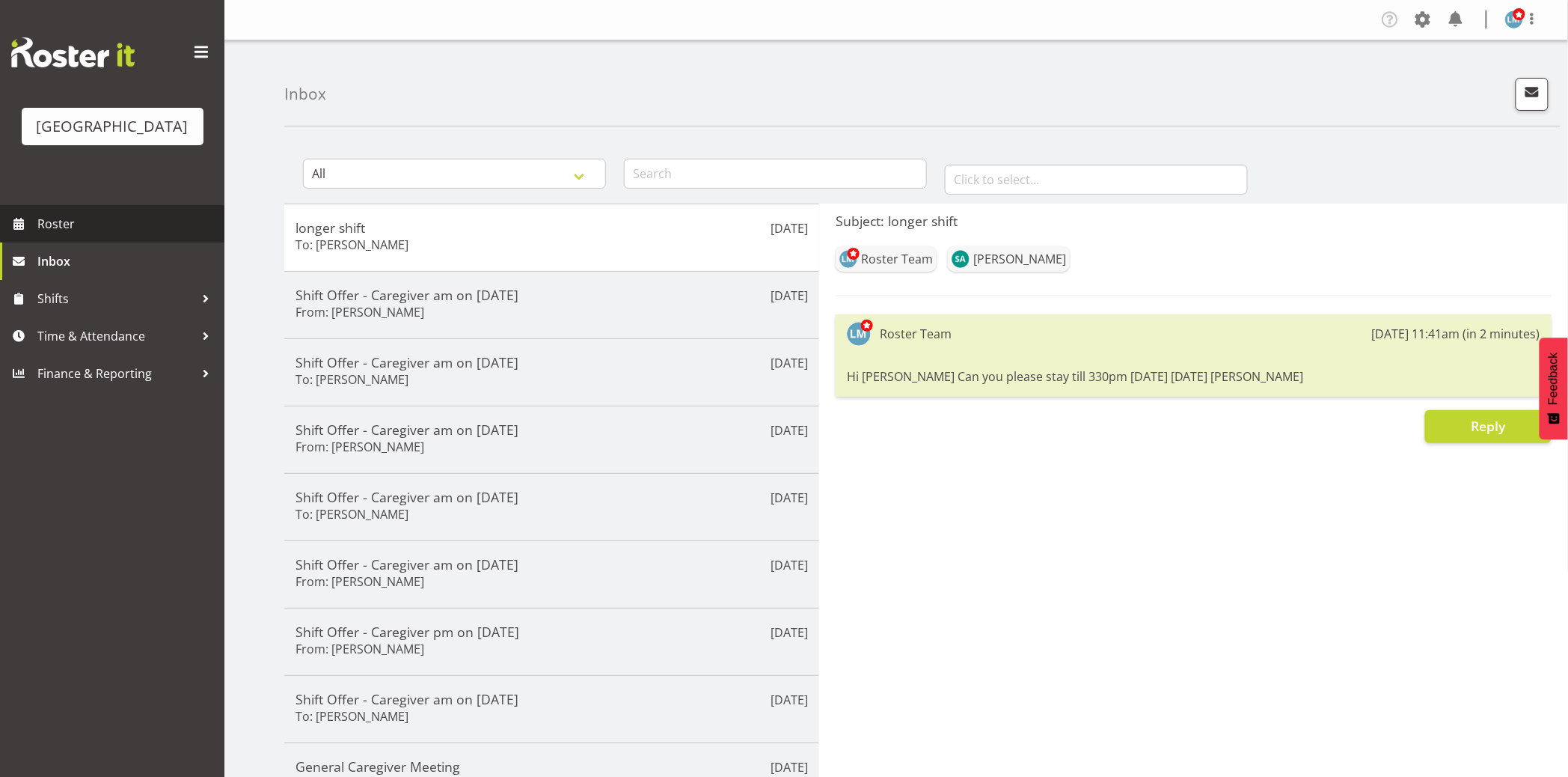
click at [62, 235] on span "Roster" at bounding box center [127, 224] width 179 height 23
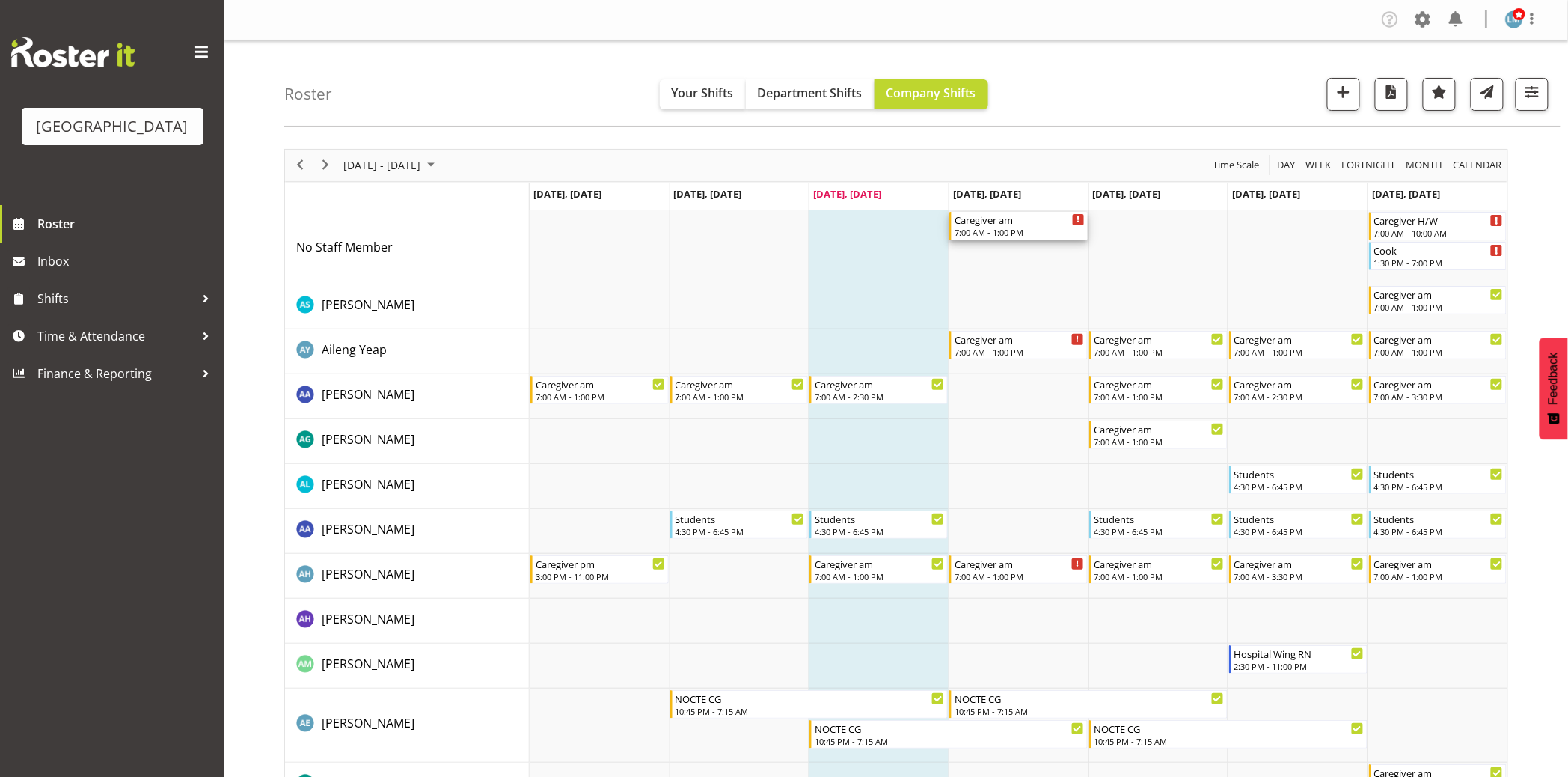
click at [1011, 220] on div "Caregiver am" at bounding box center [1020, 219] width 130 height 15
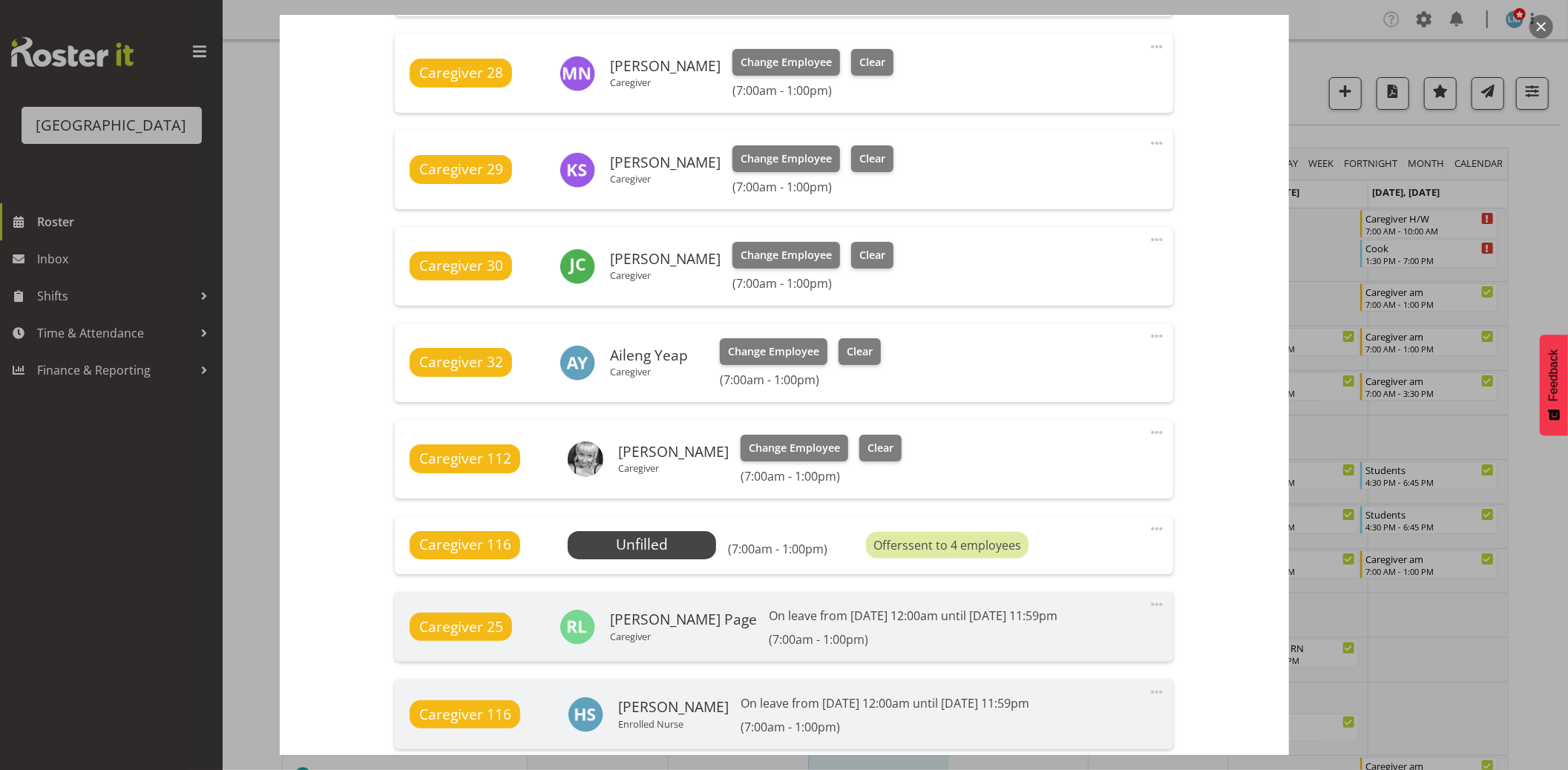
scroll to position [907, 0]
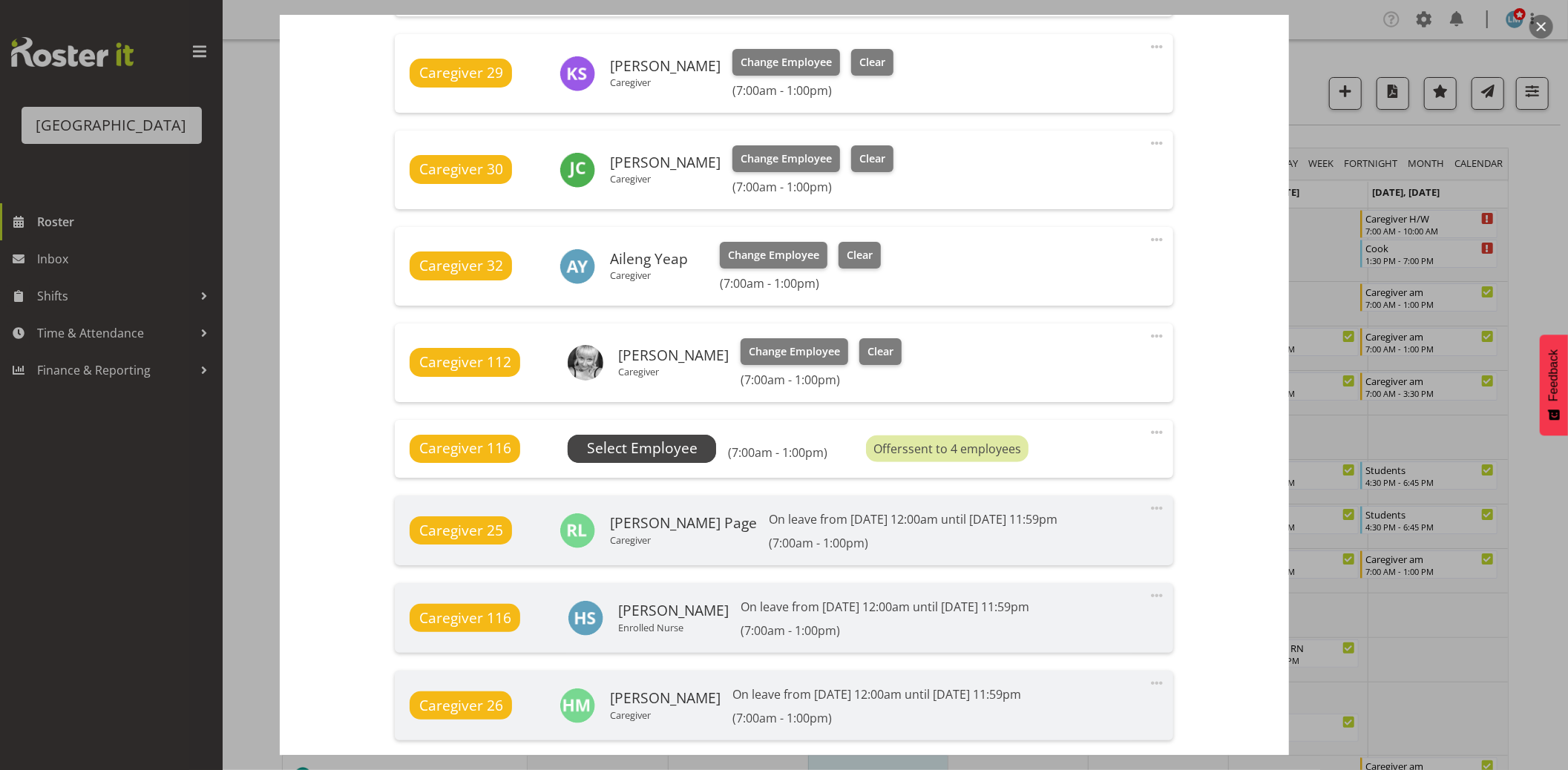
click at [639, 442] on span "Select Employee" at bounding box center [642, 449] width 111 height 22
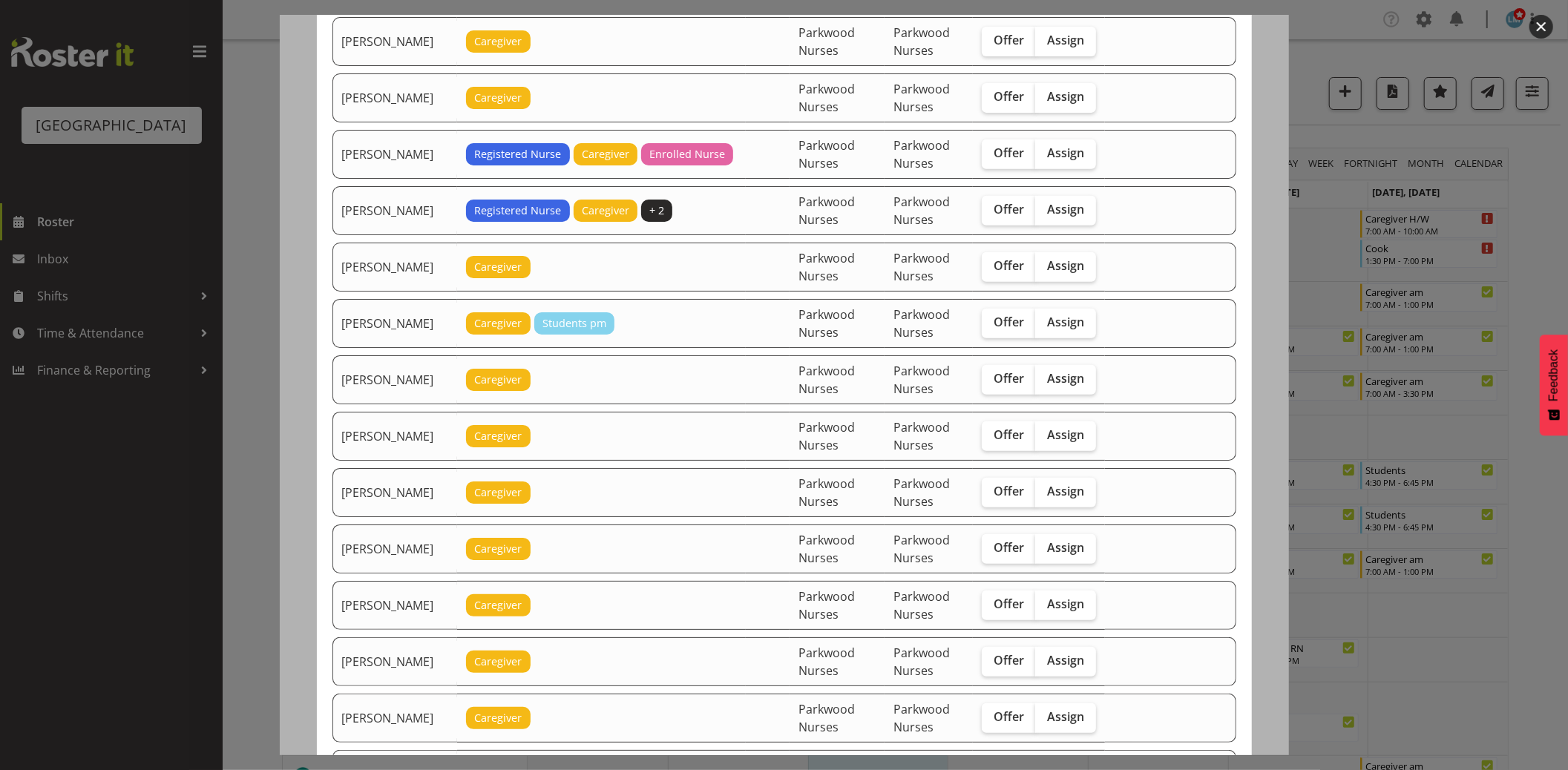
scroll to position [494, 0]
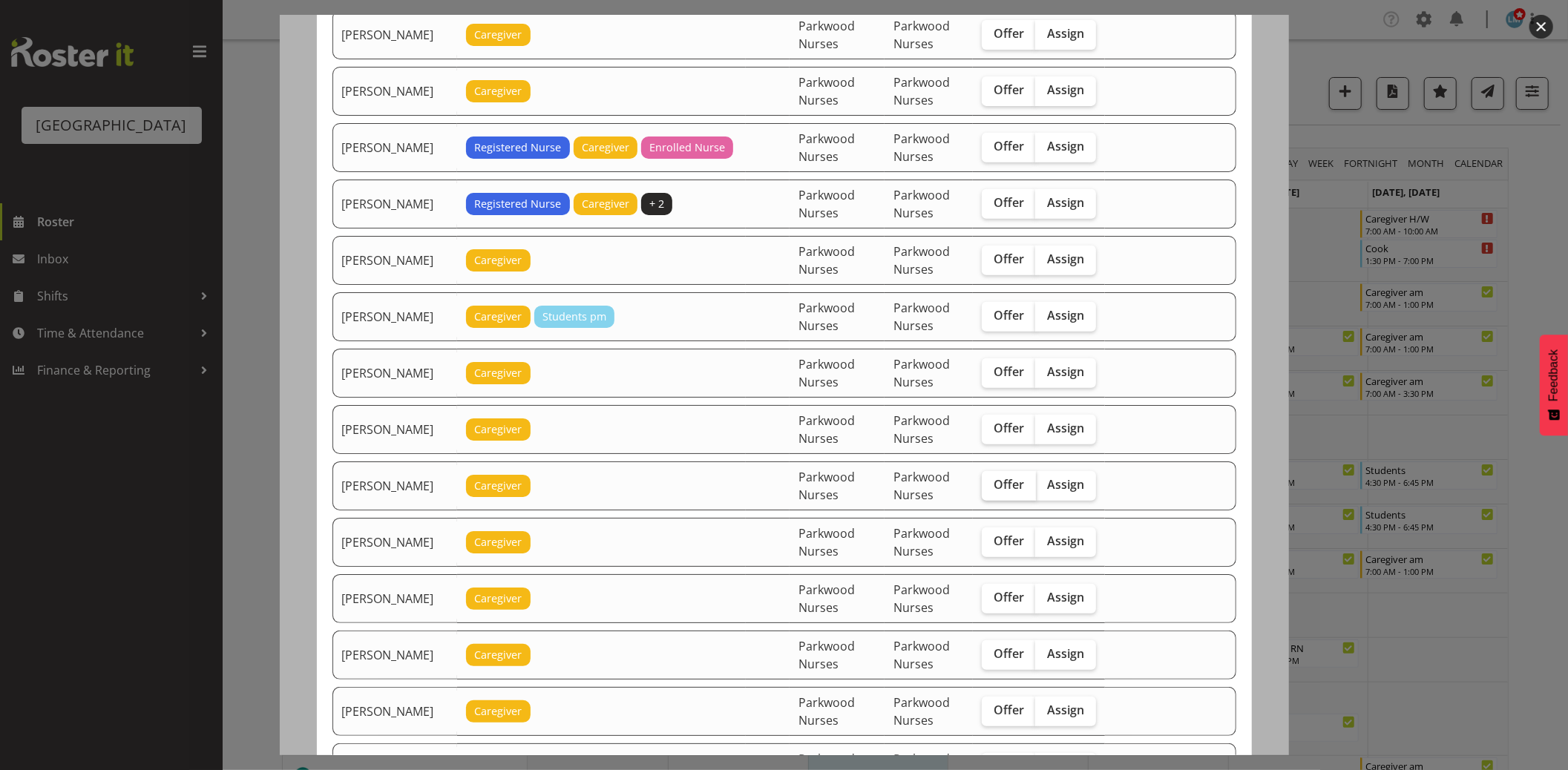
click at [1000, 485] on span "Offer" at bounding box center [1009, 484] width 30 height 15
click at [991, 485] on input "Offer" at bounding box center [986, 484] width 10 height 10
checkbox input "true"
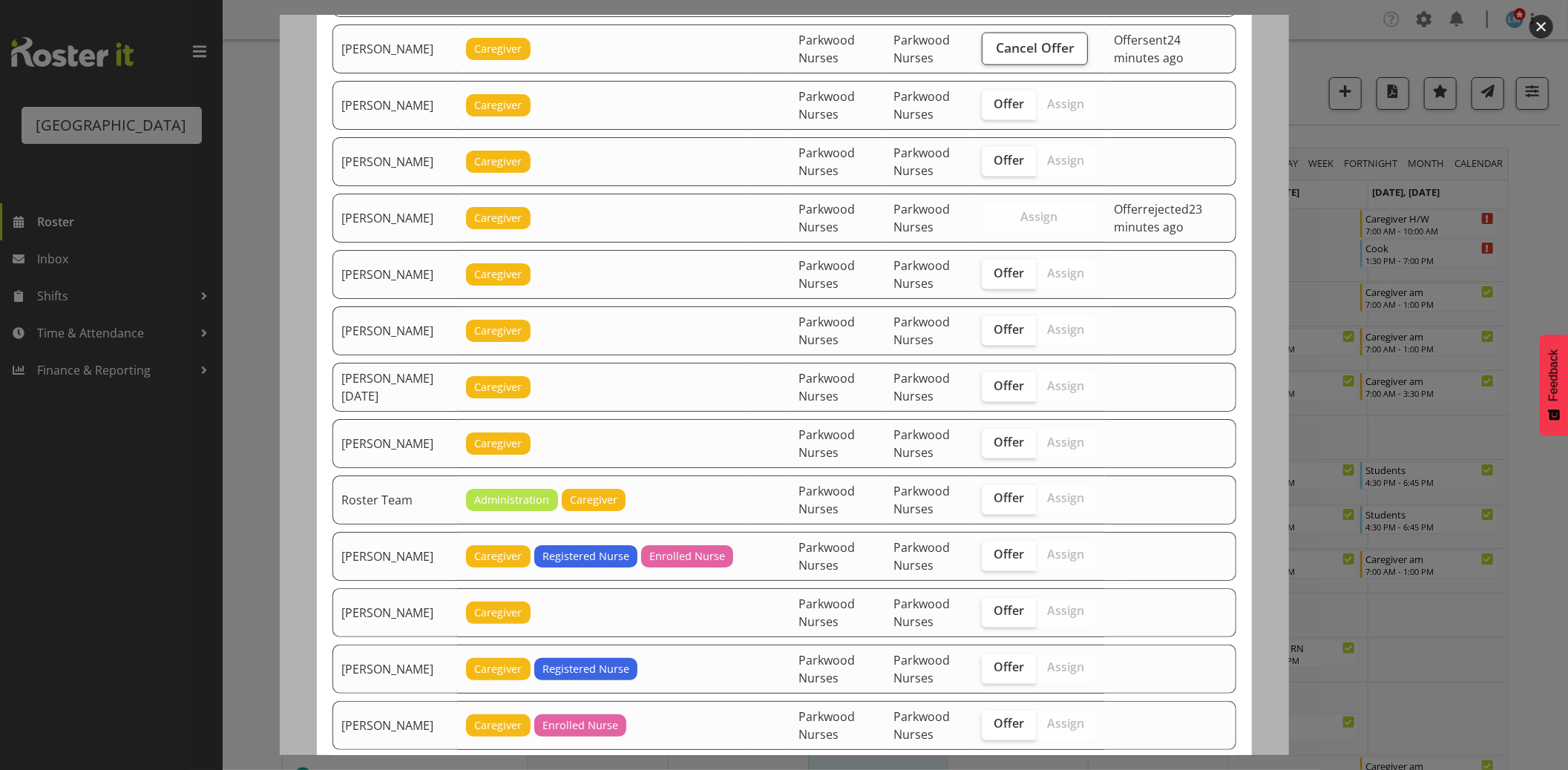
scroll to position [1895, 0]
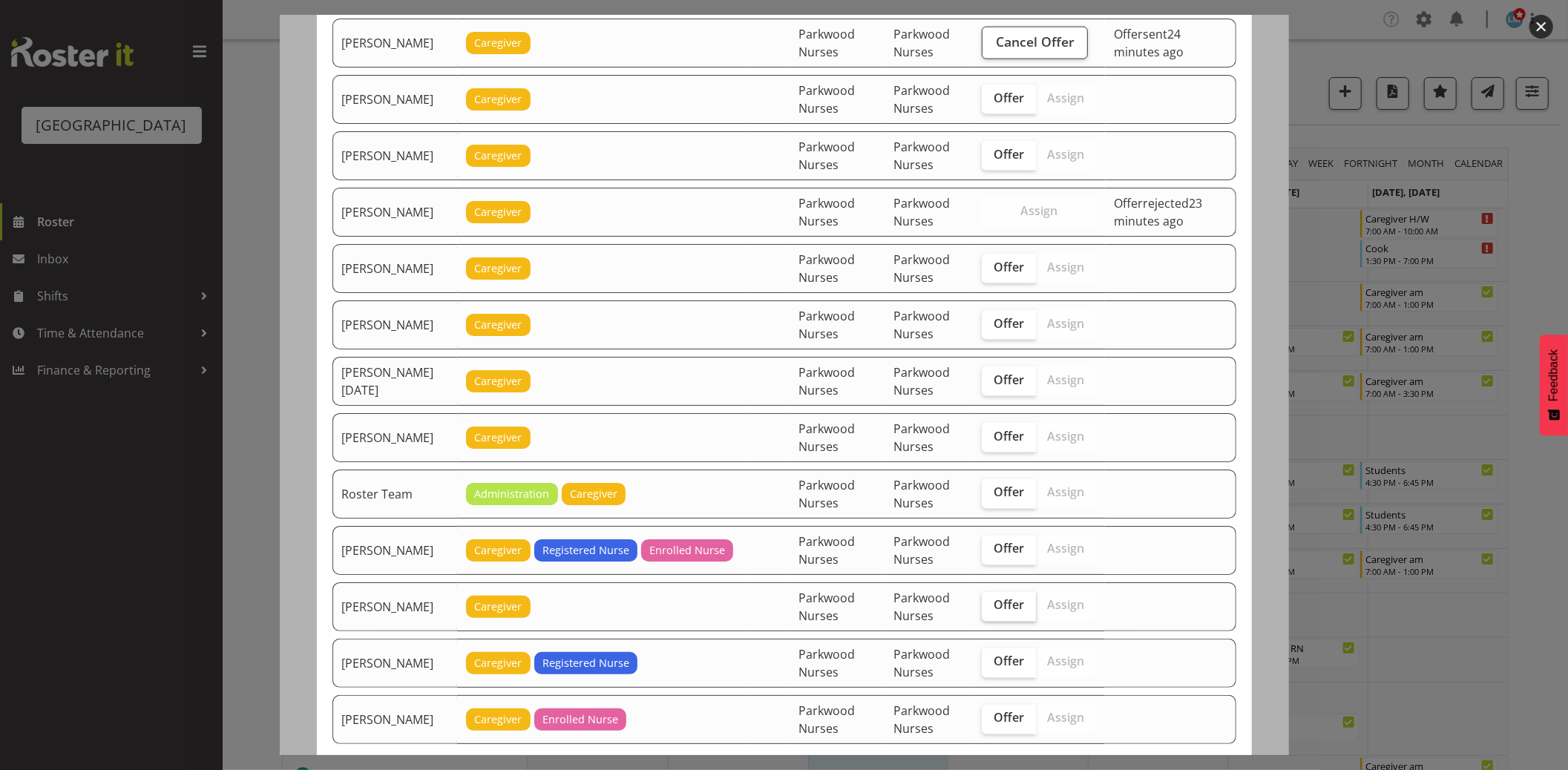
click at [1018, 611] on span "Offer" at bounding box center [1009, 605] width 30 height 15
click at [991, 611] on input "Offer" at bounding box center [986, 605] width 10 height 10
checkbox input "true"
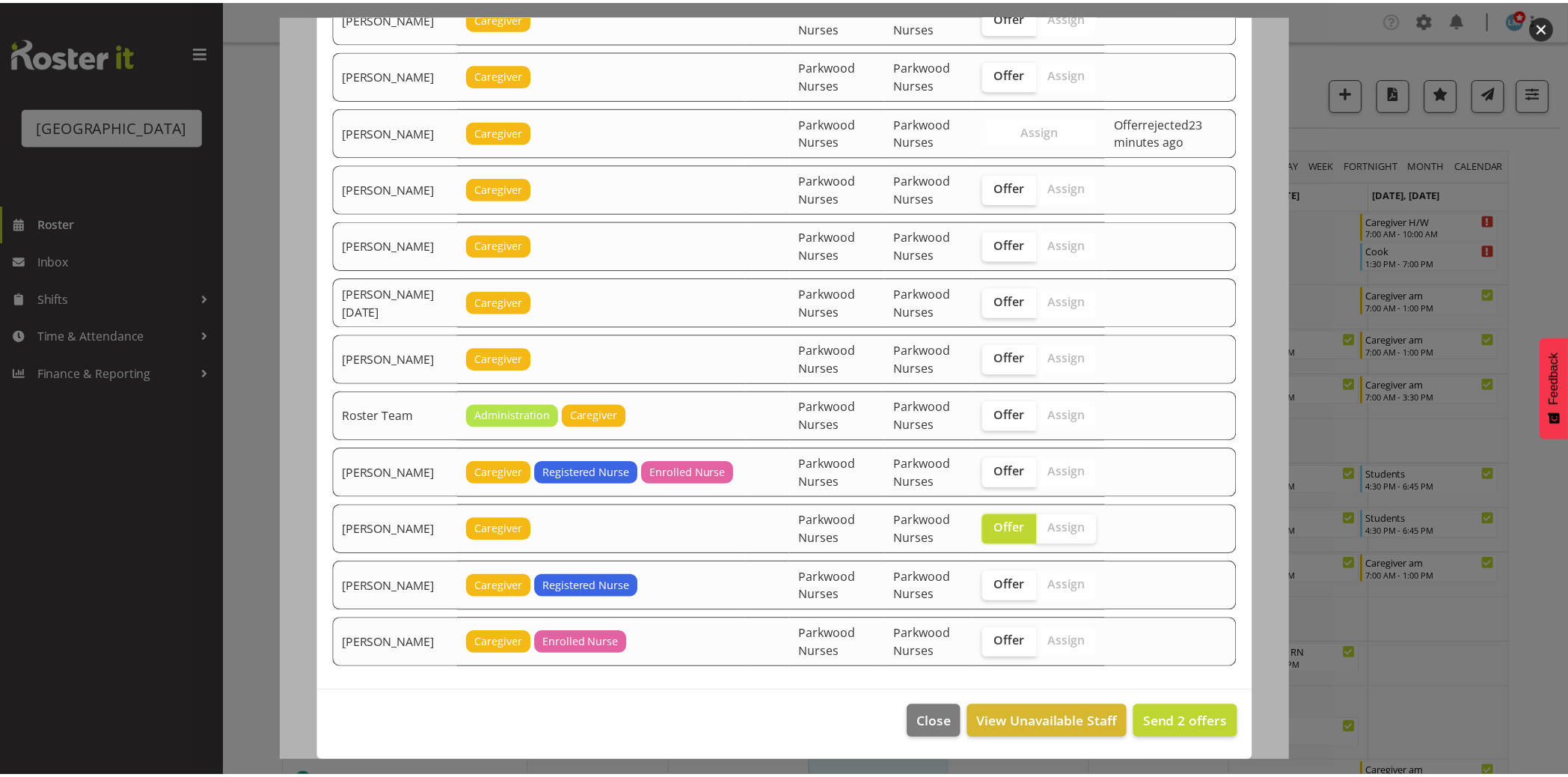
scroll to position [2001, 0]
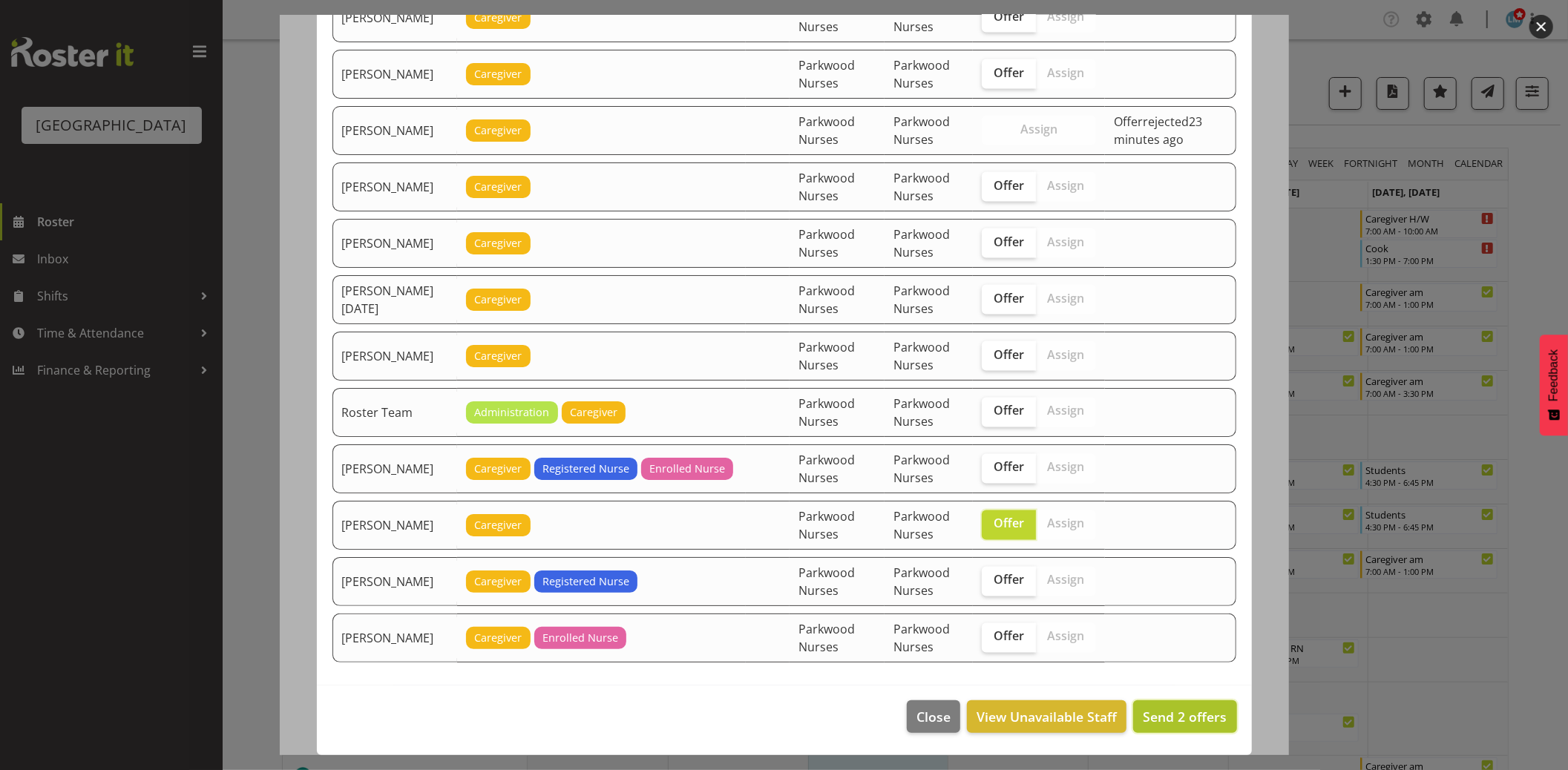
click at [1178, 724] on span "Send 2 offers" at bounding box center [1185, 717] width 84 height 17
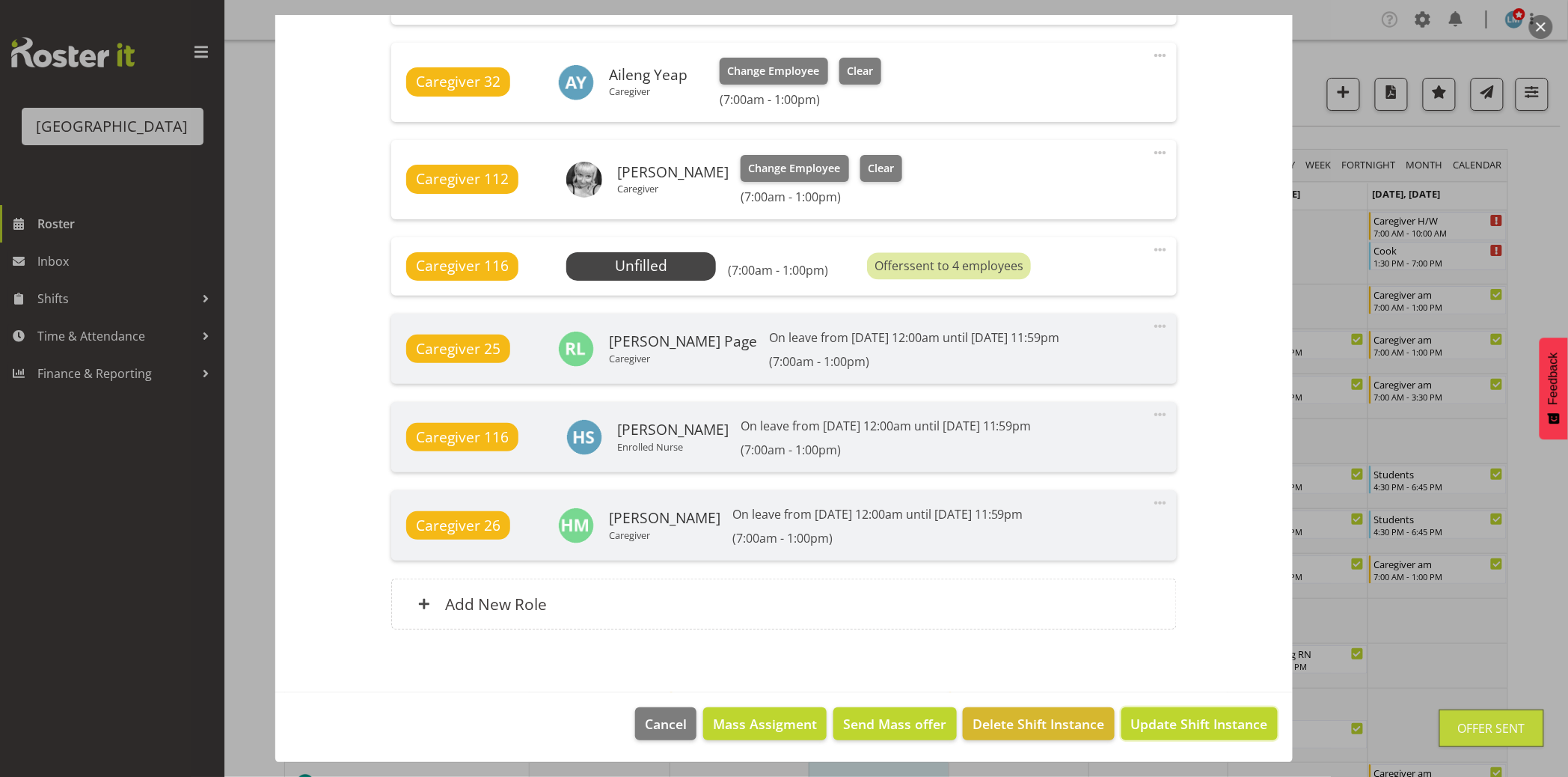
click at [1195, 730] on span "Update Shift Instance" at bounding box center [1200, 724] width 137 height 19
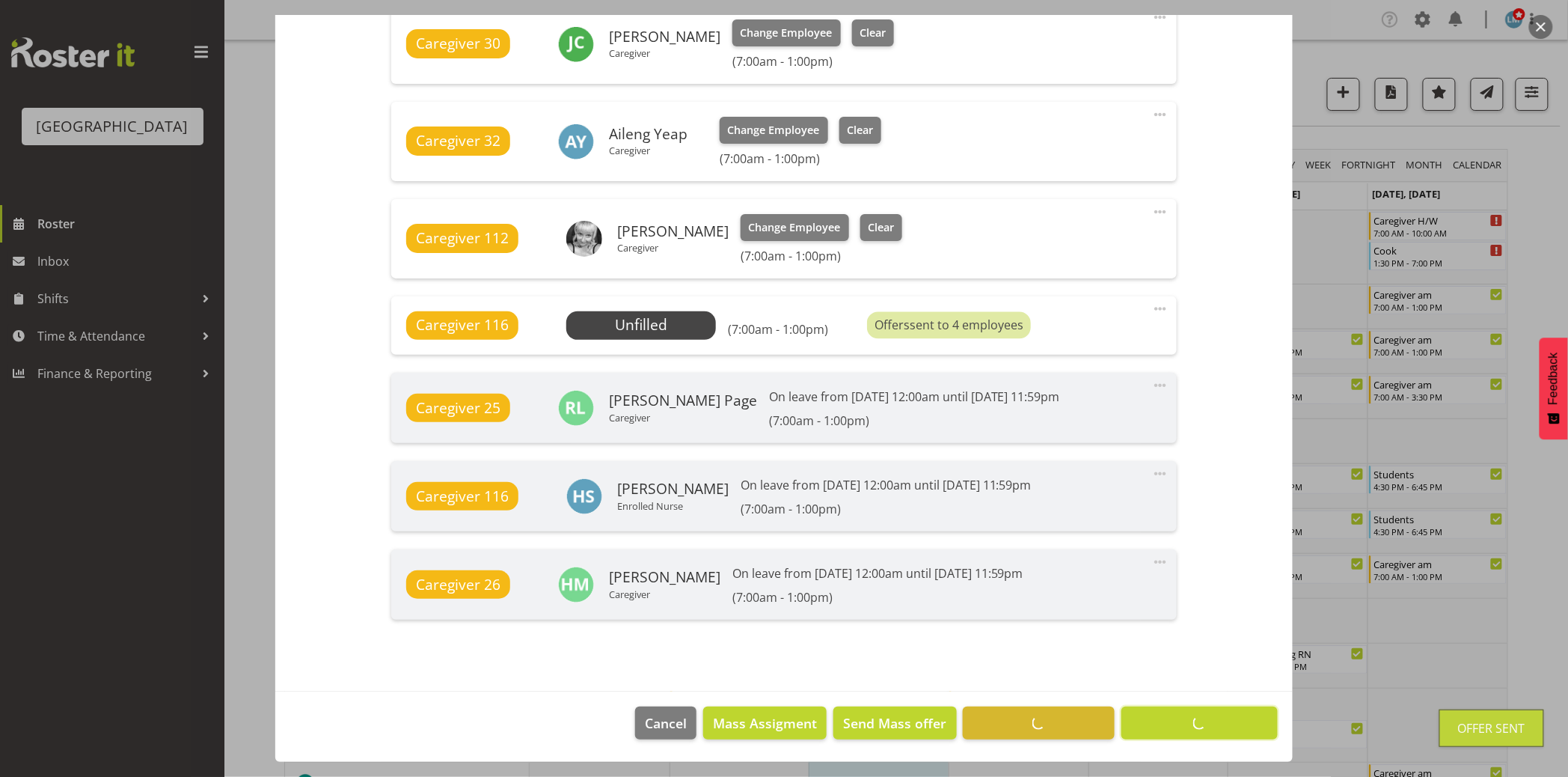
scroll to position [1042, 0]
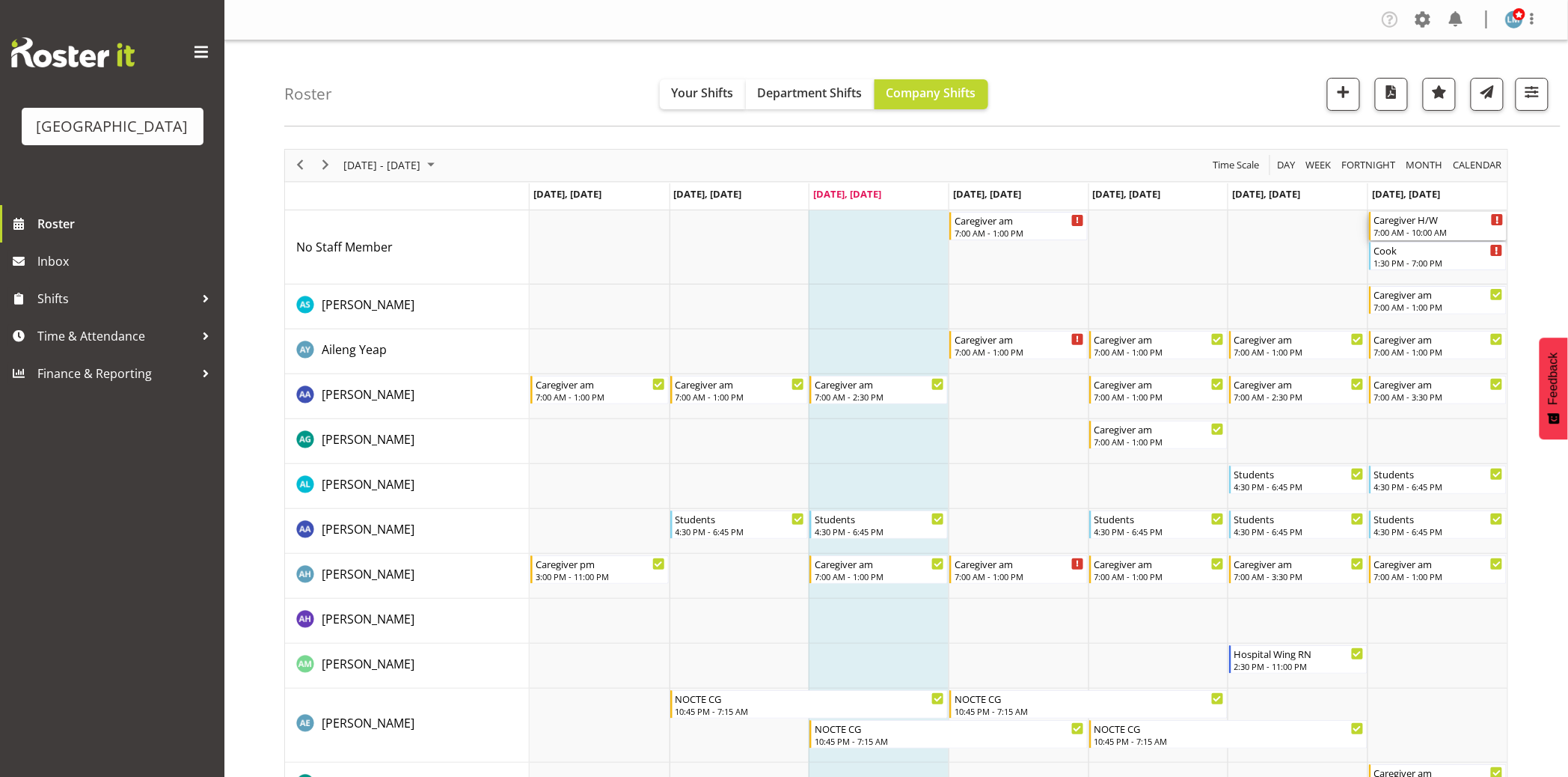
click at [1459, 229] on div "7:00 AM - 10:00 AM" at bounding box center [1440, 232] width 130 height 12
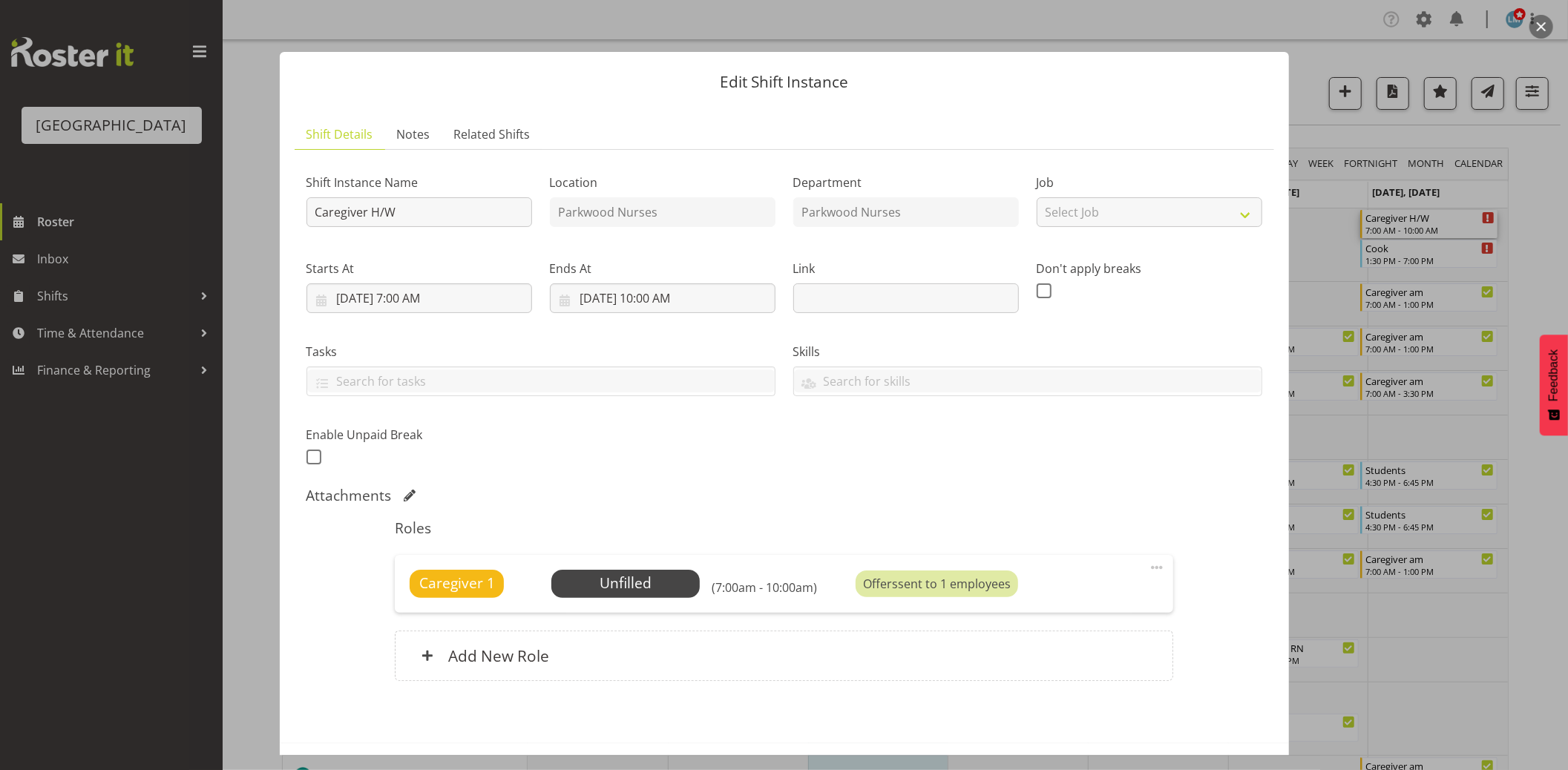
click at [1531, 226] on div at bounding box center [784, 385] width 1568 height 770
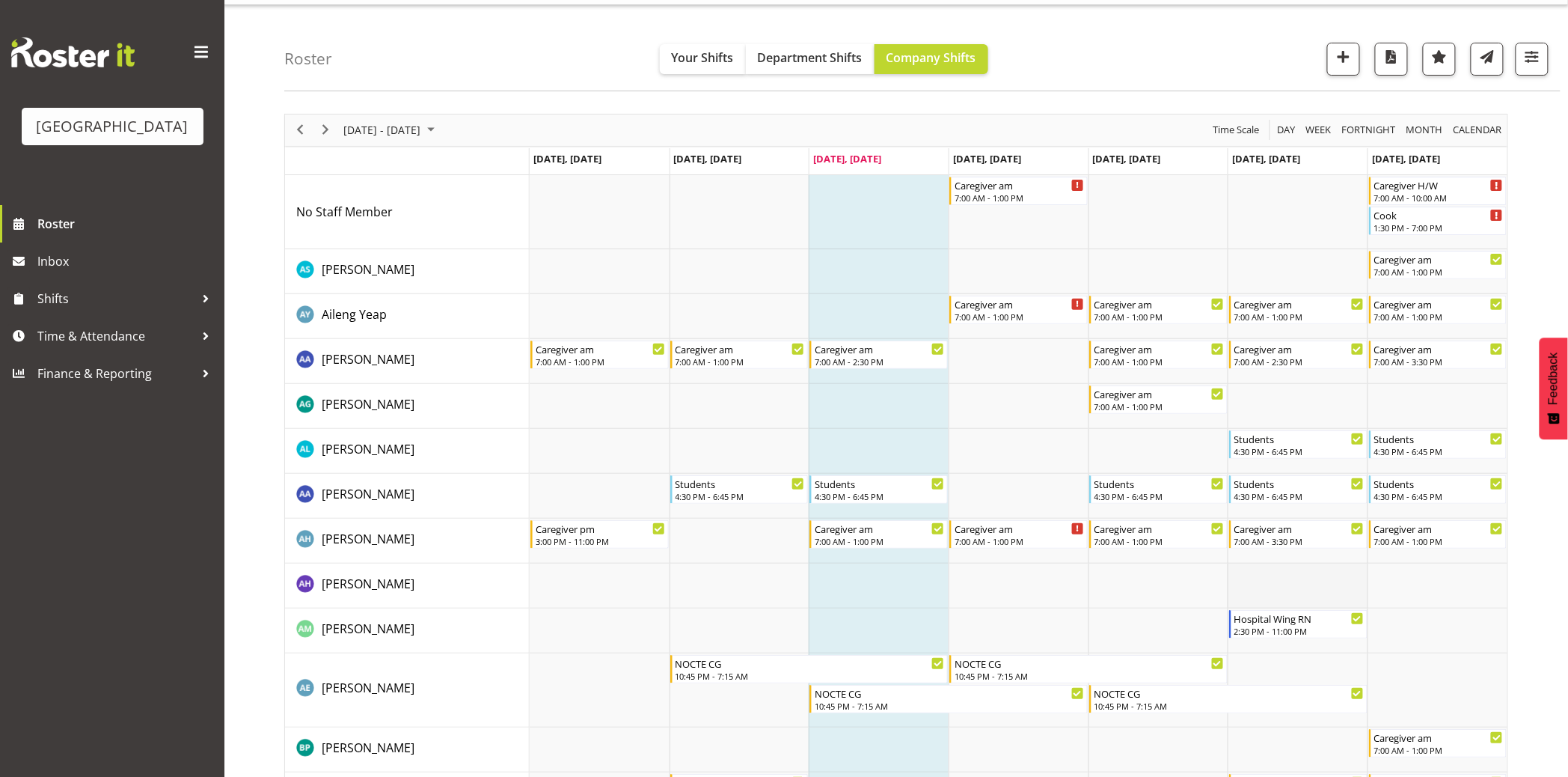
scroll to position [0, 0]
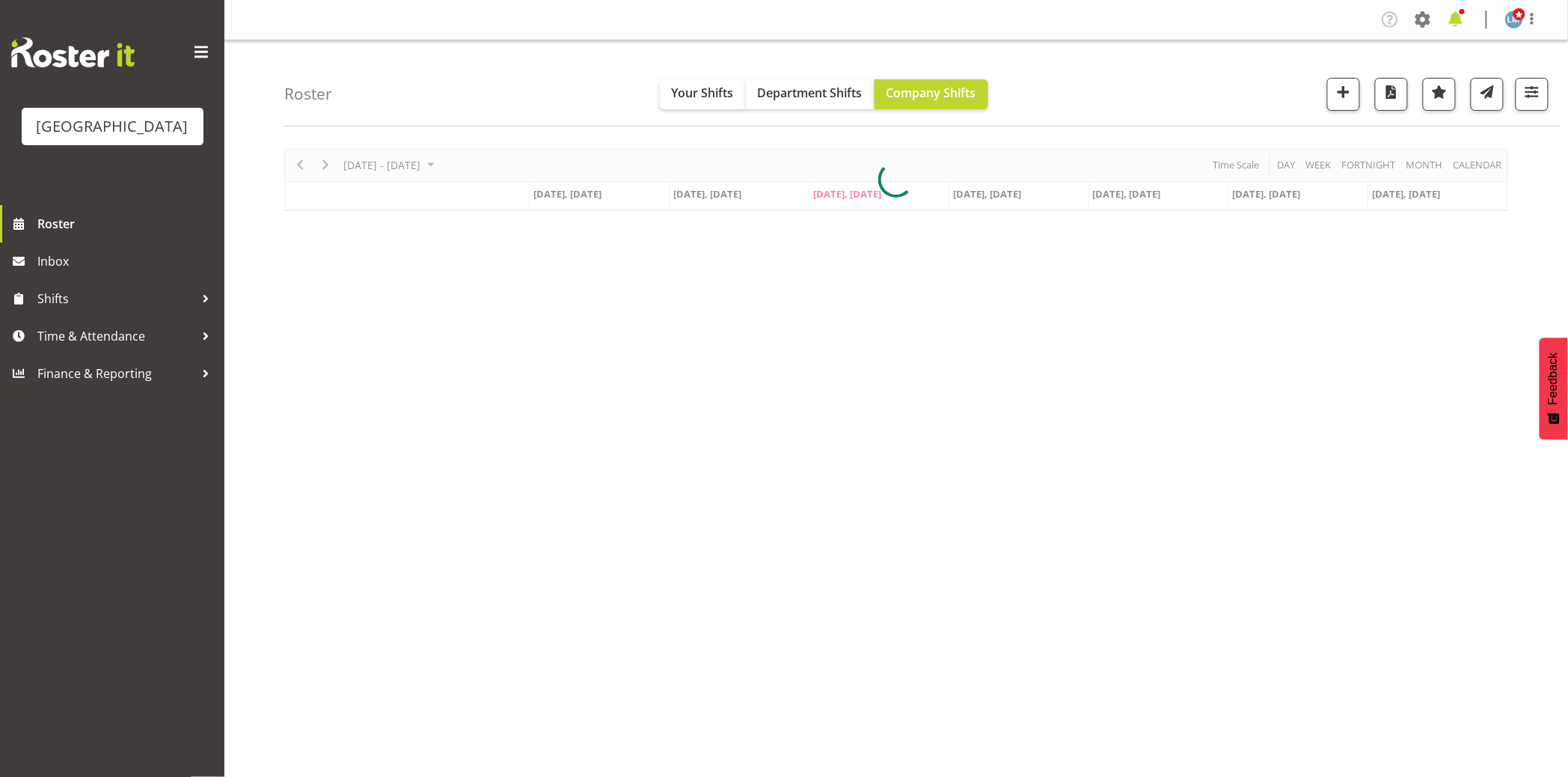
click at [1459, 18] on span at bounding box center [1456, 19] width 24 height 24
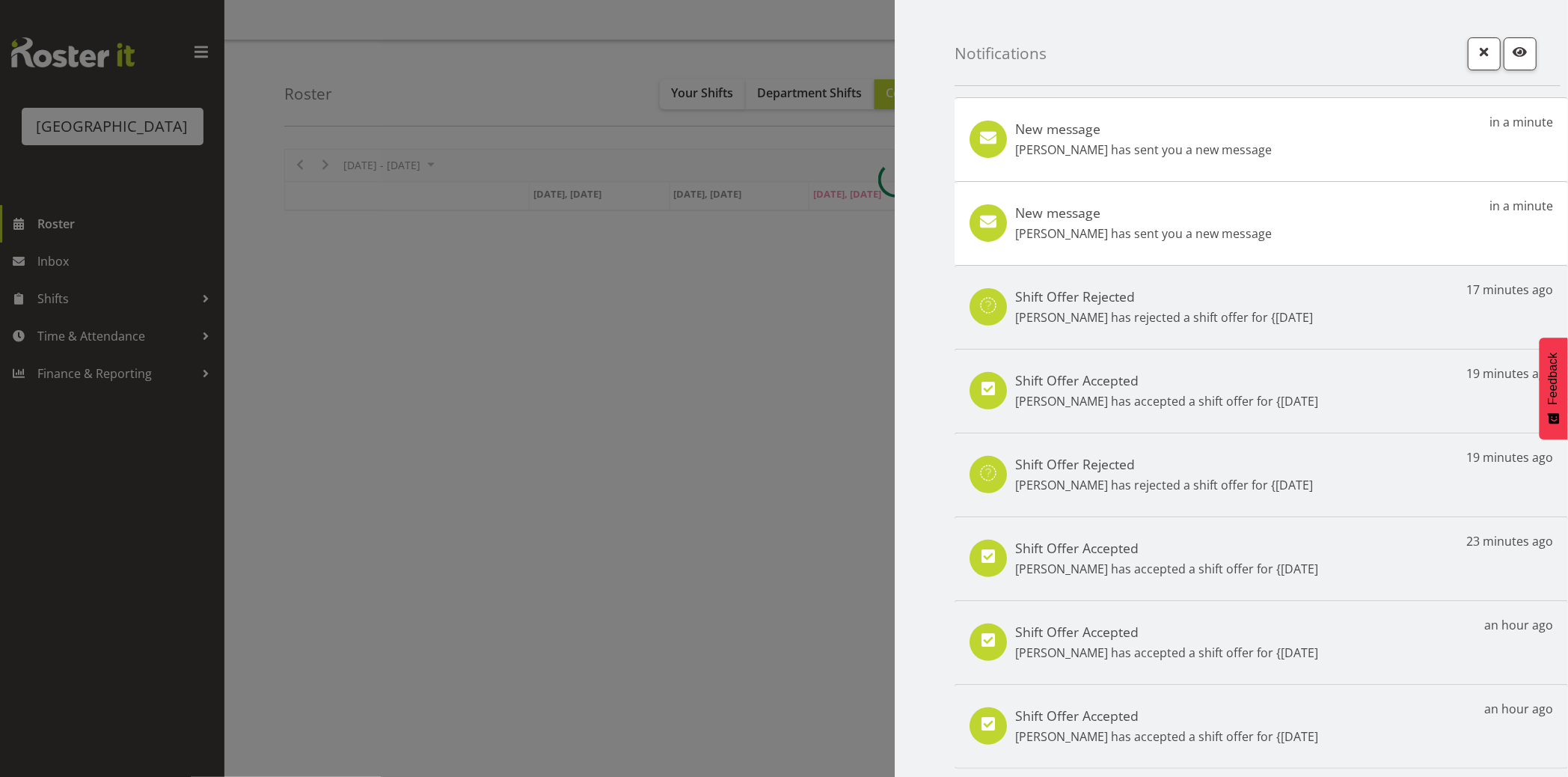
click at [1302, 202] on div "New message [PERSON_NAME] has sent you a new message in a minute" at bounding box center [1261, 222] width 614 height 84
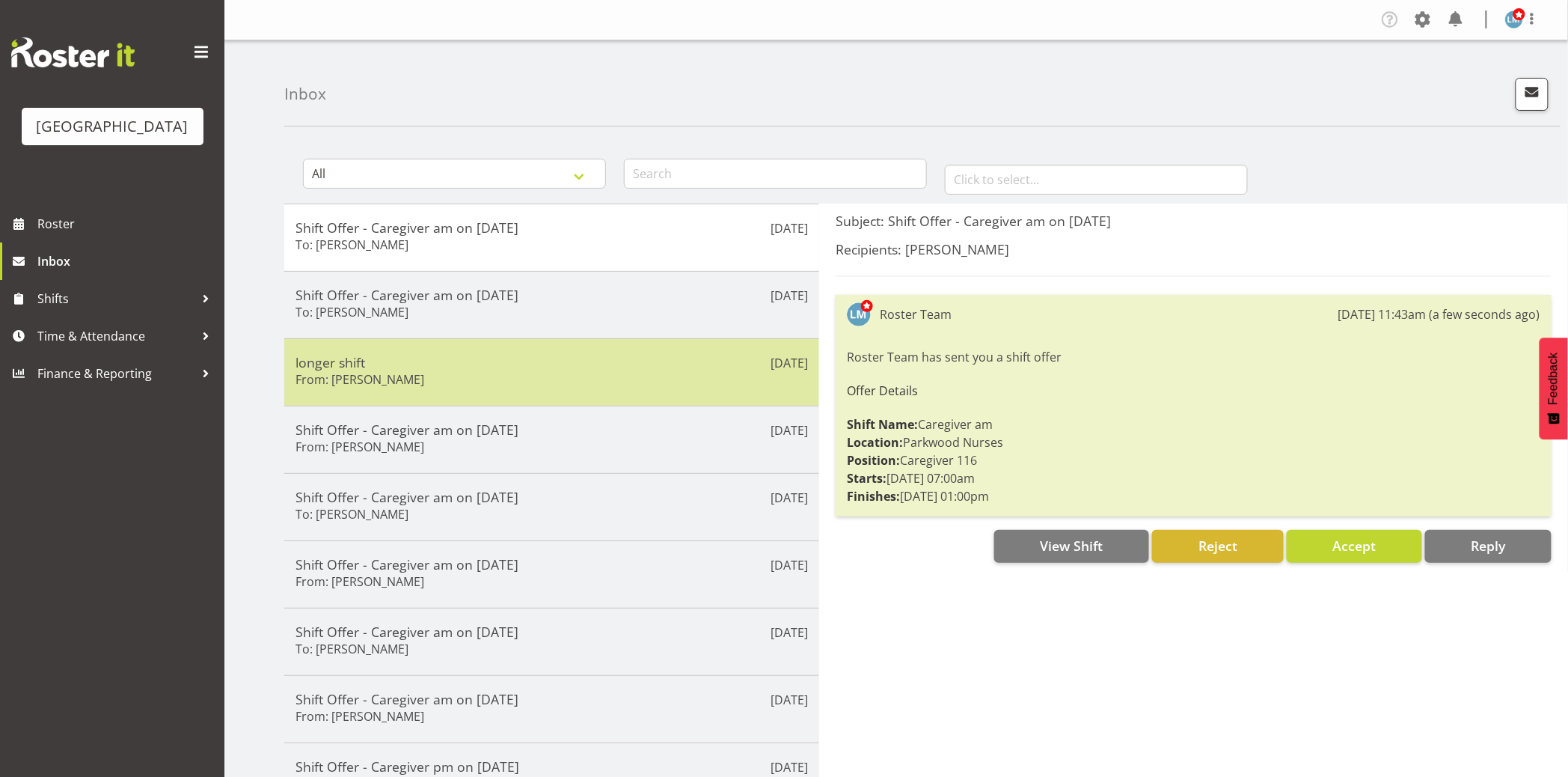
click at [482, 358] on h5 "longer shift" at bounding box center [552, 362] width 513 height 17
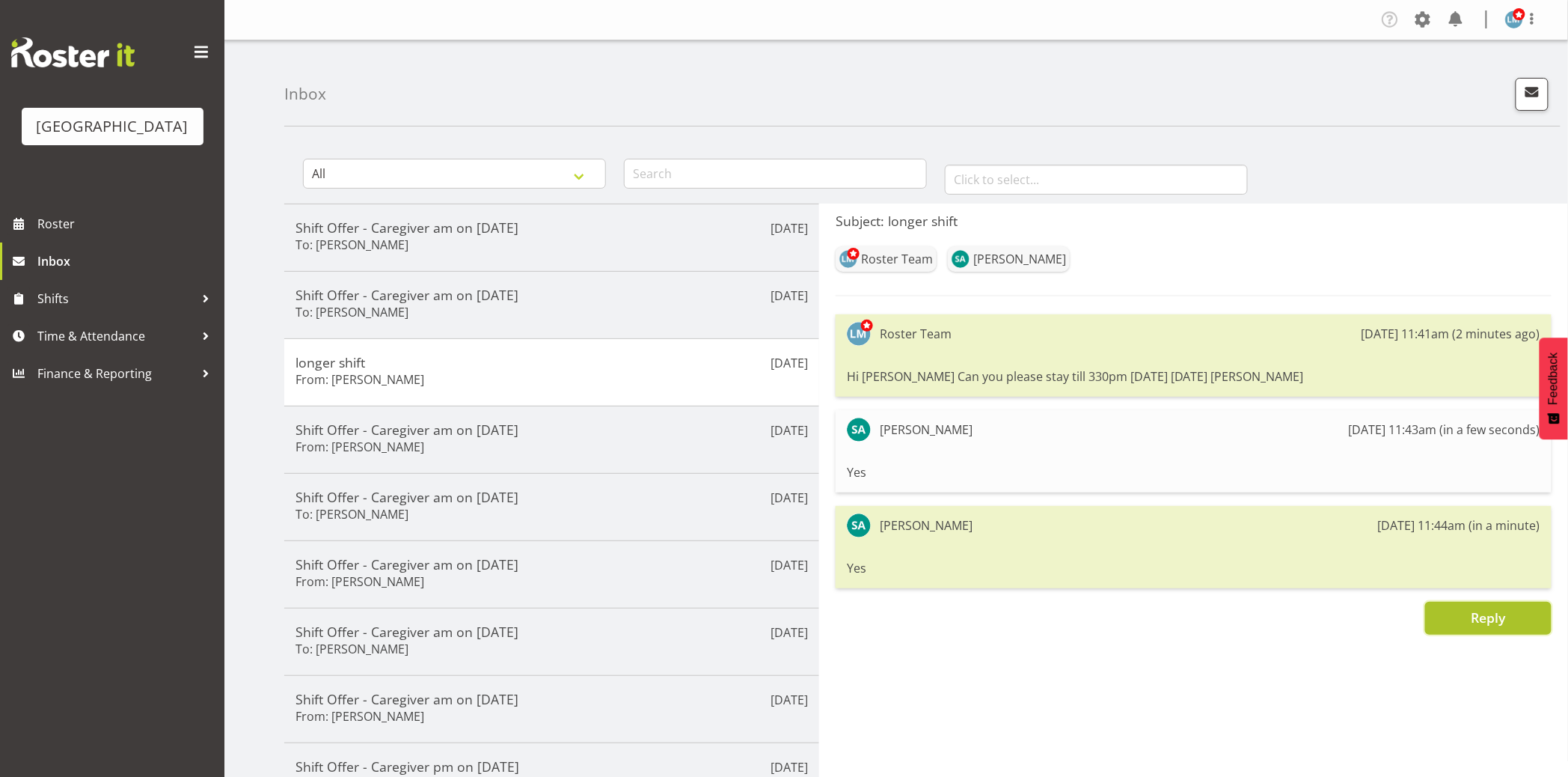
click at [1464, 604] on button "Reply" at bounding box center [1489, 618] width 126 height 33
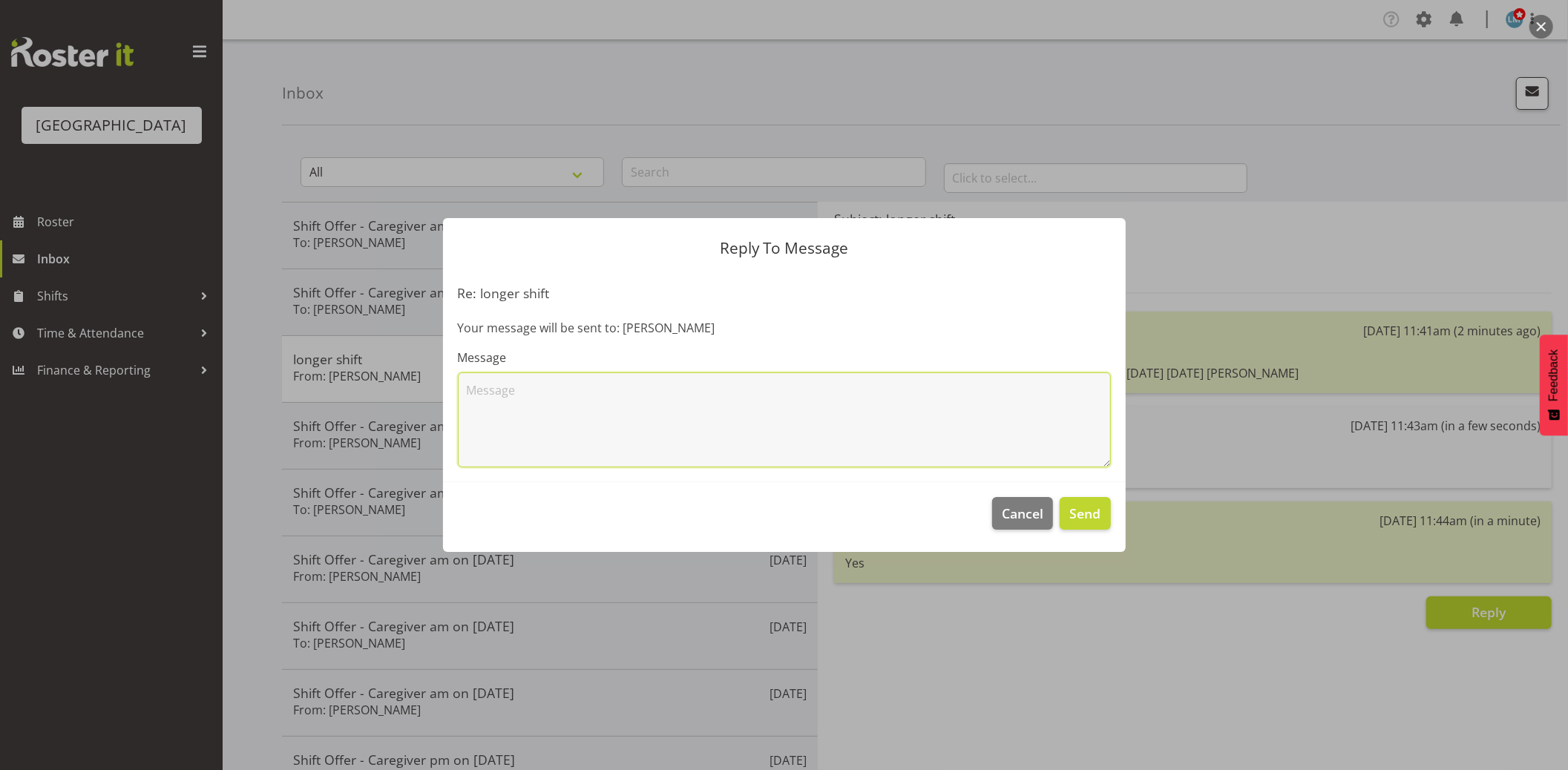
click at [917, 395] on textarea at bounding box center [785, 420] width 653 height 95
type textarea "Thank u"
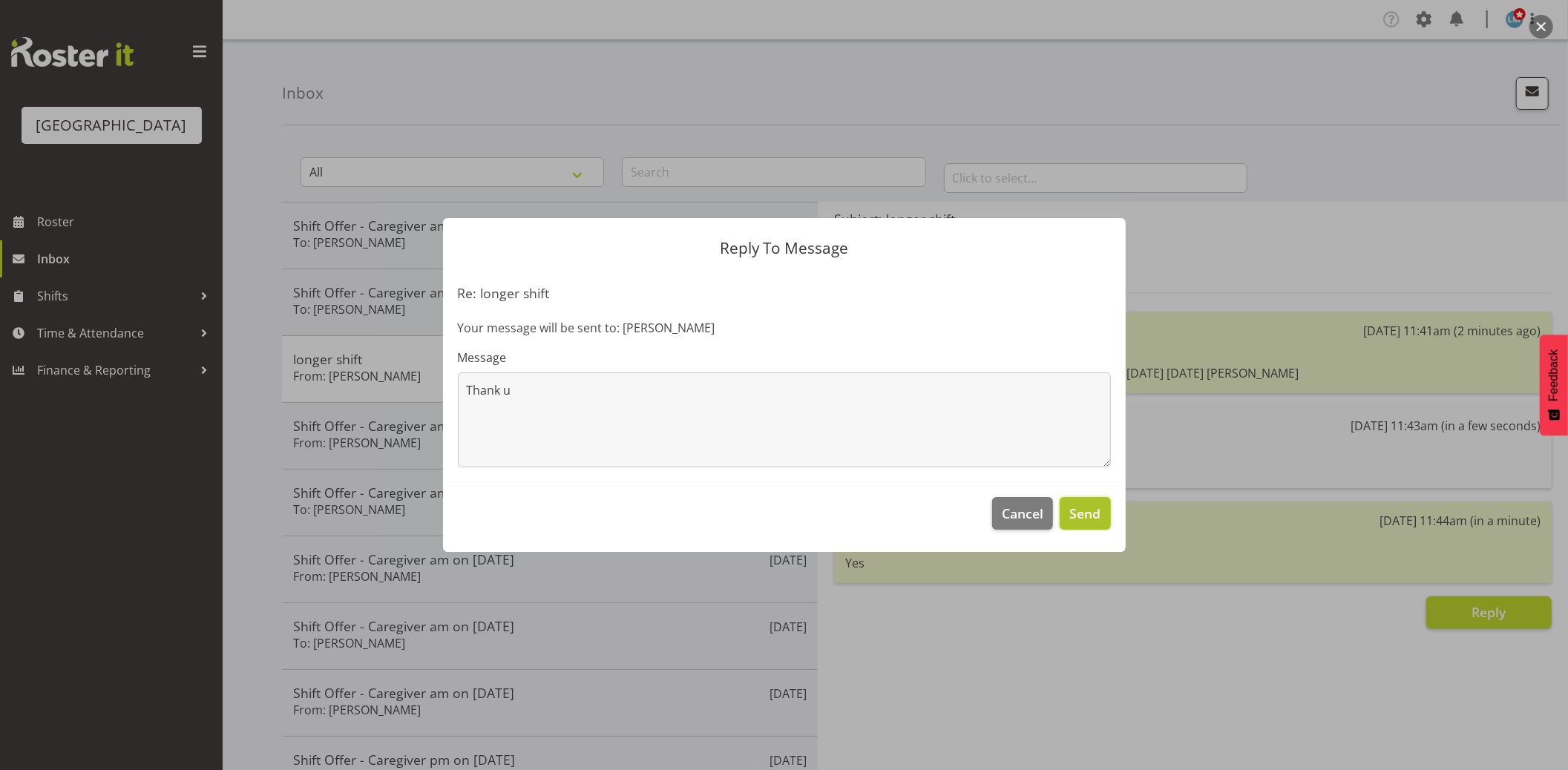
click at [1092, 523] on button "Send" at bounding box center [1085, 513] width 51 height 32
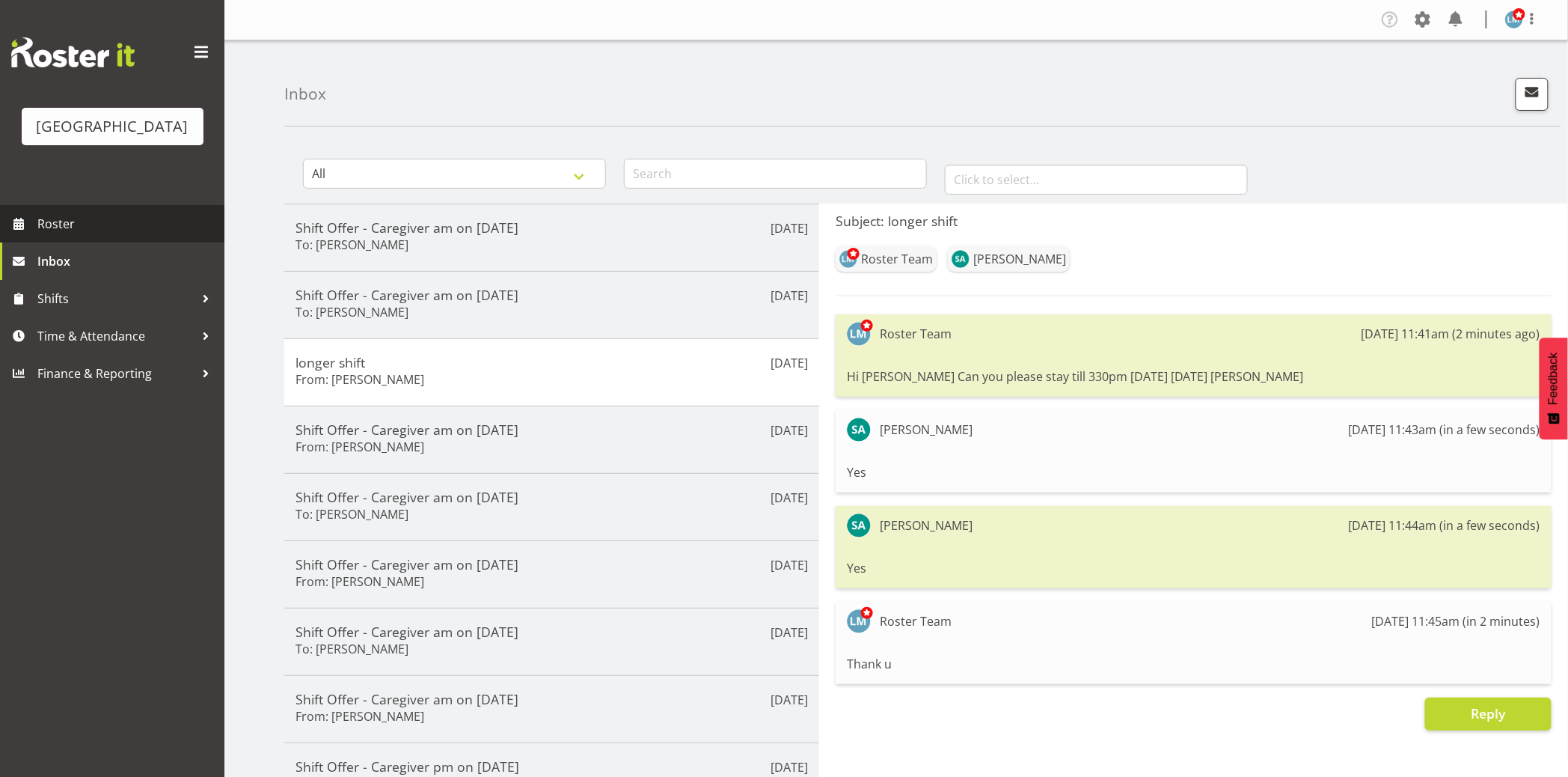
click at [83, 235] on span "Roster" at bounding box center [127, 224] width 179 height 23
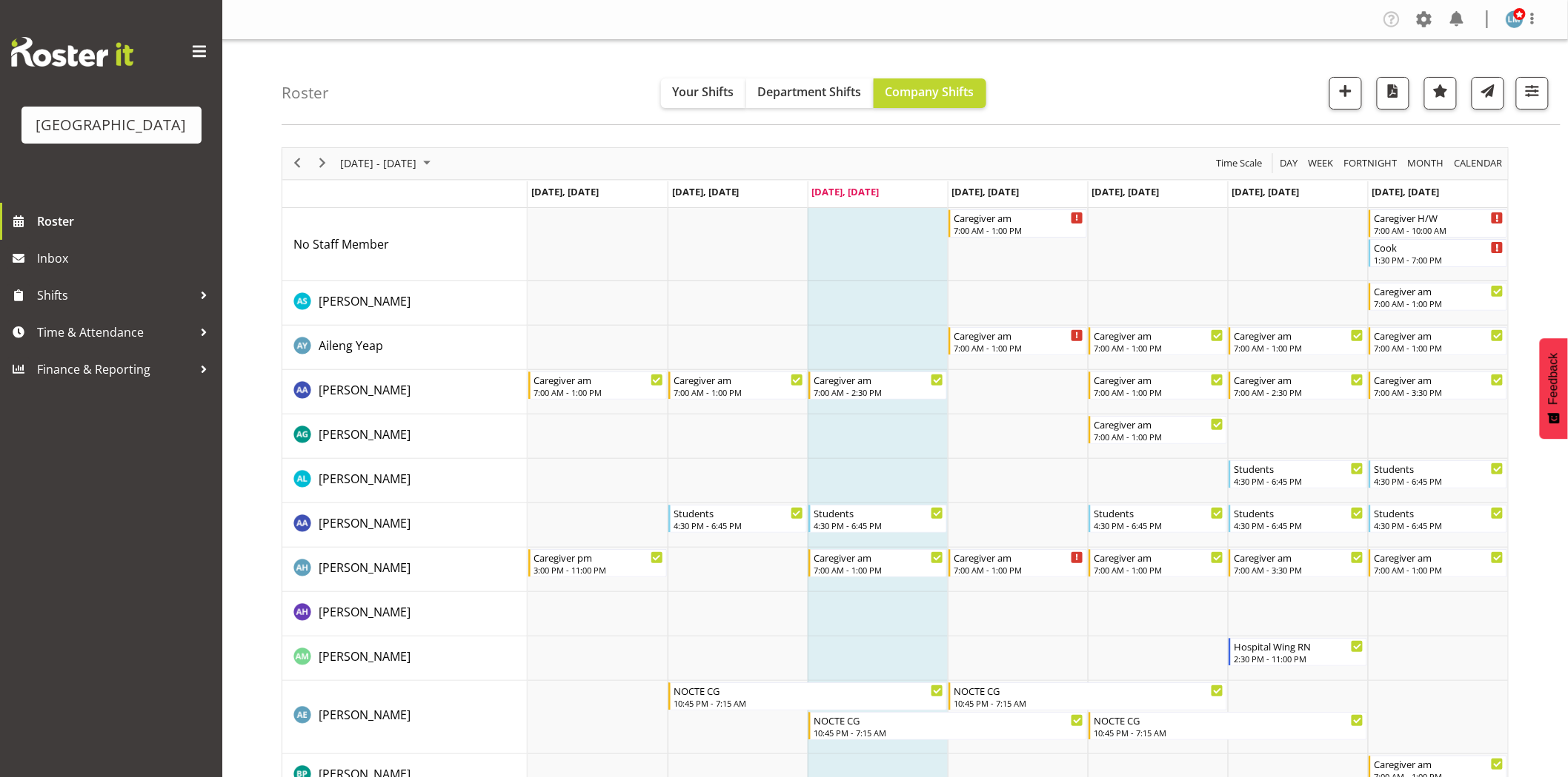
click at [1434, 203] on td "[DATE], [DATE]" at bounding box center [1438, 195] width 140 height 27
click at [1432, 209] on div "Caregiver H/W" at bounding box center [1438, 216] width 130 height 15
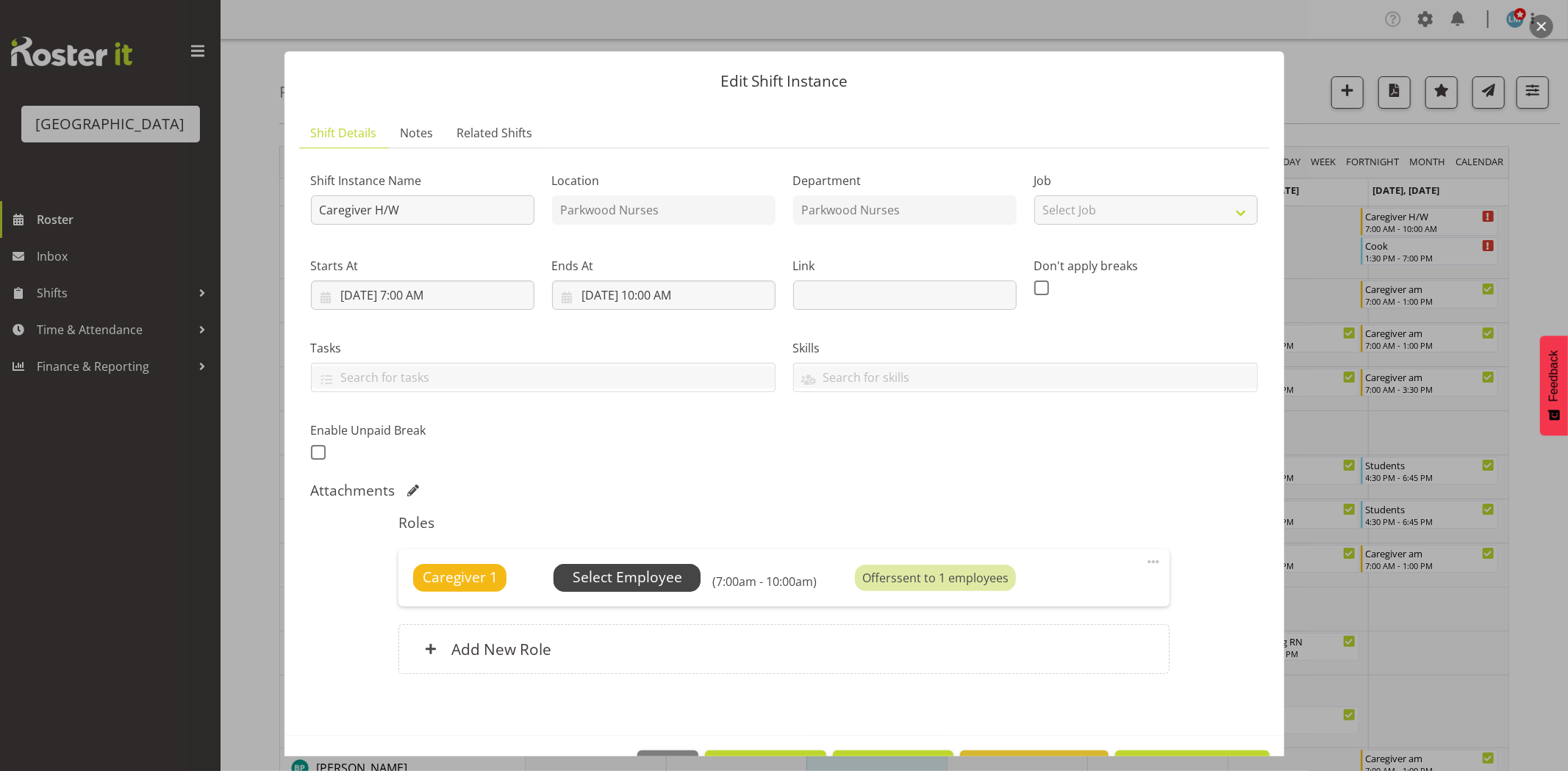
click at [649, 575] on span "Select Employee" at bounding box center [627, 578] width 110 height 22
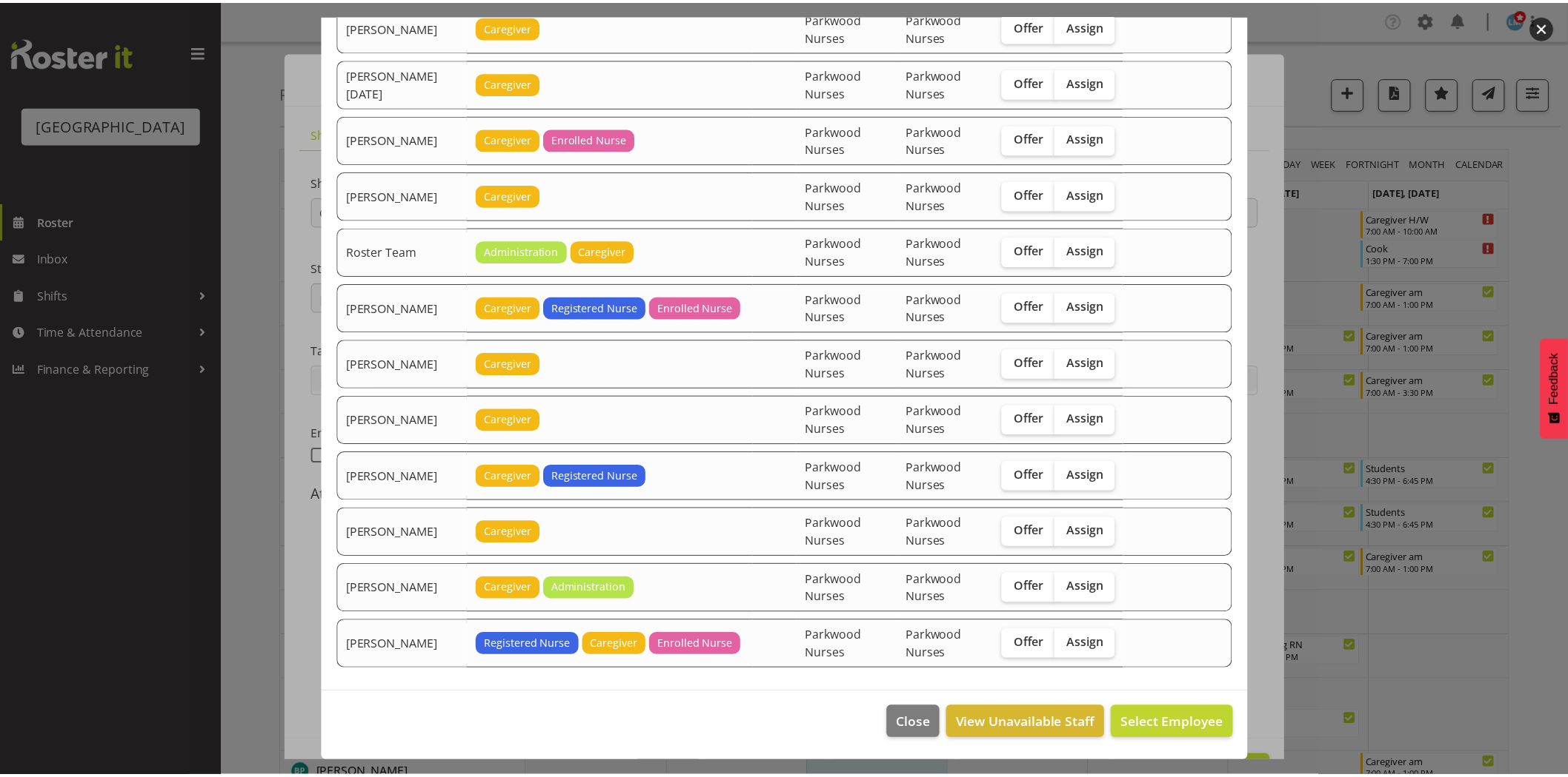
scroll to position [1858, 0]
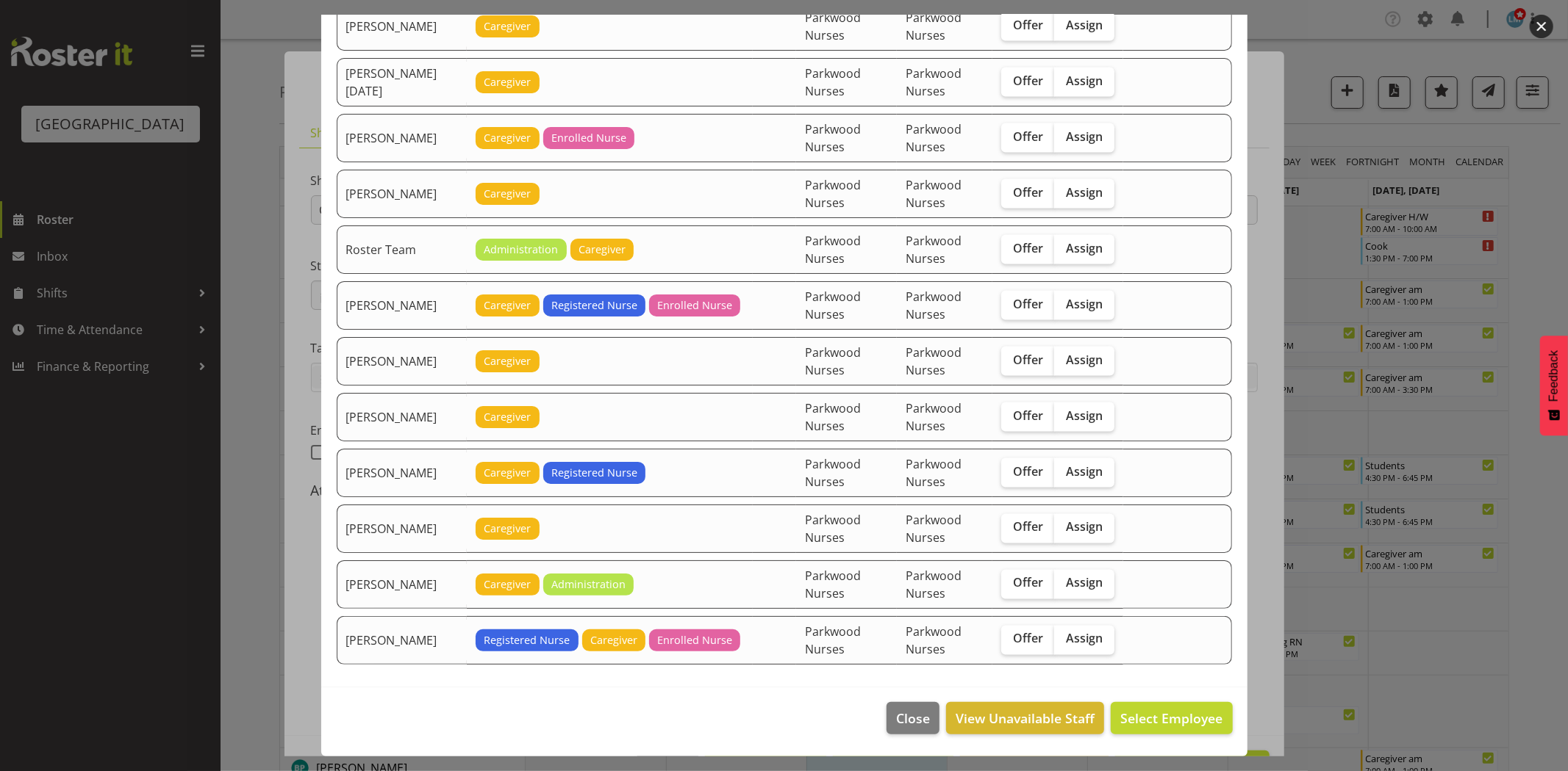
drag, startPoint x: 102, startPoint y: 720, endPoint x: 582, endPoint y: 15, distance: 852.9
click at [539, 231] on div "Available Employees Employee Name Roles Skills Department Location Actions [PER…" at bounding box center [784, 386] width 1568 height 771
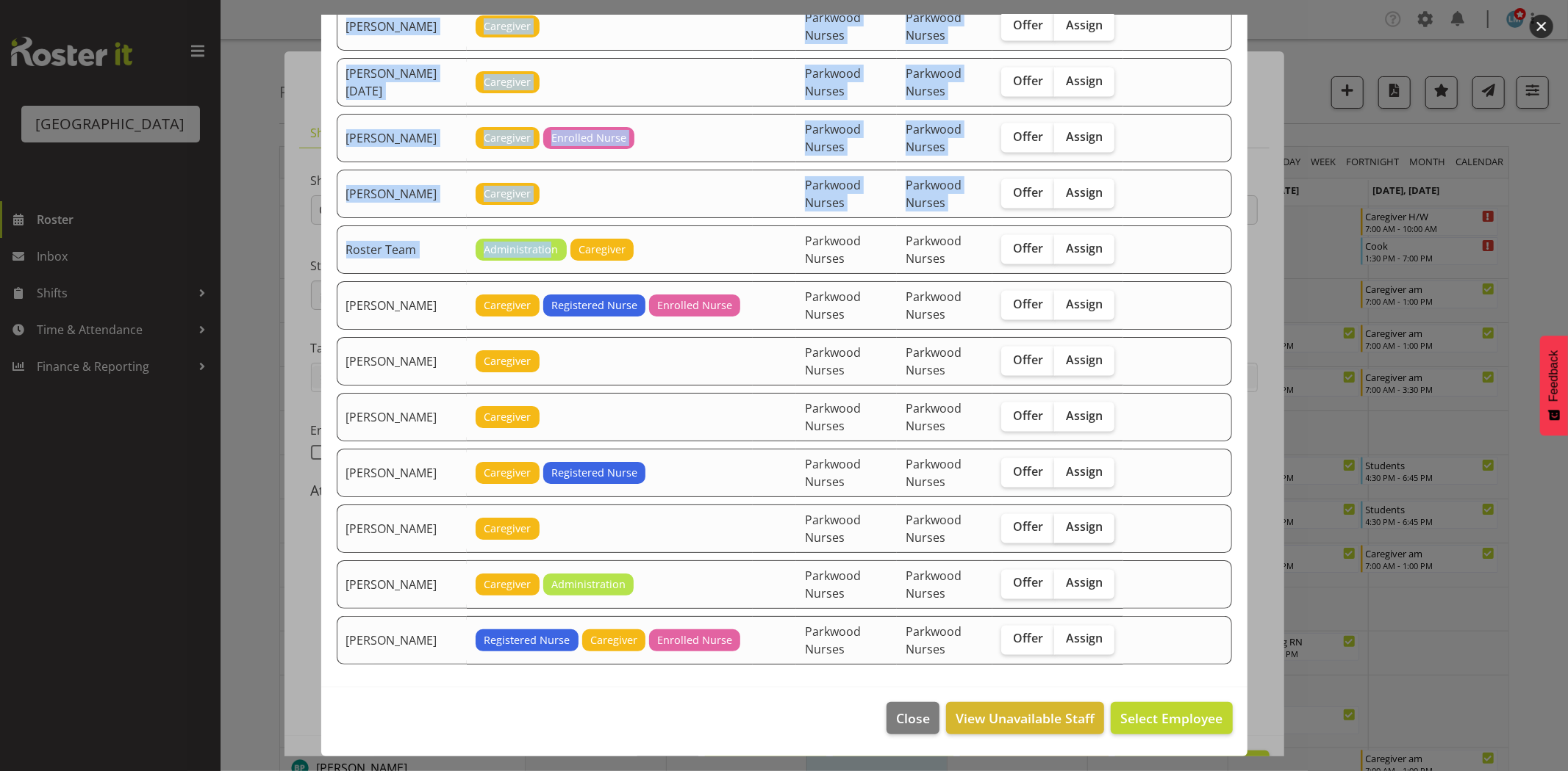
click at [1071, 533] on span "Assign" at bounding box center [1084, 527] width 37 height 15
click at [1064, 533] on input "Assign" at bounding box center [1059, 528] width 9 height 9
checkbox input "true"
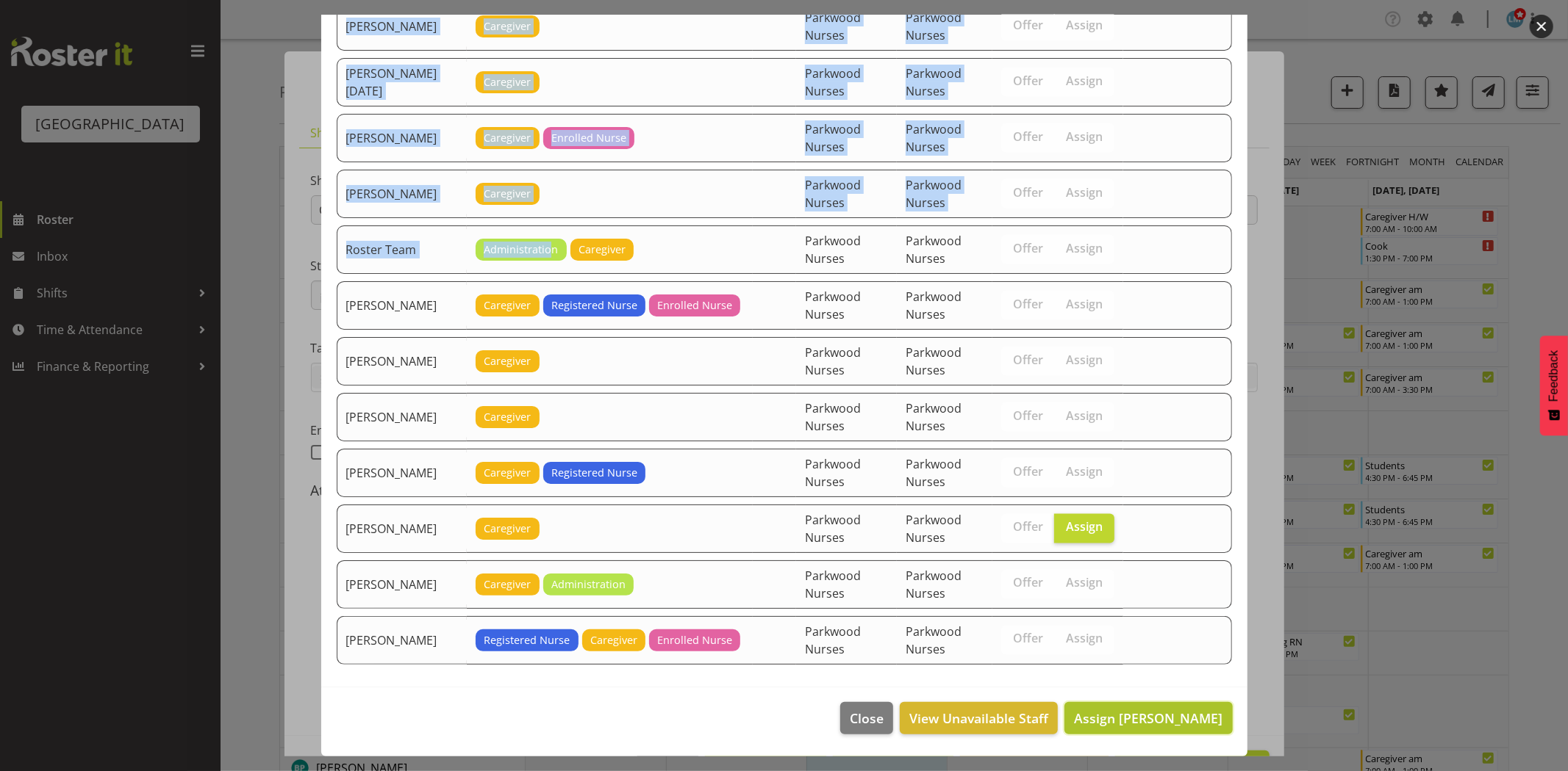
click at [1174, 711] on span "Assign [PERSON_NAME]" at bounding box center [1149, 718] width 148 height 17
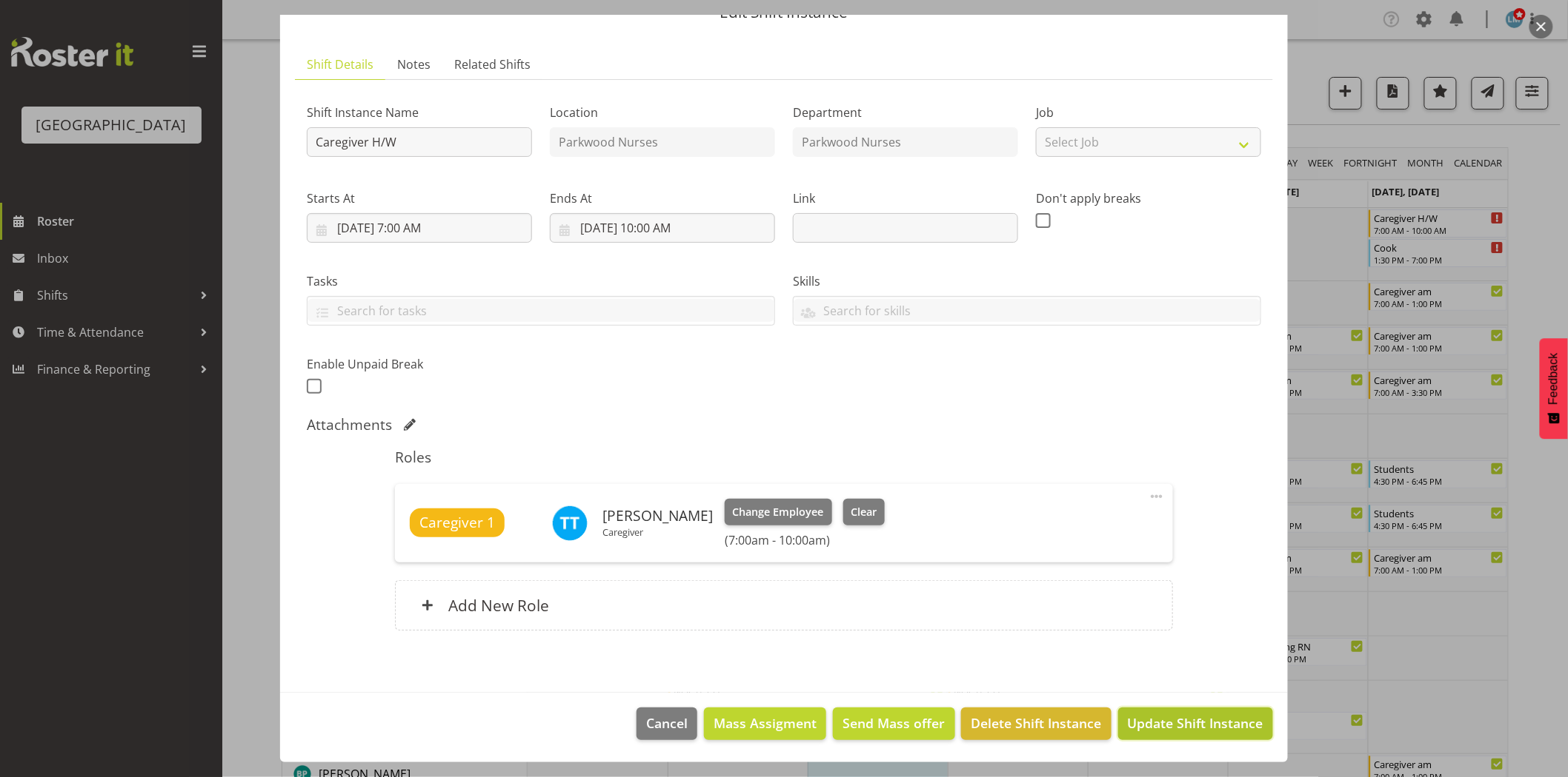
click at [1184, 717] on span "Update Shift Instance" at bounding box center [1196, 723] width 136 height 19
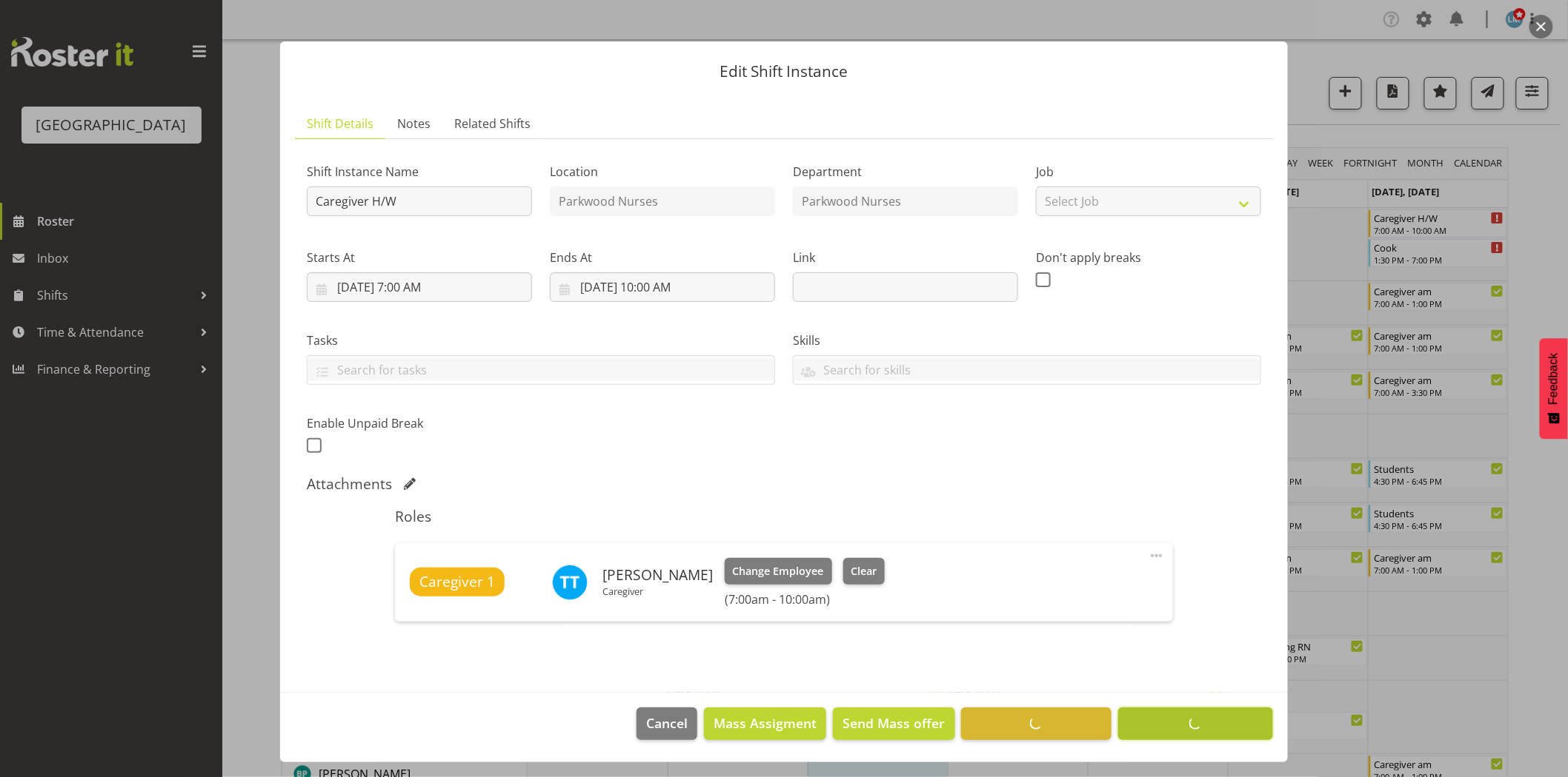
scroll to position [10, 0]
